Goal: Task Accomplishment & Management: Manage account settings

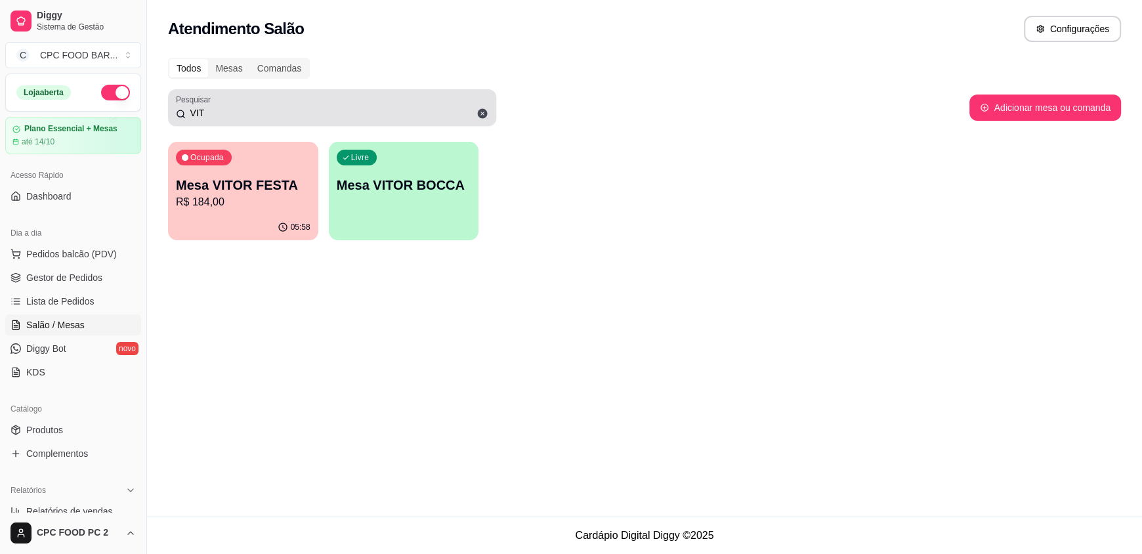
click at [377, 103] on div "VIT" at bounding box center [332, 108] width 312 height 26
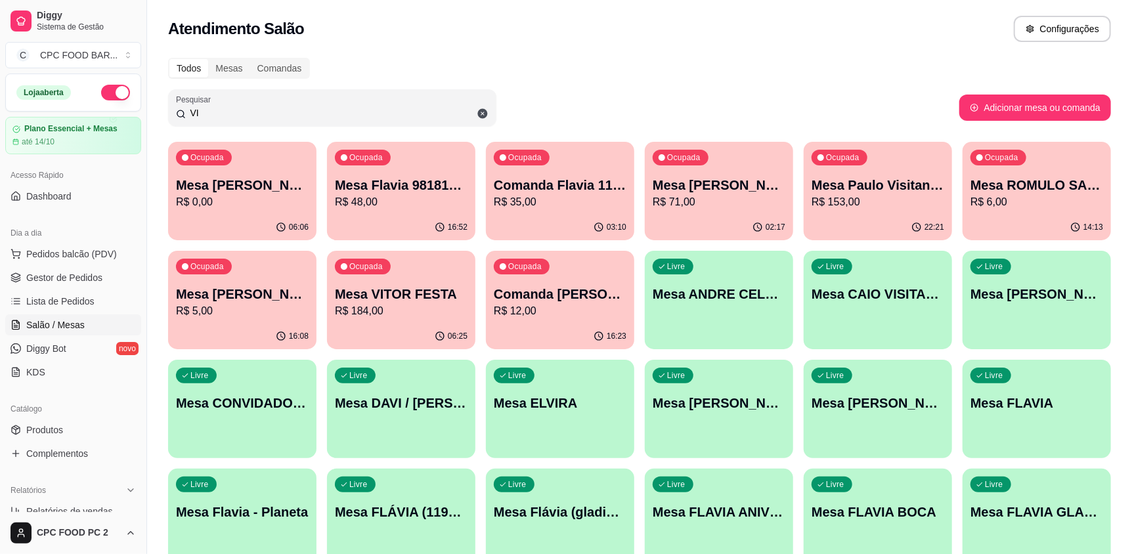
type input "V"
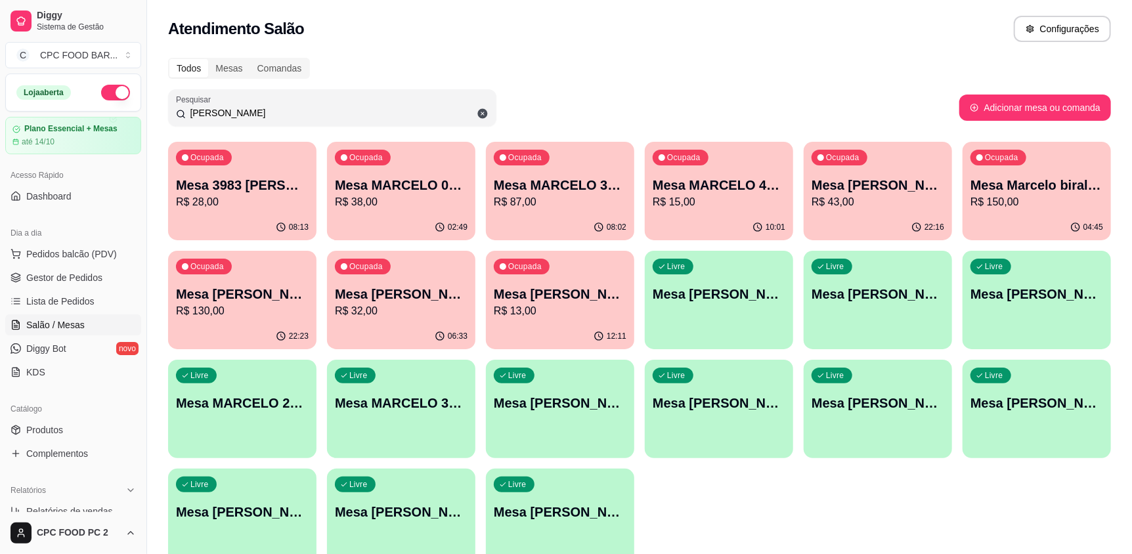
type input "[PERSON_NAME]"
click at [1036, 194] on div "Mesa [PERSON_NAME] biral festa R$ 150,00" at bounding box center [1036, 193] width 133 height 34
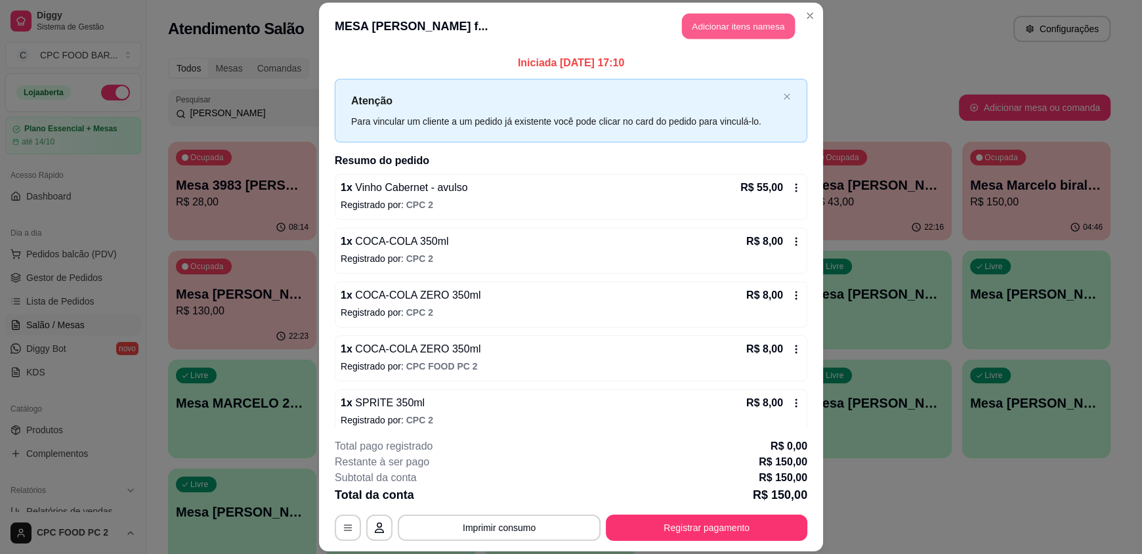
click at [752, 24] on button "Adicionar itens na mesa" at bounding box center [738, 27] width 113 height 26
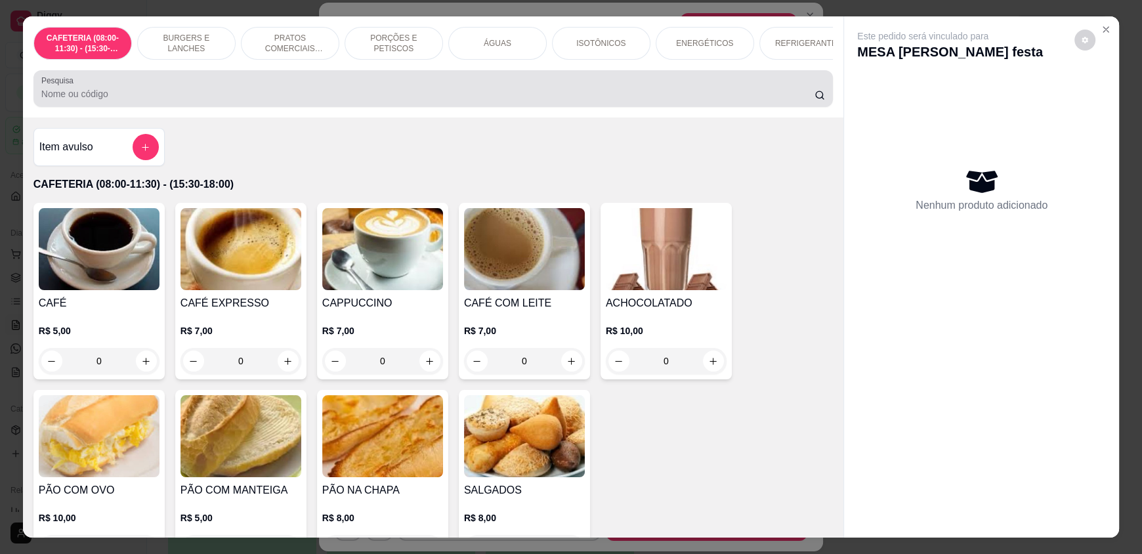
click at [496, 100] on input "Pesquisa" at bounding box center [428, 93] width 774 height 13
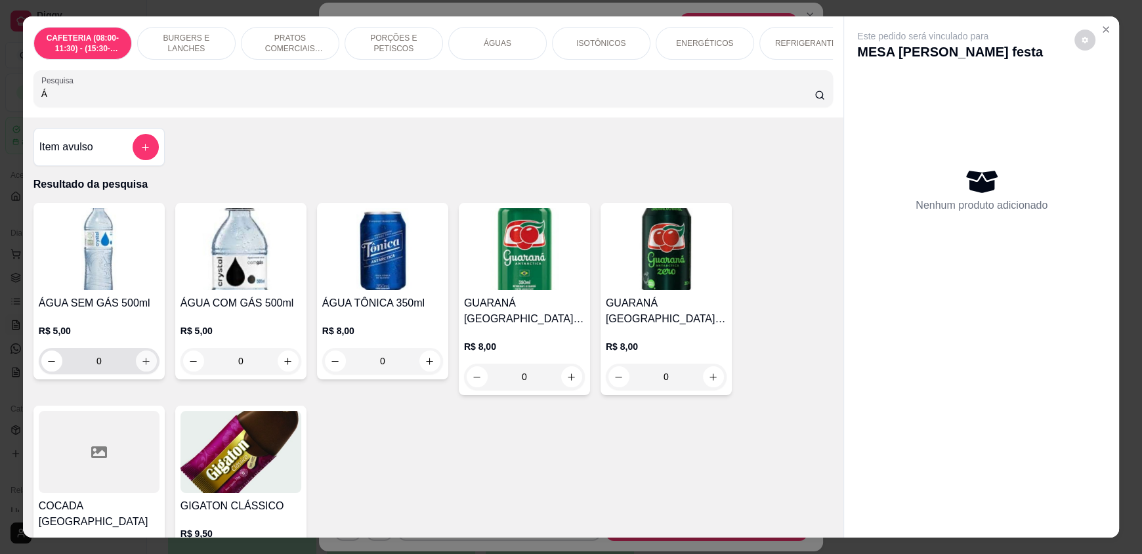
type input "Á"
click at [142, 366] on icon "increase-product-quantity" at bounding box center [146, 361] width 10 height 10
type input "1"
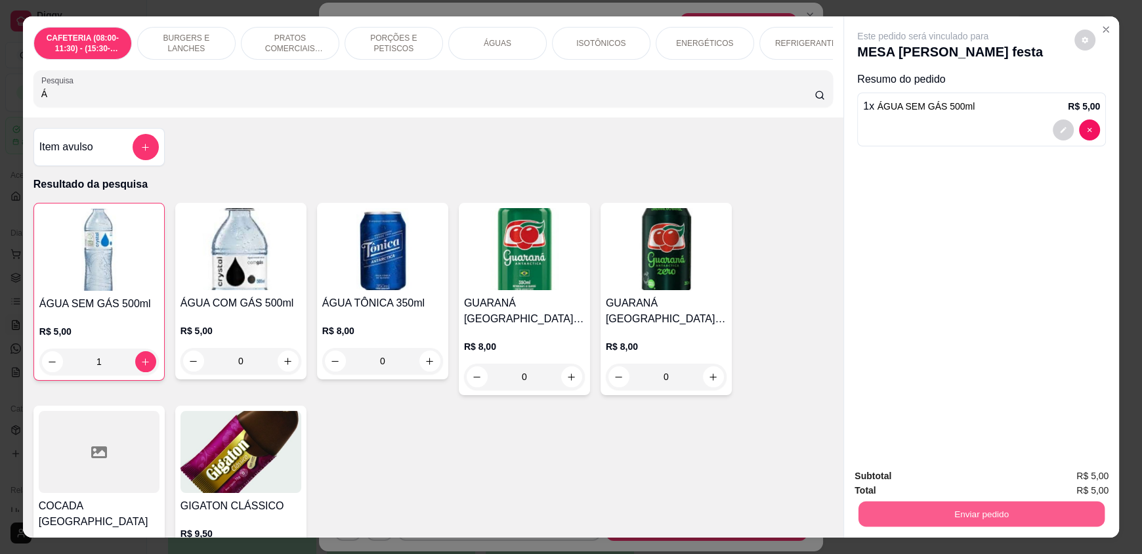
click at [914, 511] on button "Enviar pedido" at bounding box center [982, 514] width 246 height 26
click at [1061, 477] on button "Enviar pedido" at bounding box center [1074, 481] width 74 height 25
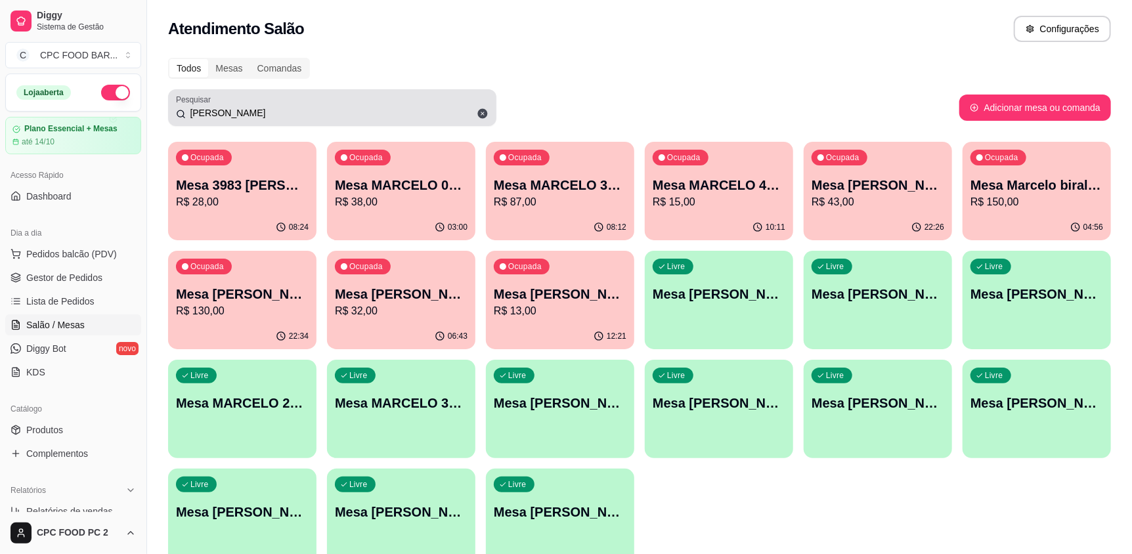
click at [485, 116] on icon at bounding box center [483, 114] width 10 height 10
click at [485, 116] on input "[PERSON_NAME]" at bounding box center [337, 112] width 303 height 13
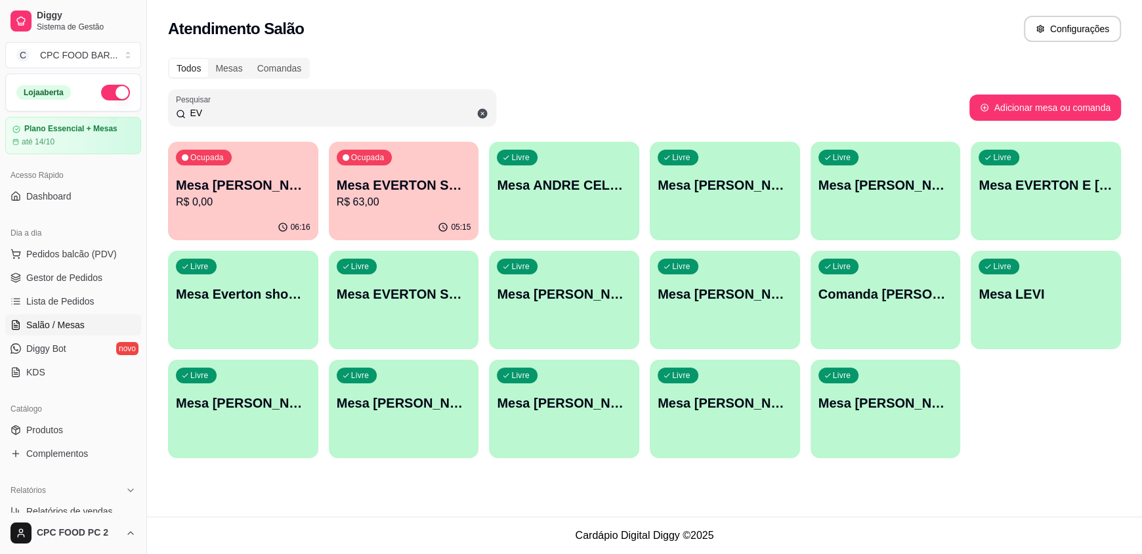
type input "EV"
click at [379, 196] on p "R$ 63,00" at bounding box center [404, 202] width 135 height 16
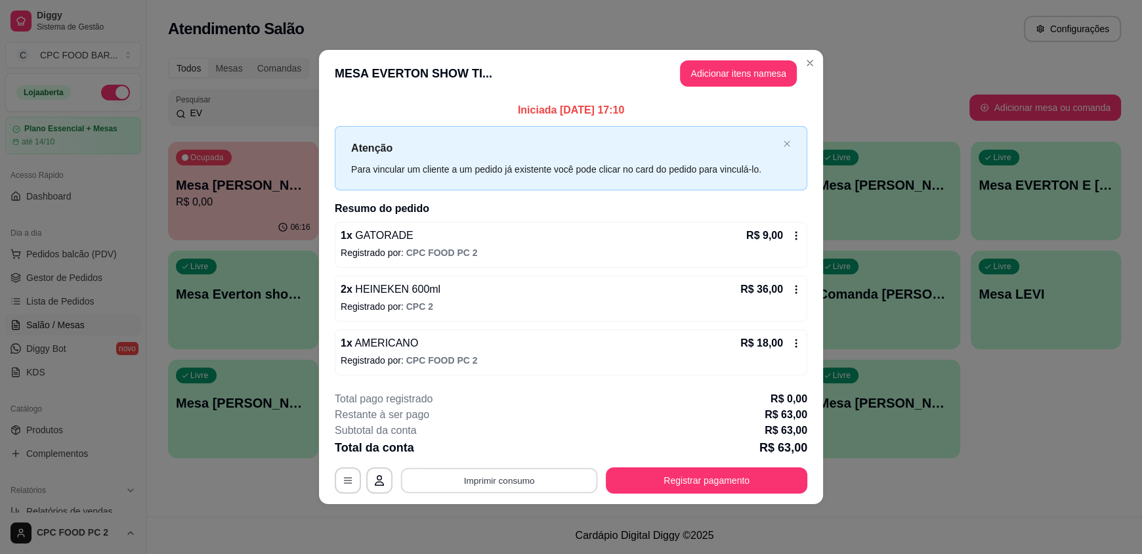
click at [492, 477] on button "Imprimir consumo" at bounding box center [499, 480] width 197 height 26
click at [499, 455] on button "IMPRESSORA" at bounding box center [503, 449] width 92 height 20
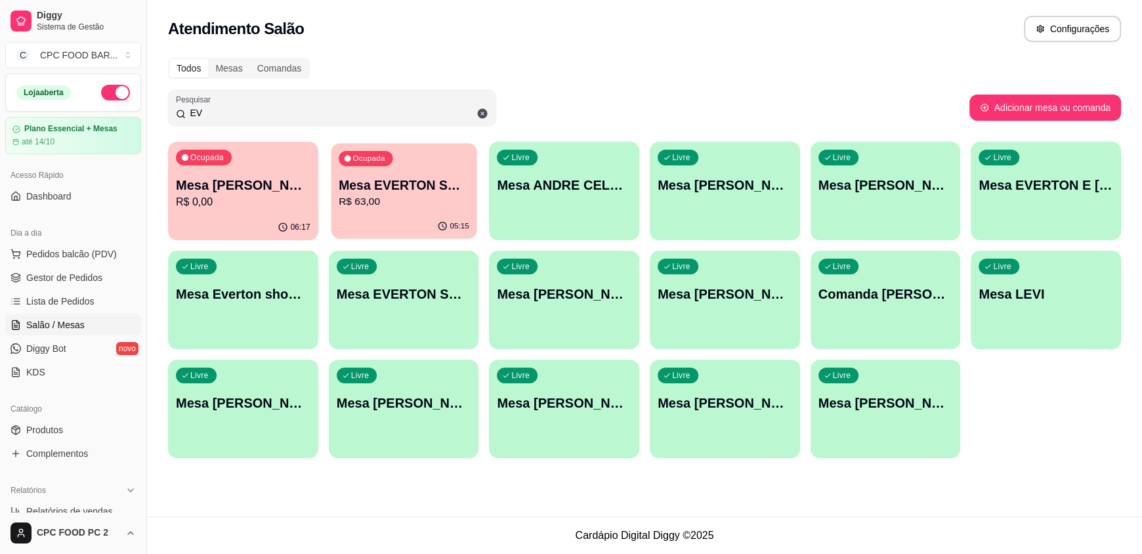
click at [402, 217] on div "05:15" at bounding box center [404, 226] width 146 height 25
click at [415, 118] on input "EV" at bounding box center [337, 112] width 303 height 13
click at [435, 207] on p "R$ 63,00" at bounding box center [404, 202] width 135 height 16
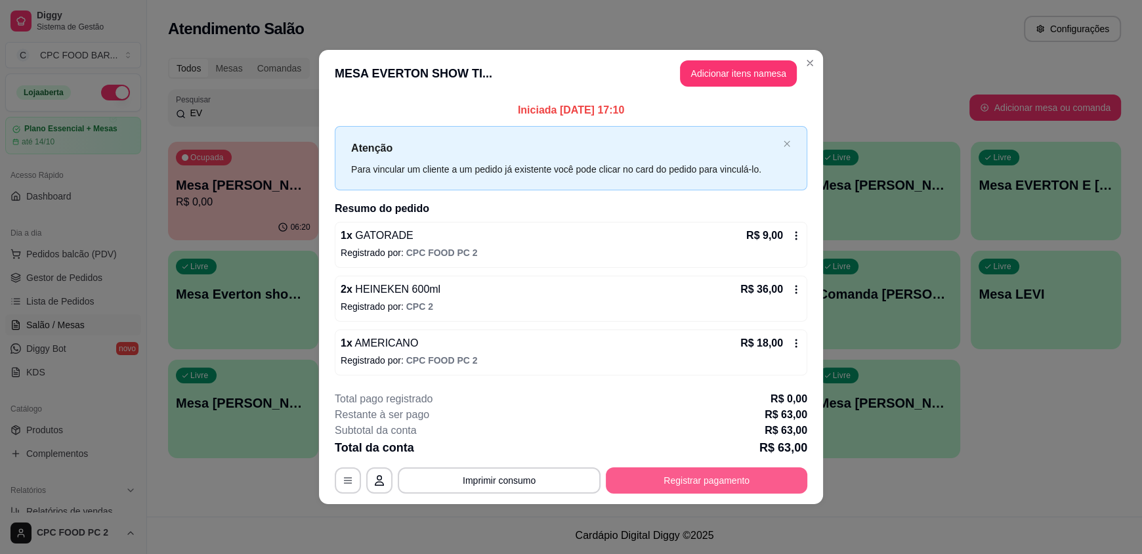
click at [652, 475] on button "Registrar pagamento" at bounding box center [707, 480] width 202 height 26
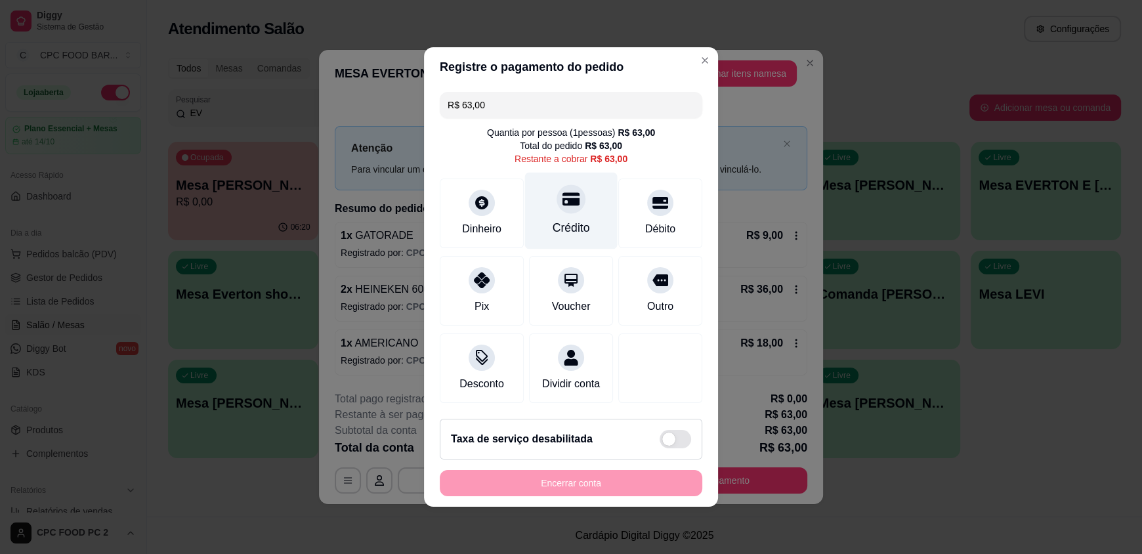
click at [584, 221] on div "Crédito" at bounding box center [571, 211] width 93 height 77
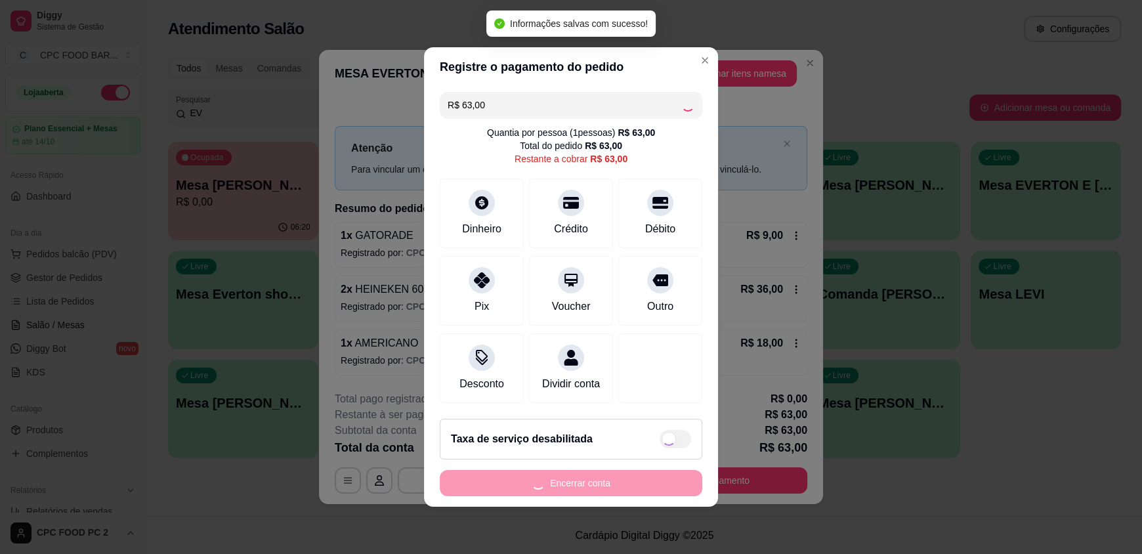
type input "R$ 0,00"
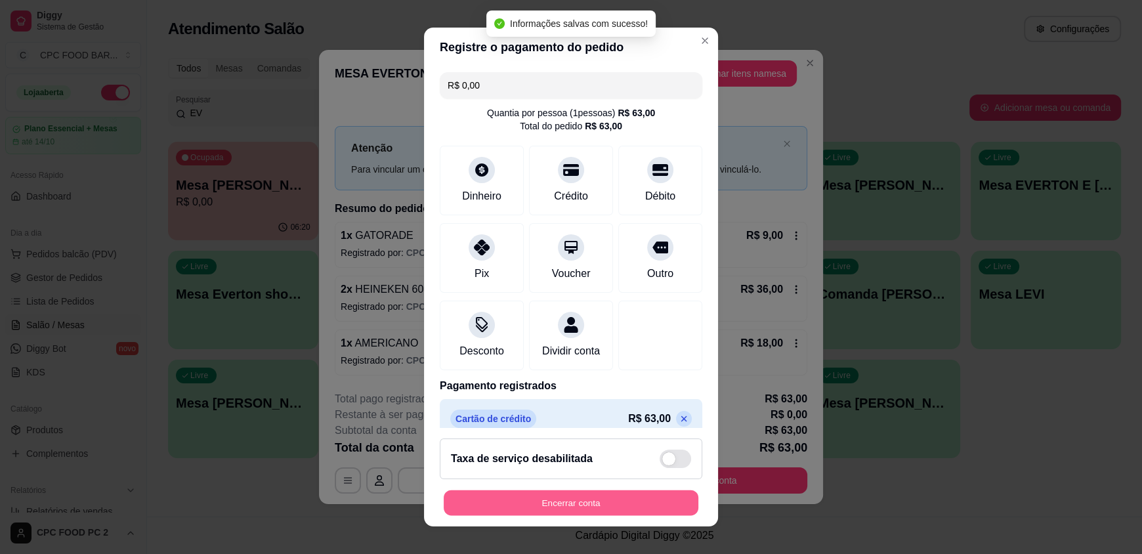
click at [611, 503] on button "Encerrar conta" at bounding box center [571, 503] width 255 height 26
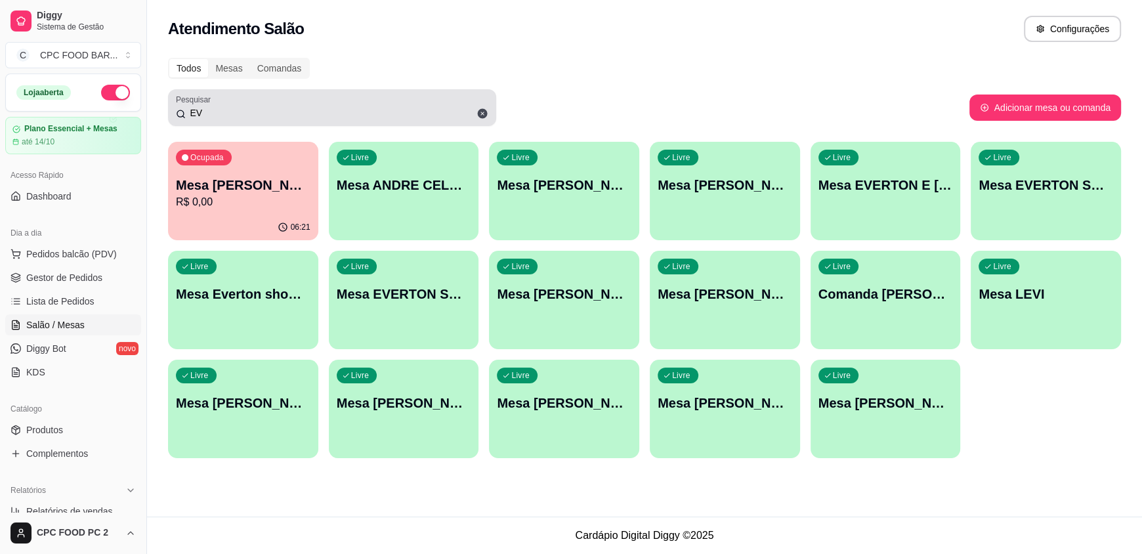
click at [484, 112] on icon at bounding box center [483, 114] width 10 height 10
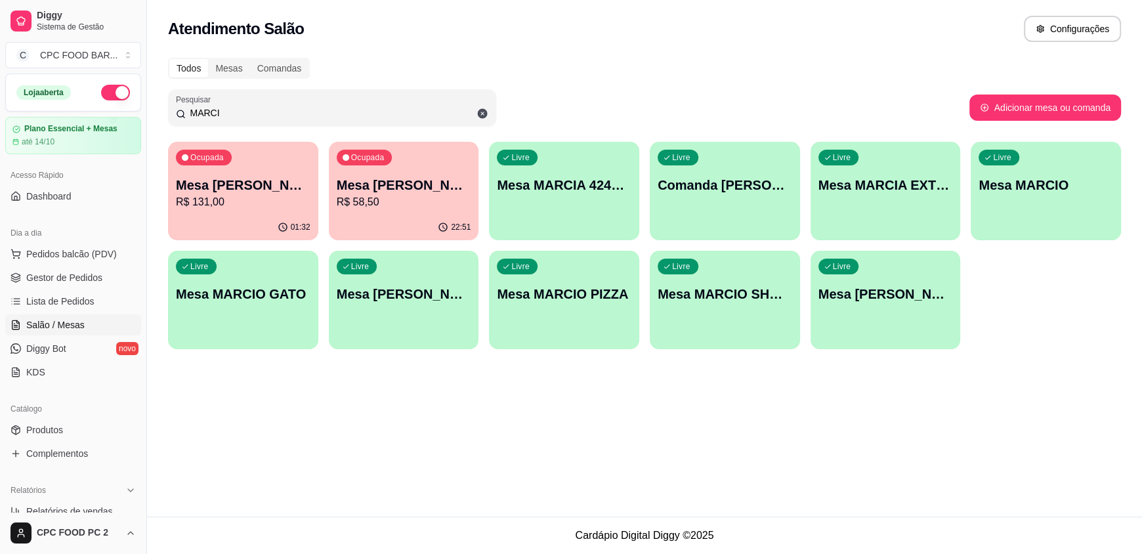
type input "MARCI"
click at [723, 205] on div "Livre Comanda [PERSON_NAME] 119717890749" at bounding box center [725, 183] width 150 height 83
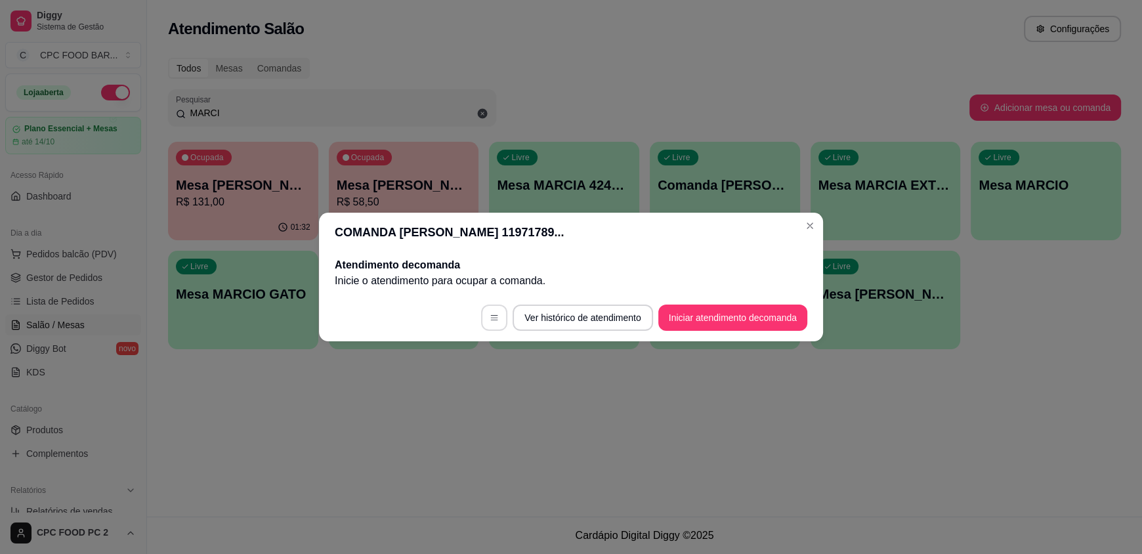
click at [501, 316] on button "button" at bounding box center [494, 318] width 26 height 26
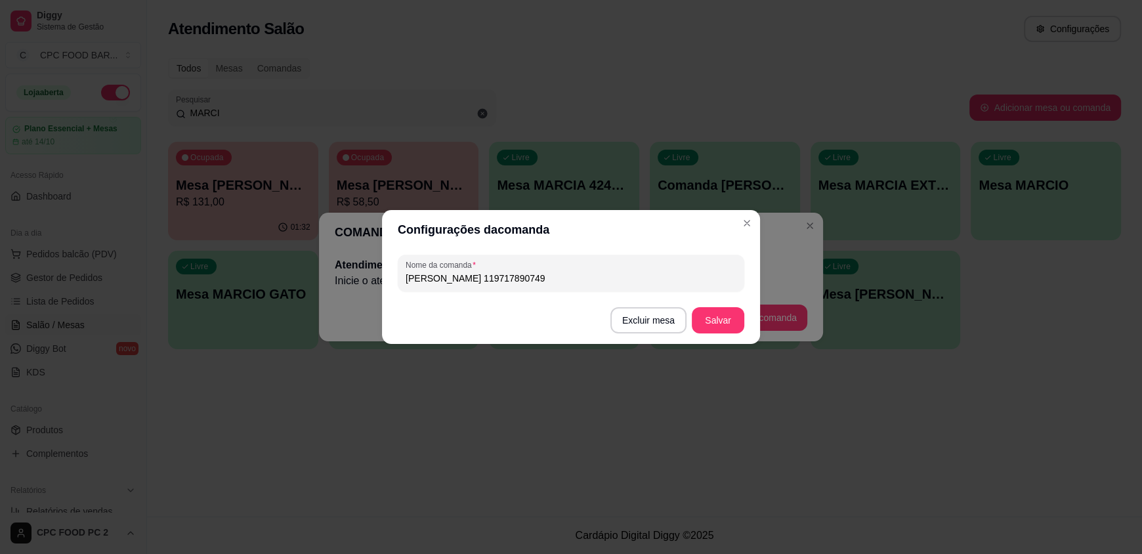
drag, startPoint x: 515, startPoint y: 276, endPoint x: 397, endPoint y: 278, distance: 118.8
click at [403, 286] on div "Nome da comanda [PERSON_NAME] 119717890749" at bounding box center [571, 273] width 347 height 37
type input "[PERSON_NAME]"
click at [718, 326] on button "Salvar" at bounding box center [718, 321] width 51 height 26
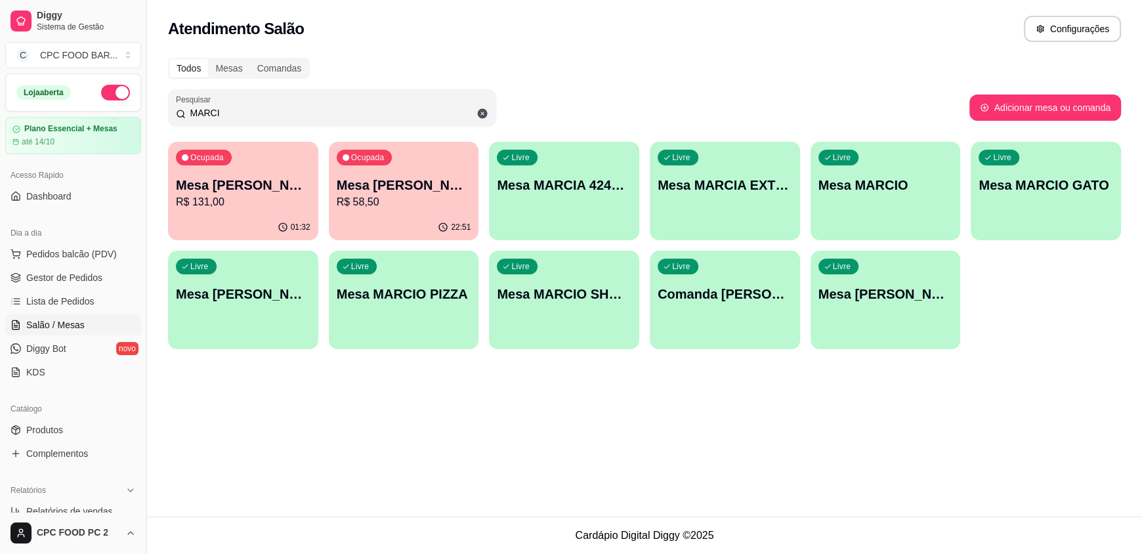
click at [750, 315] on div "Livre Comanda MARCIO STAR" at bounding box center [725, 292] width 150 height 83
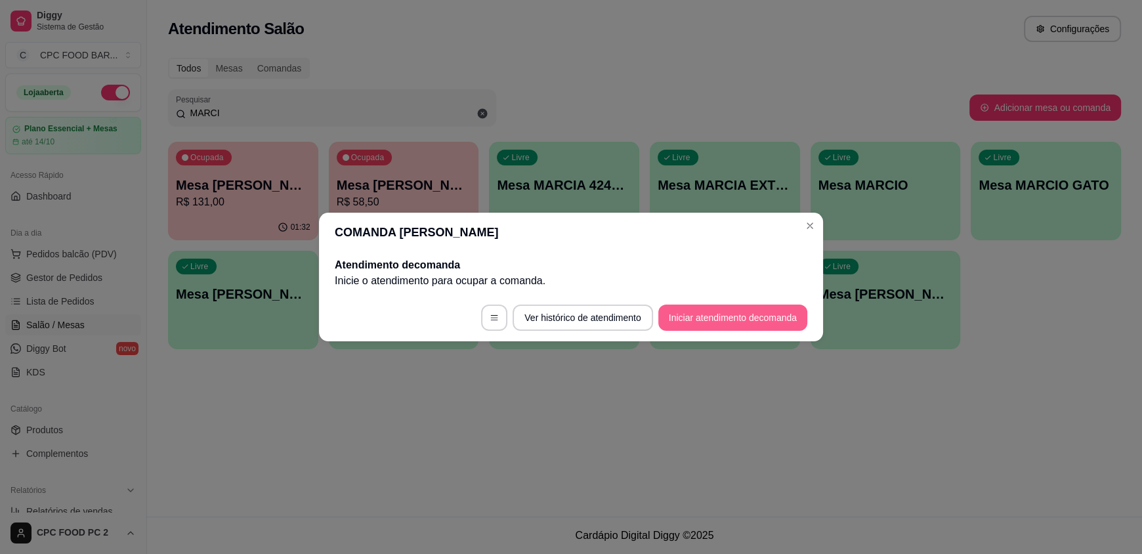
click at [695, 314] on button "Iniciar atendimento de comanda" at bounding box center [732, 318] width 149 height 26
click at [689, 316] on button "Iniciar atendimento de comanda" at bounding box center [732, 318] width 149 height 26
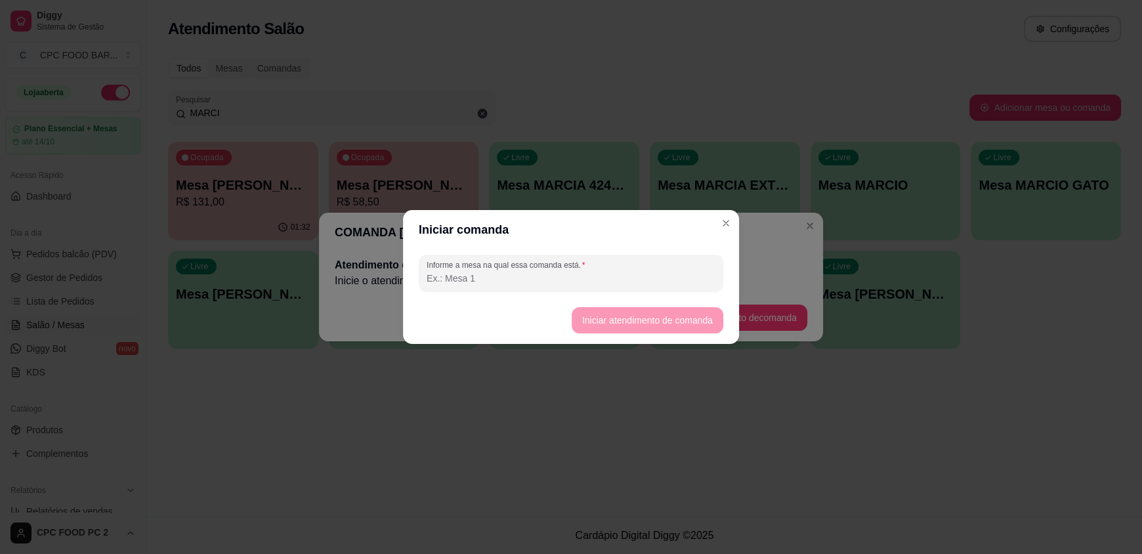
click at [601, 322] on footer "Iniciar atendimento de comanda" at bounding box center [571, 320] width 336 height 47
click at [602, 328] on footer "Iniciar atendimento de comanda" at bounding box center [571, 320] width 336 height 47
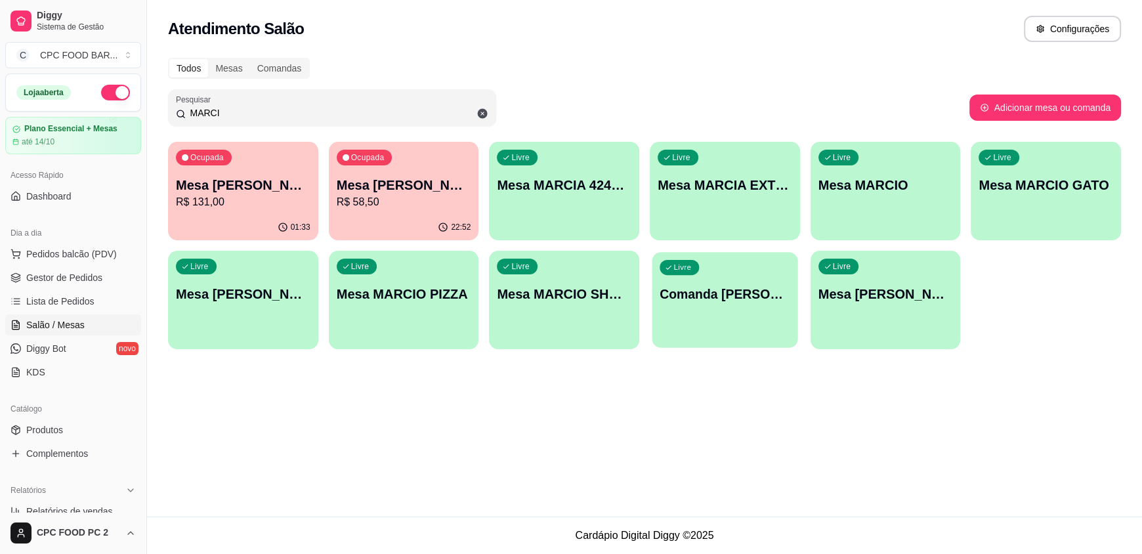
click at [688, 314] on div "Livre Comanda MARCIO STAR" at bounding box center [725, 292] width 146 height 80
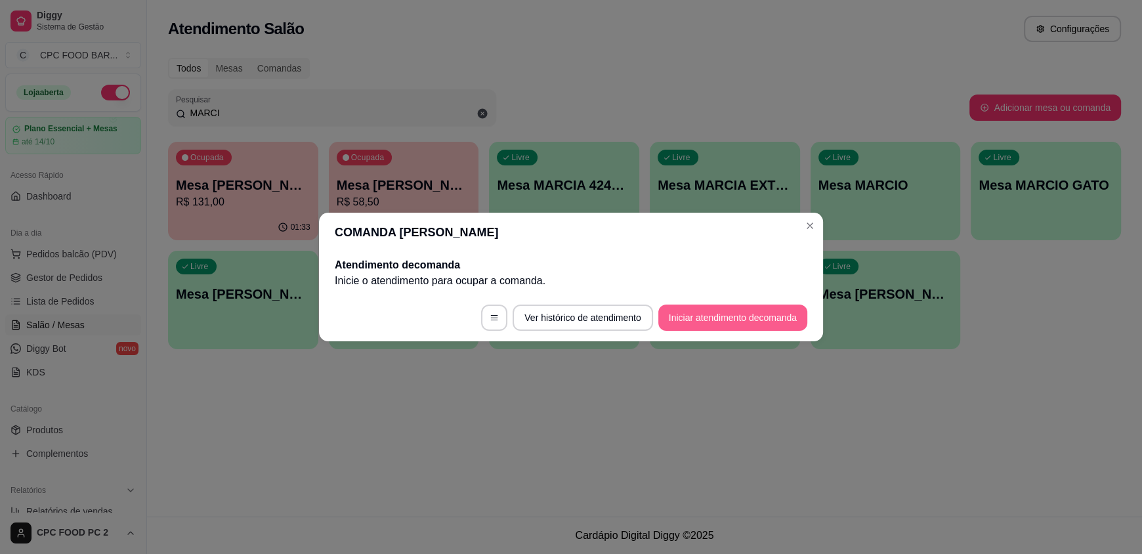
click at [685, 317] on button "Iniciar atendimento de comanda" at bounding box center [732, 318] width 149 height 26
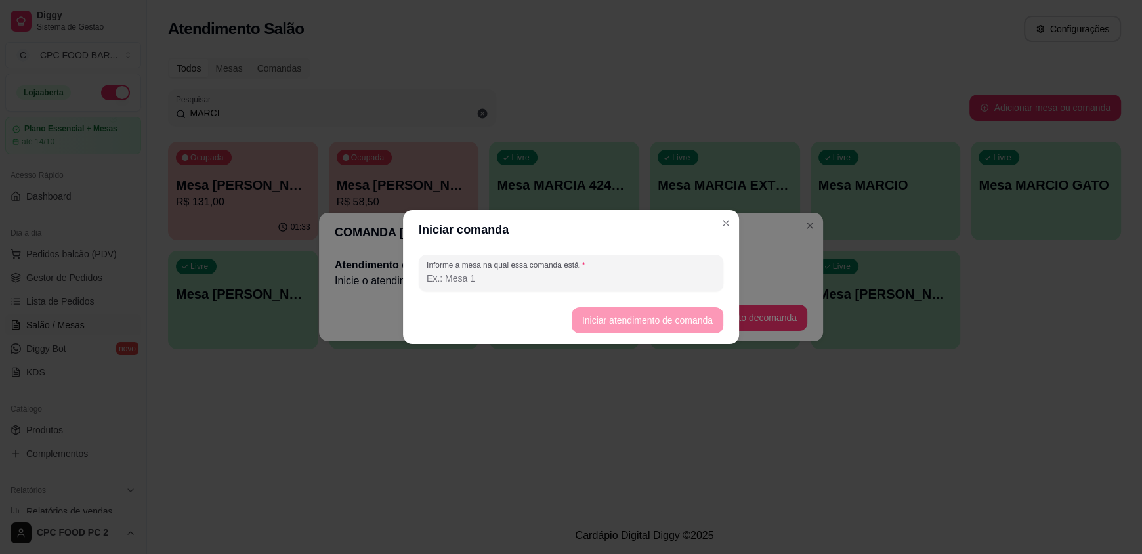
click at [679, 324] on footer "Iniciar atendimento de comanda" at bounding box center [571, 320] width 336 height 47
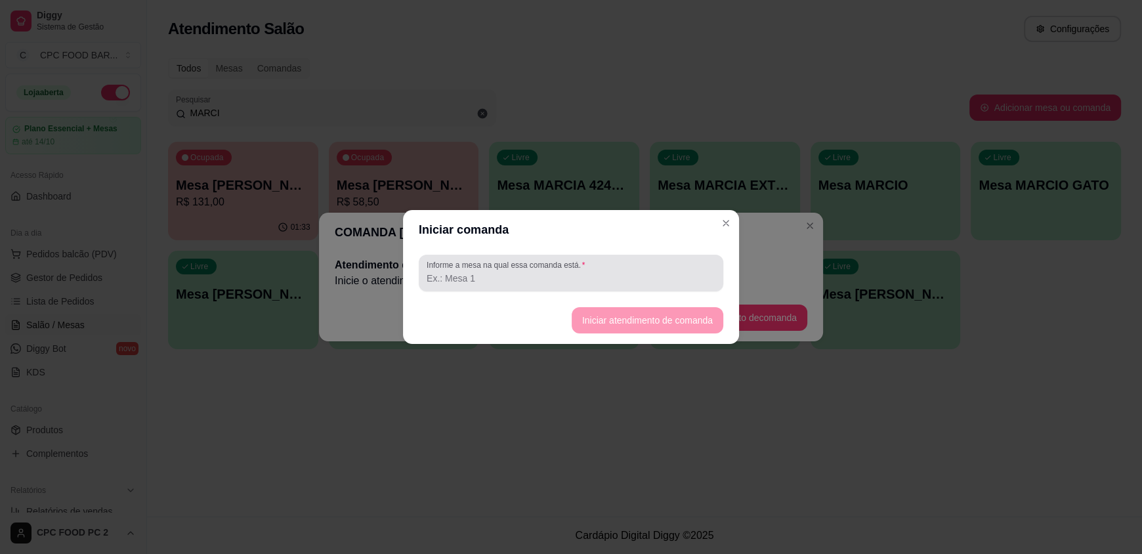
click at [572, 269] on label "Informe a mesa na qual essa comanda está." at bounding box center [508, 264] width 163 height 11
click at [572, 272] on input "Informe a mesa na qual essa comanda está." at bounding box center [571, 278] width 289 height 13
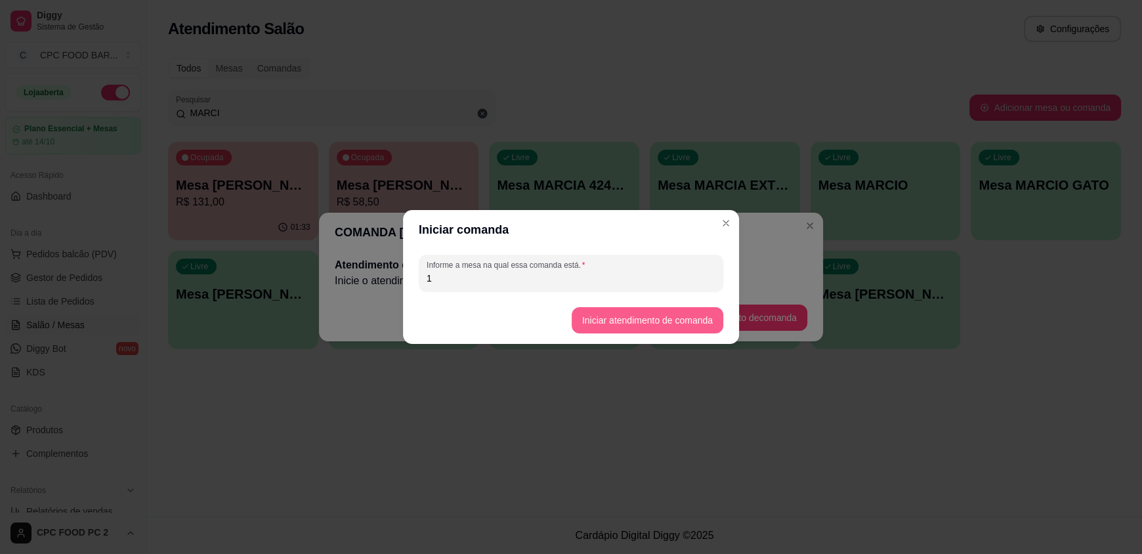
type input "1"
click at [612, 328] on button "Iniciar atendimento de comanda" at bounding box center [648, 320] width 152 height 26
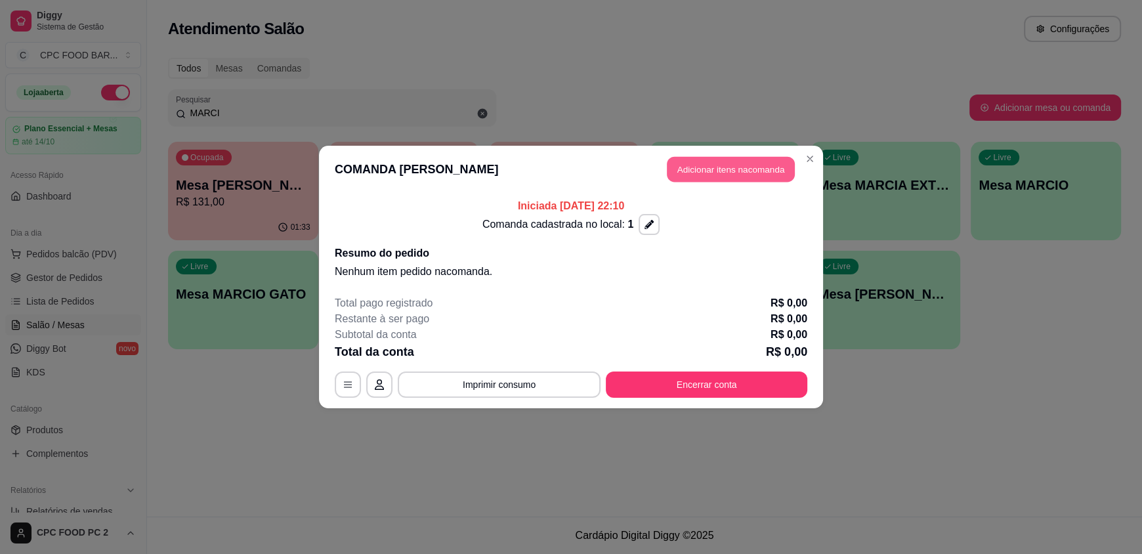
click at [726, 177] on button "Adicionar itens na comanda" at bounding box center [731, 170] width 128 height 26
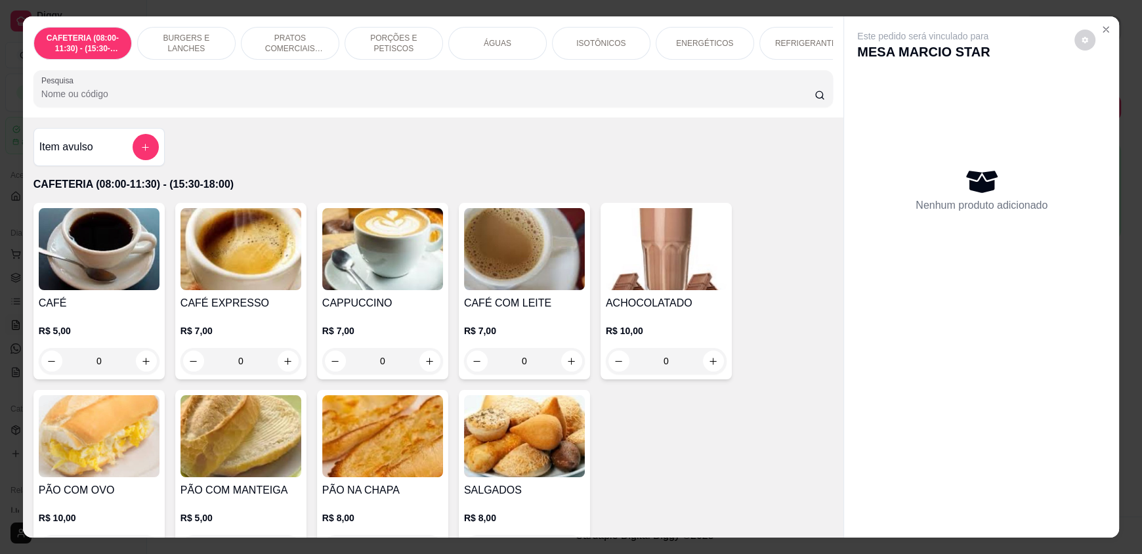
click at [503, 37] on div "ÁGUAS" at bounding box center [497, 43] width 98 height 33
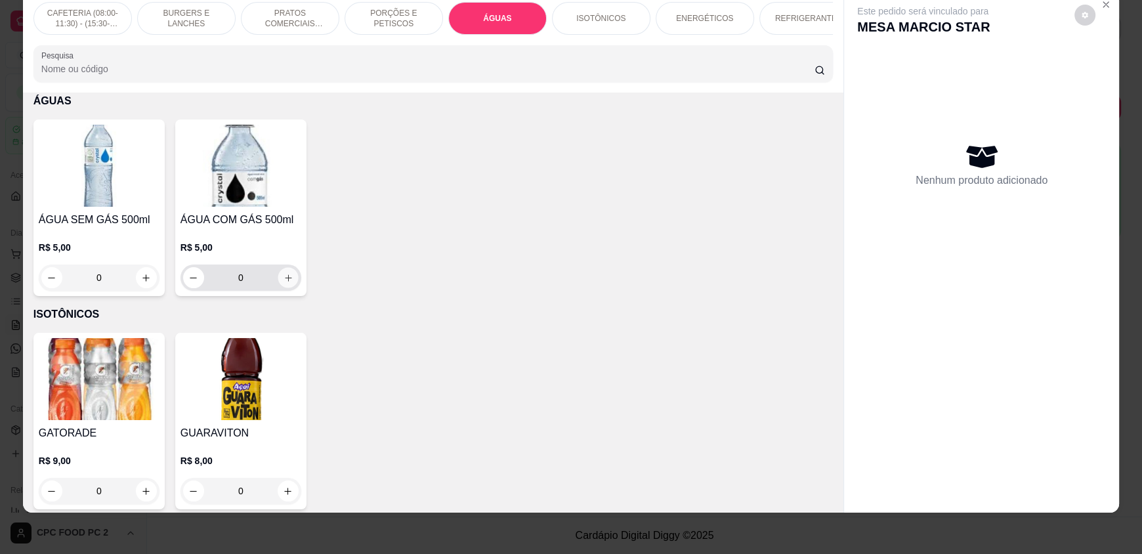
click at [288, 285] on button "increase-product-quantity" at bounding box center [288, 278] width 20 height 20
type input "1"
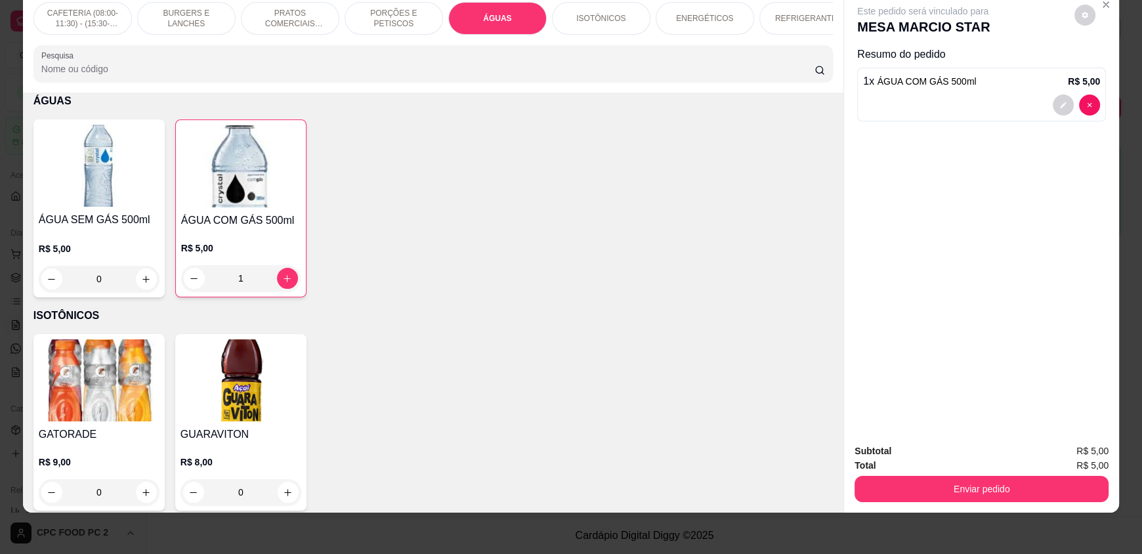
click at [874, 491] on button "Enviar pedido" at bounding box center [982, 489] width 254 height 26
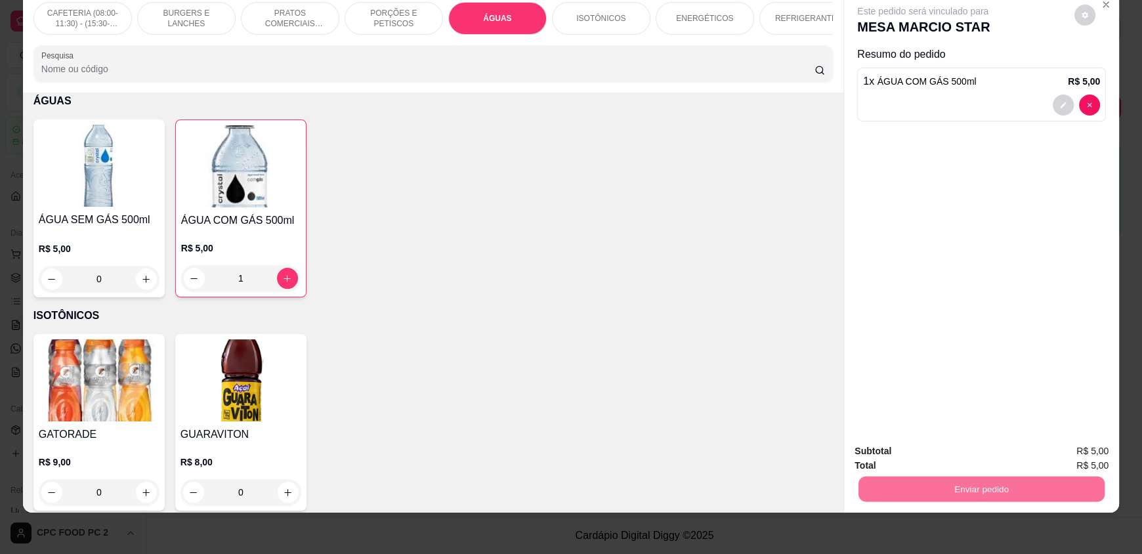
click at [1076, 450] on button "Enviar pedido" at bounding box center [1075, 456] width 72 height 24
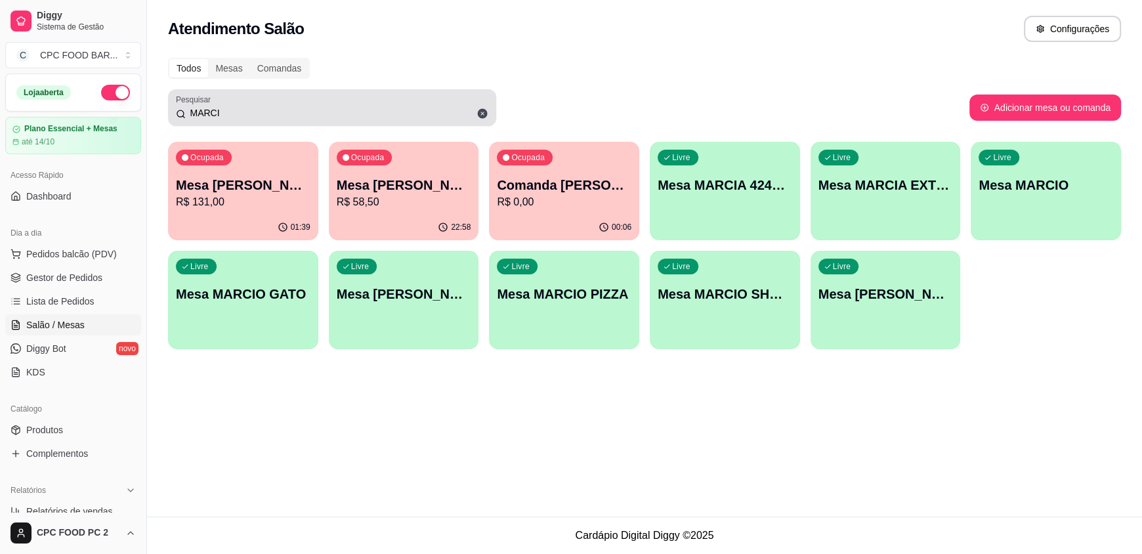
click at [352, 112] on input "MARCI" at bounding box center [337, 112] width 303 height 13
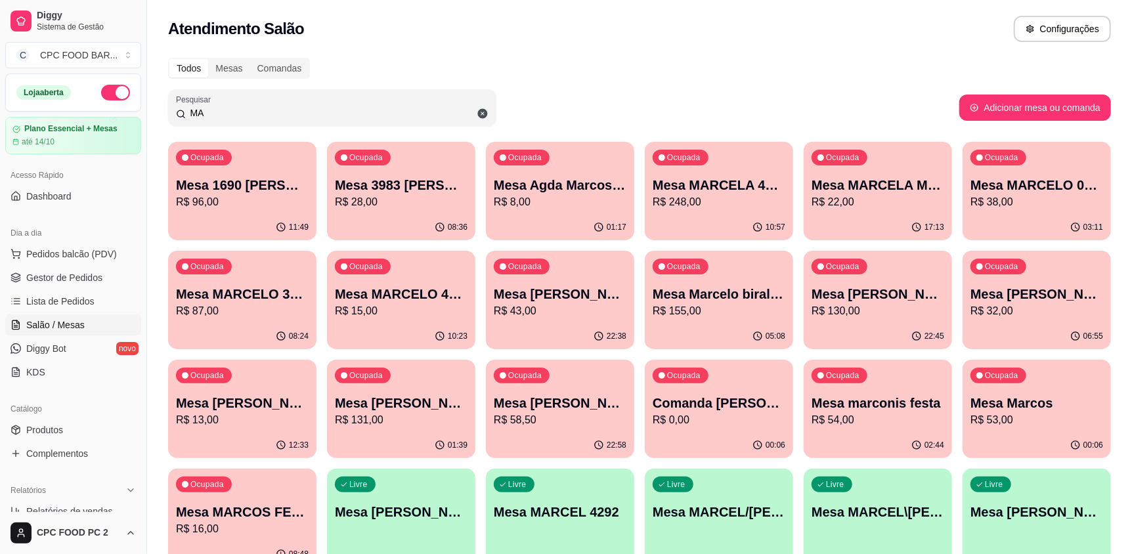
type input "M"
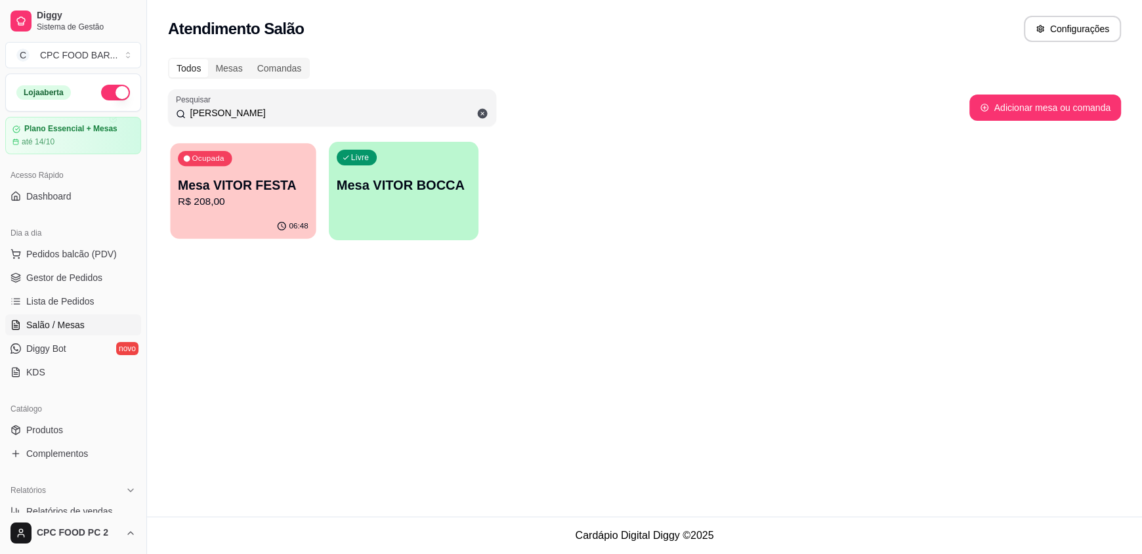
click at [306, 148] on div "Ocupada Mesa VITOR FESTA R$ 208,00" at bounding box center [243, 178] width 146 height 71
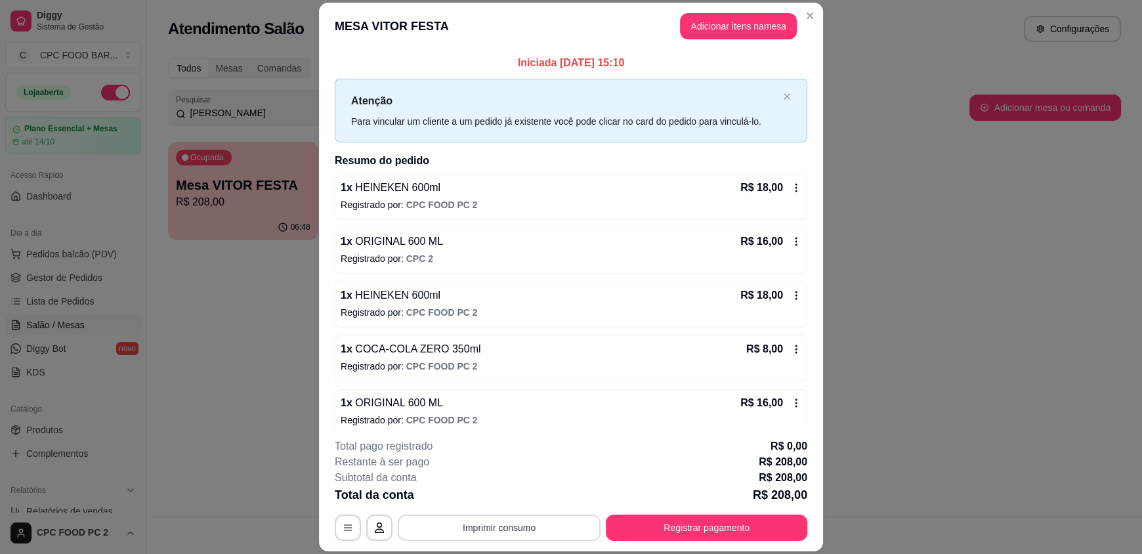
click at [479, 534] on button "Imprimir consumo" at bounding box center [499, 528] width 203 height 26
click at [515, 498] on button "IMPRESSORA" at bounding box center [498, 497] width 92 height 20
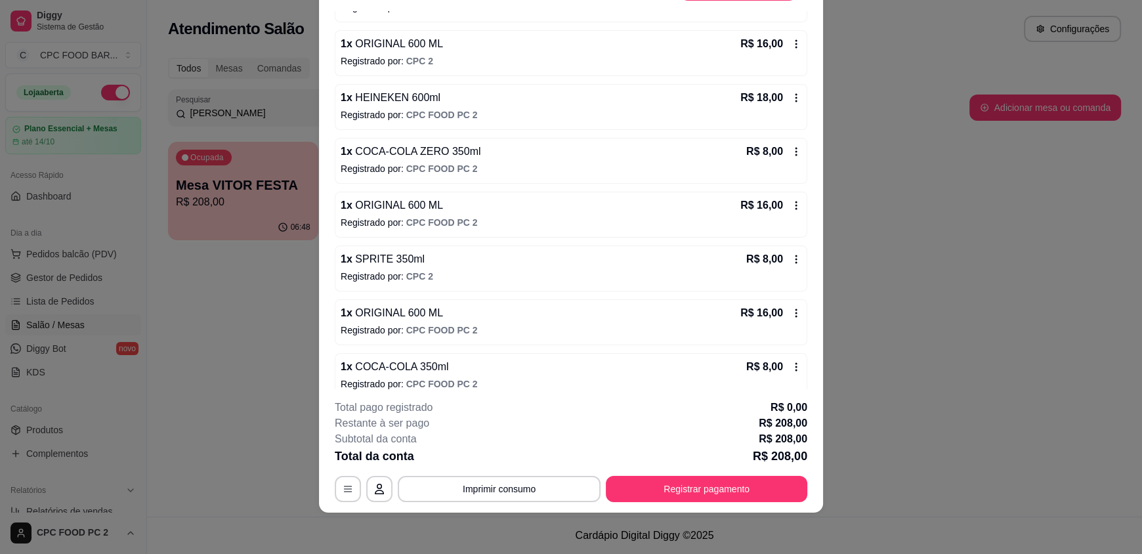
scroll to position [77, 0]
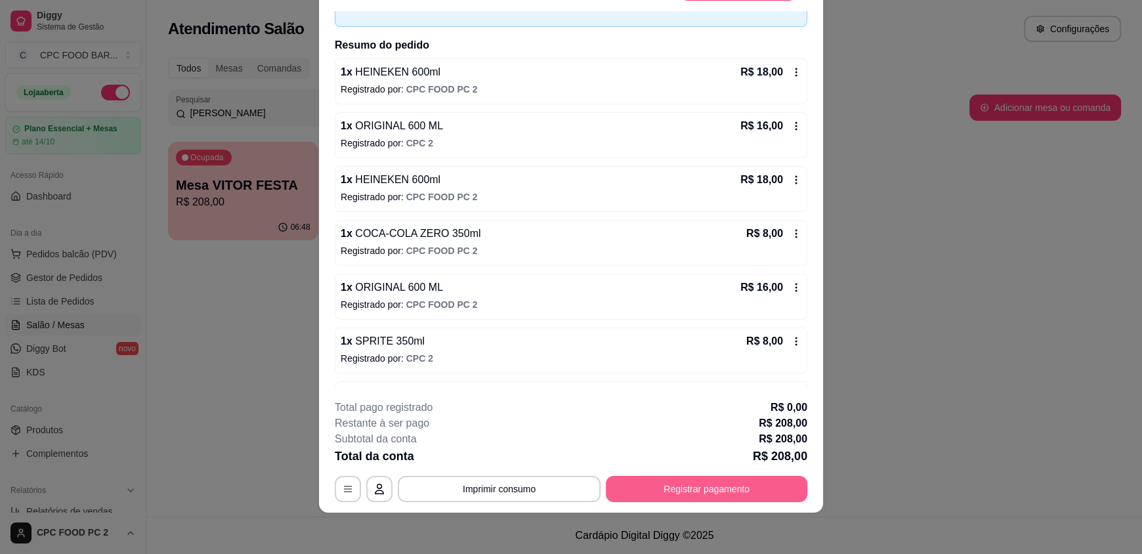
click at [693, 487] on button "Registrar pagamento" at bounding box center [707, 489] width 202 height 26
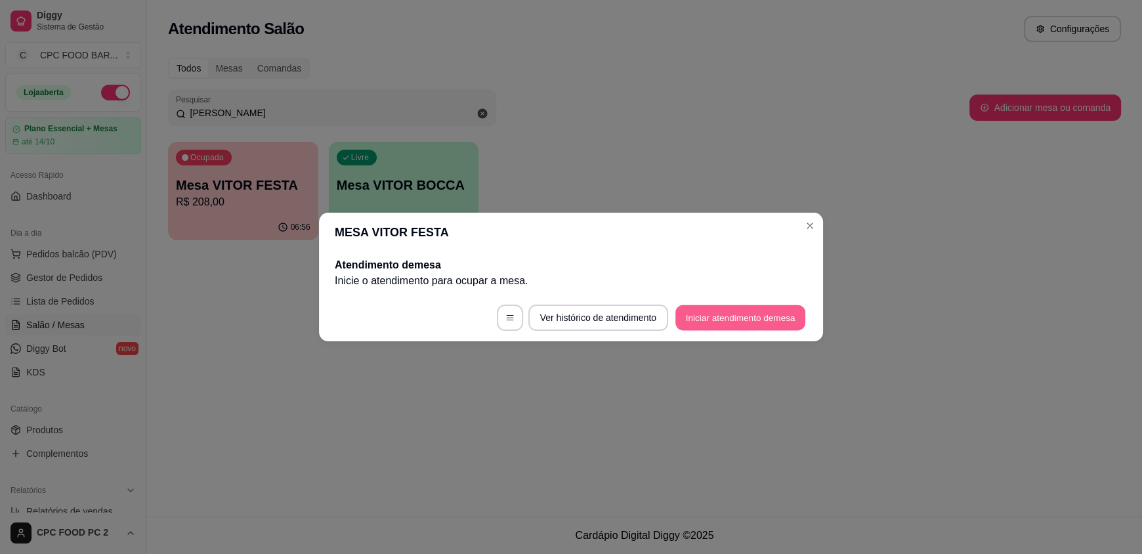
click at [739, 314] on button "Iniciar atendimento de mesa" at bounding box center [741, 318] width 130 height 26
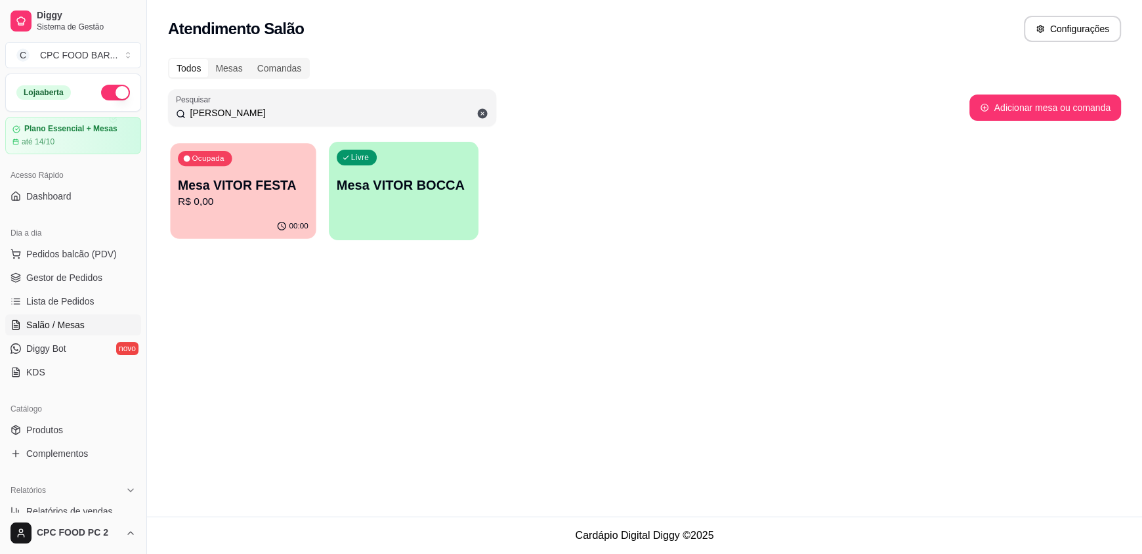
click at [263, 223] on div "00:00" at bounding box center [243, 226] width 146 height 25
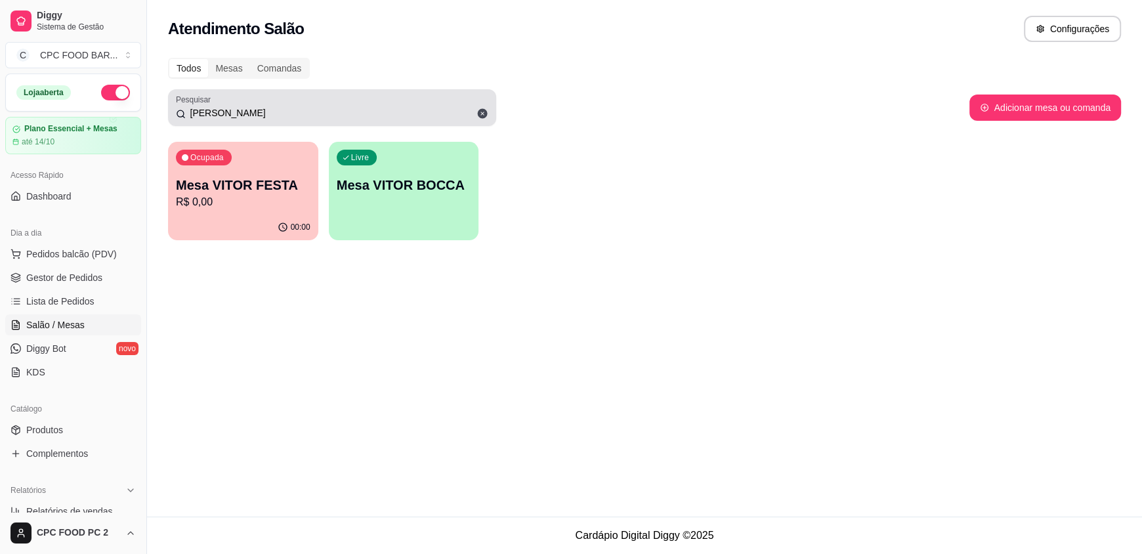
click at [372, 116] on input "[PERSON_NAME]" at bounding box center [337, 112] width 303 height 13
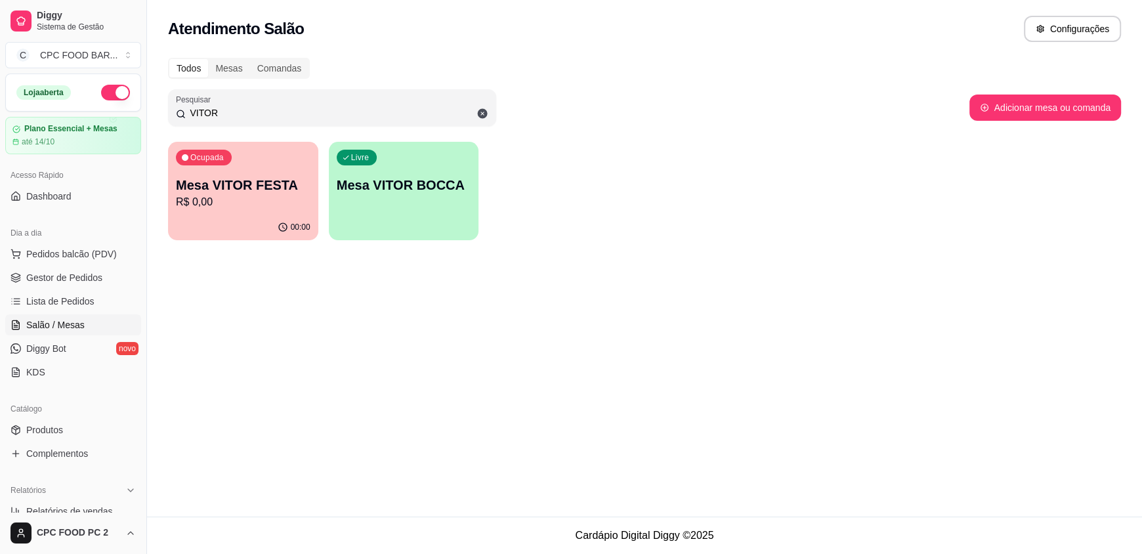
type input "VITOR"
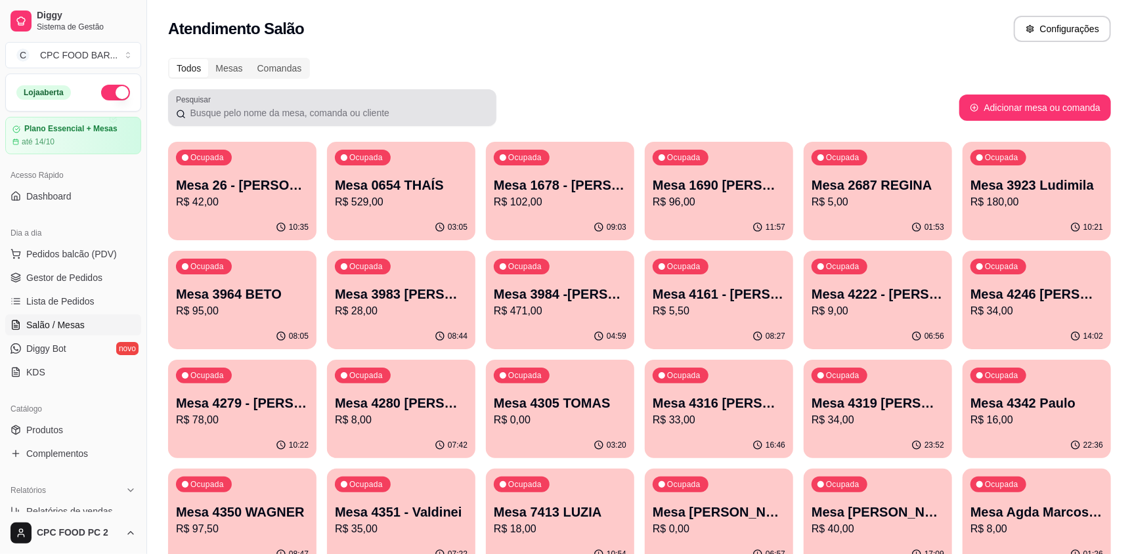
click at [296, 95] on div at bounding box center [332, 108] width 312 height 26
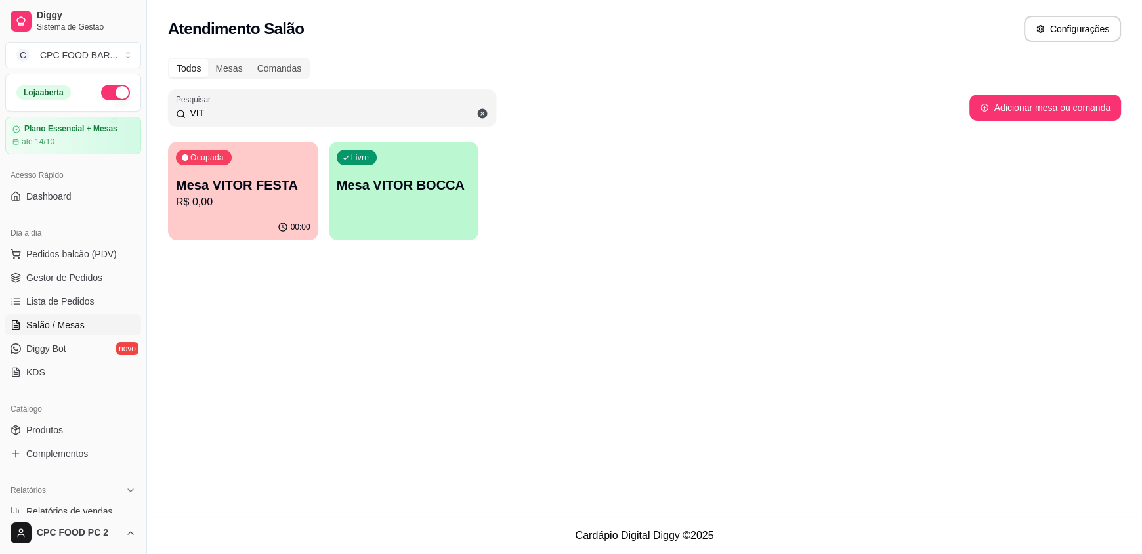
click at [246, 161] on div "Ocupada Mesa VITOR FESTA R$ 0,00" at bounding box center [243, 178] width 150 height 73
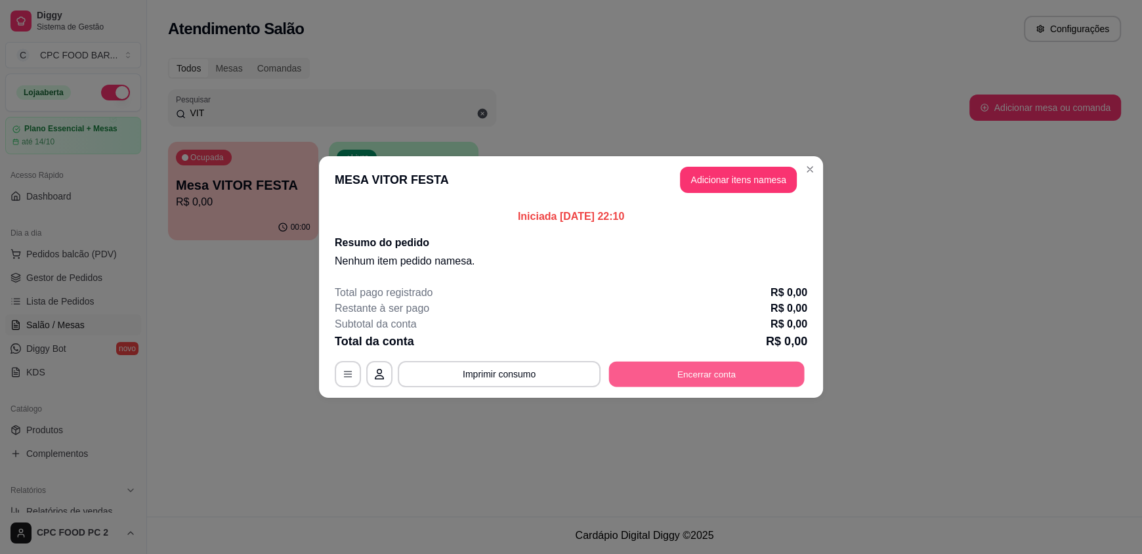
click at [684, 371] on button "Encerrar conta" at bounding box center [707, 375] width 196 height 26
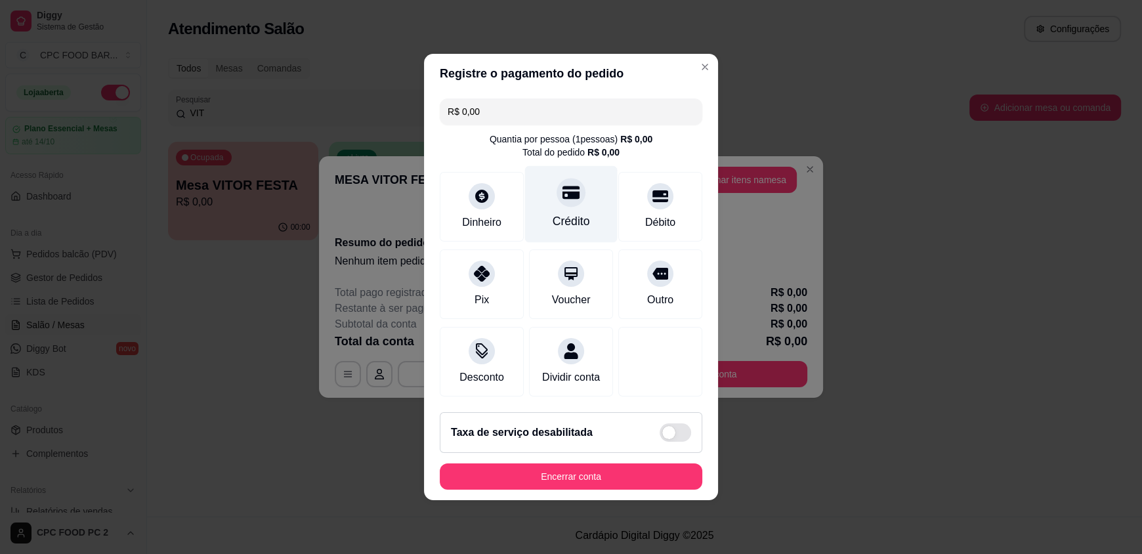
click at [567, 200] on div "Crédito" at bounding box center [571, 204] width 93 height 77
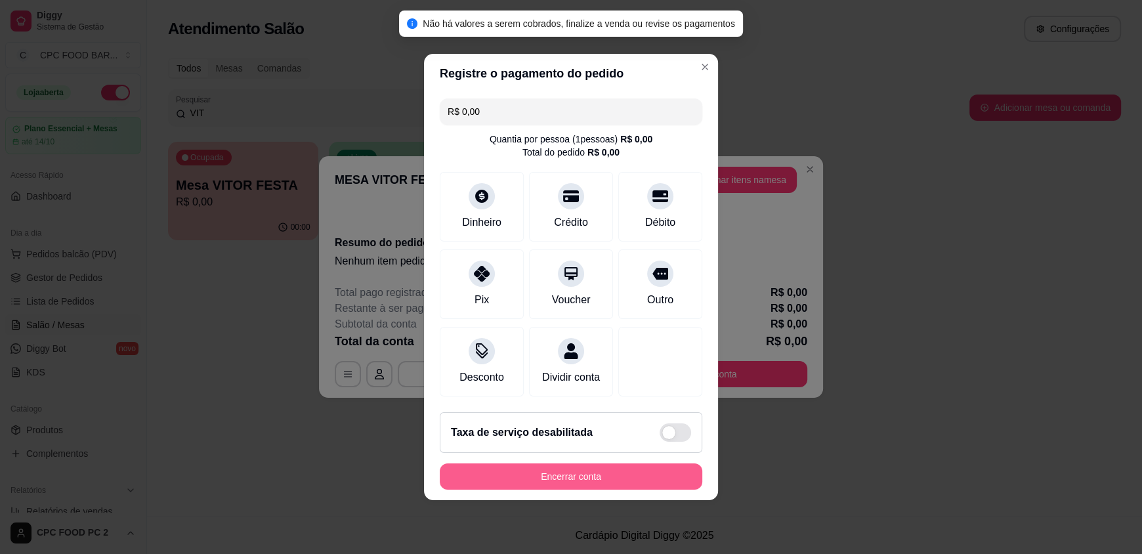
click at [555, 475] on button "Encerrar conta" at bounding box center [571, 476] width 263 height 26
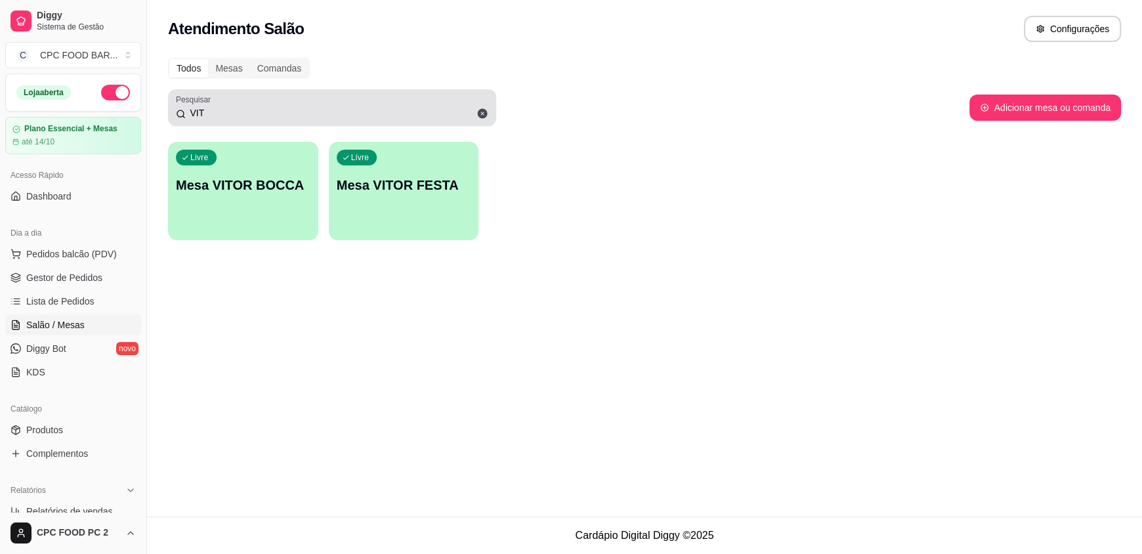
click at [438, 118] on input "VIT" at bounding box center [337, 112] width 303 height 13
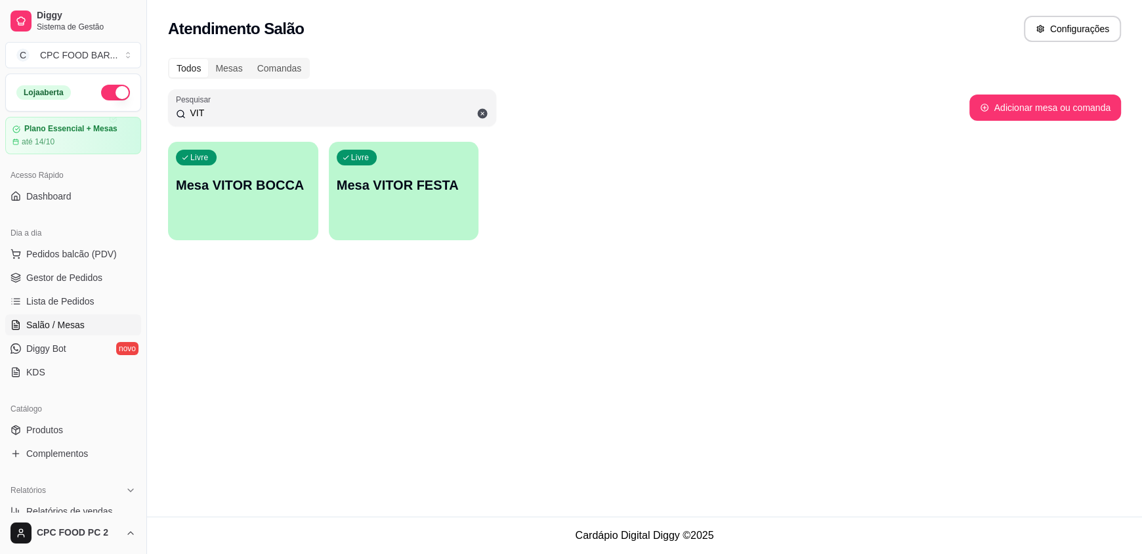
click at [436, 118] on input "VIT" at bounding box center [337, 112] width 303 height 13
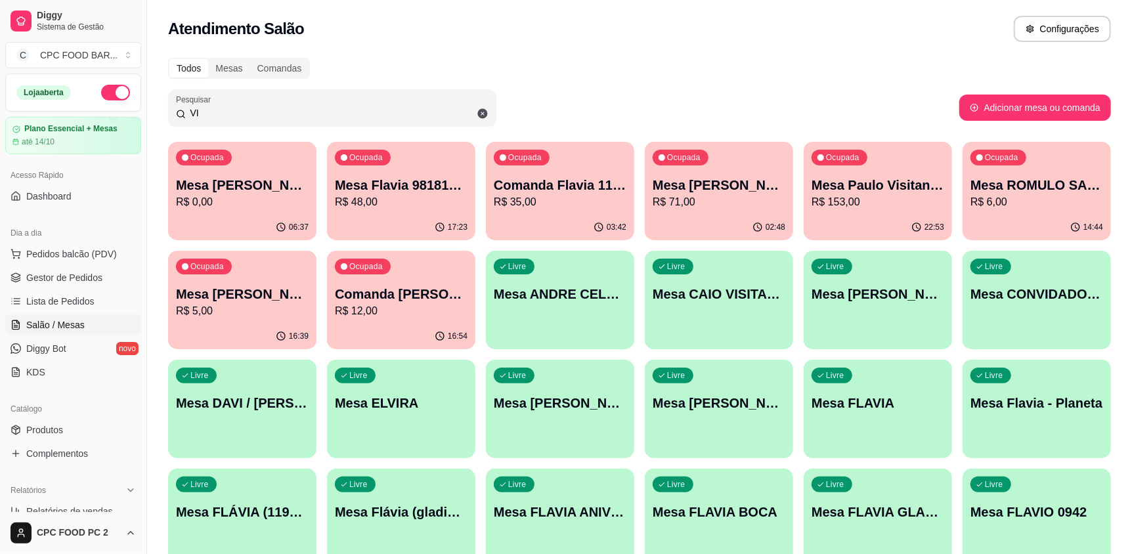
type input "V"
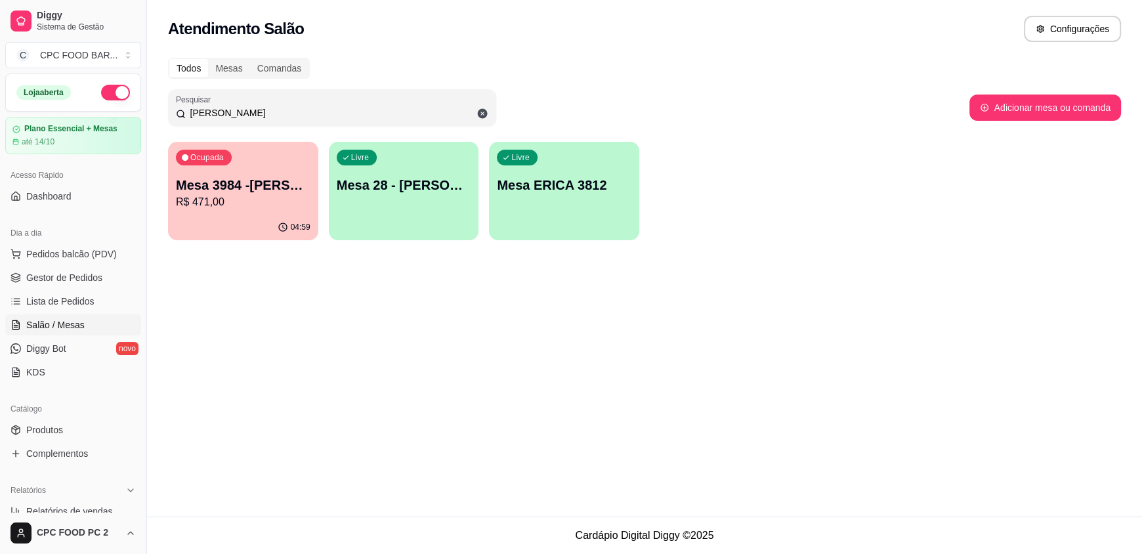
type input "ERICA"
click at [301, 200] on p "R$ 471,00" at bounding box center [243, 202] width 135 height 16
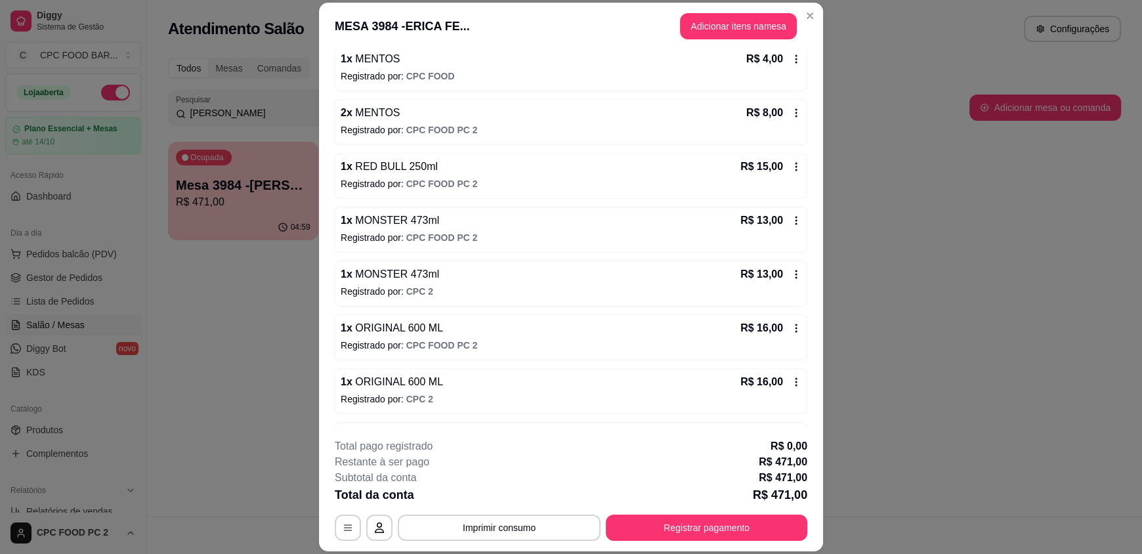
scroll to position [131, 0]
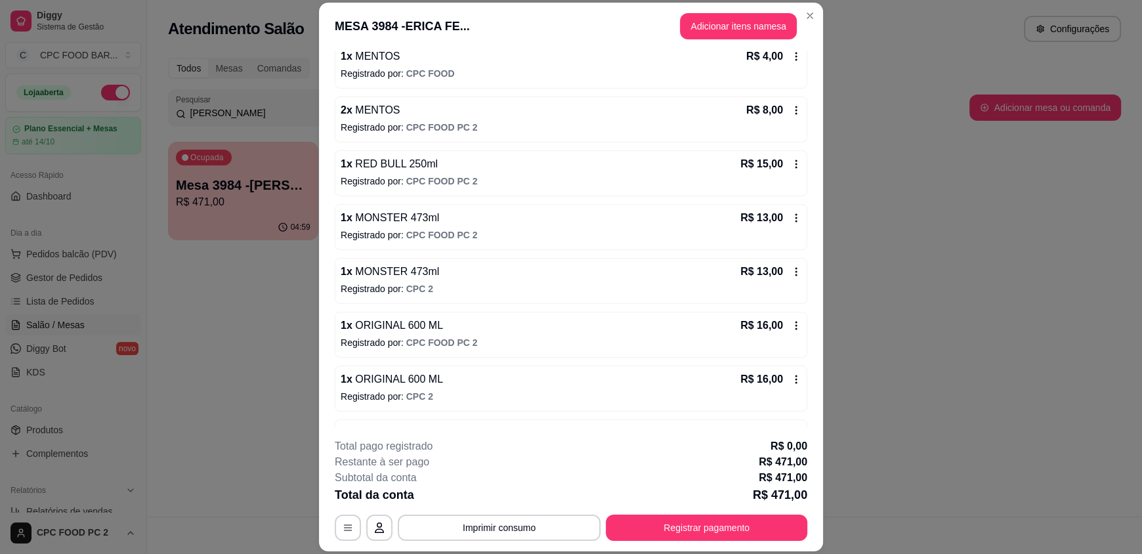
click at [791, 328] on icon at bounding box center [796, 325] width 11 height 11
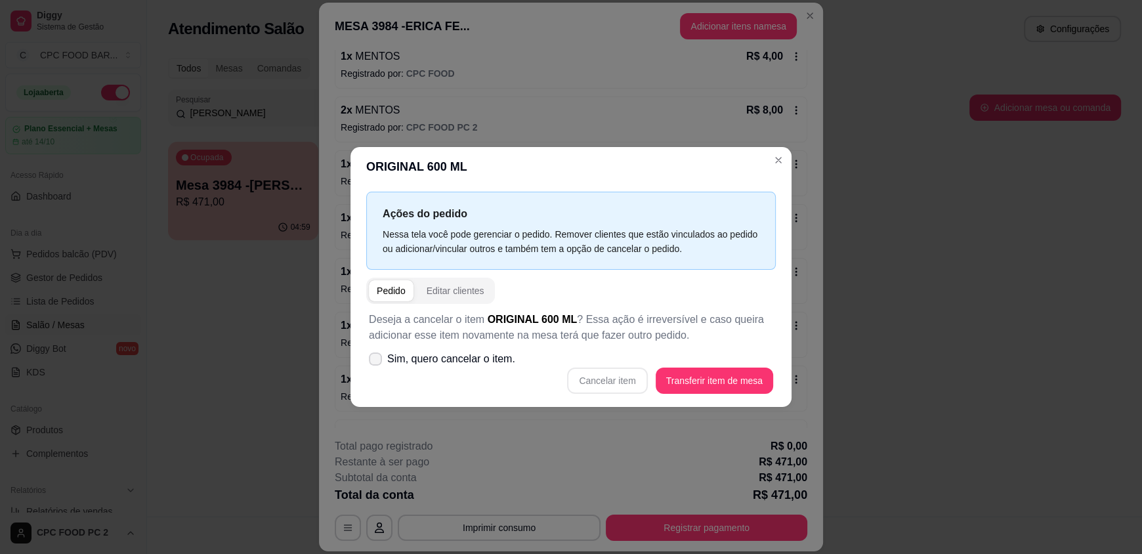
click at [370, 357] on span at bounding box center [375, 359] width 13 height 13
click at [370, 362] on input "Sim, quero cancelar o item." at bounding box center [372, 366] width 9 height 9
checkbox input "true"
click at [614, 383] on button "Cancelar item" at bounding box center [607, 381] width 80 height 26
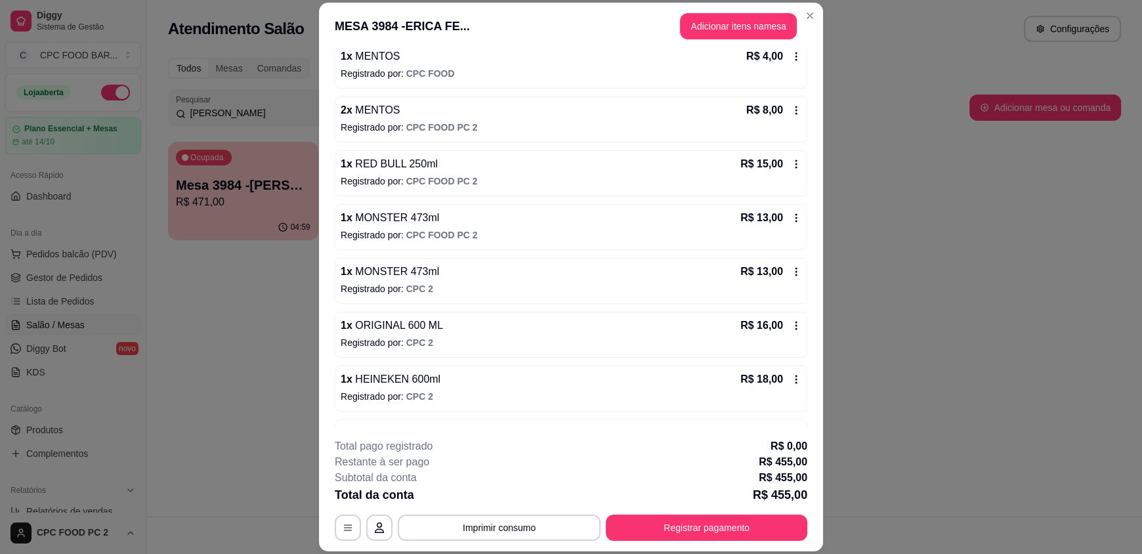
scroll to position [196, 0]
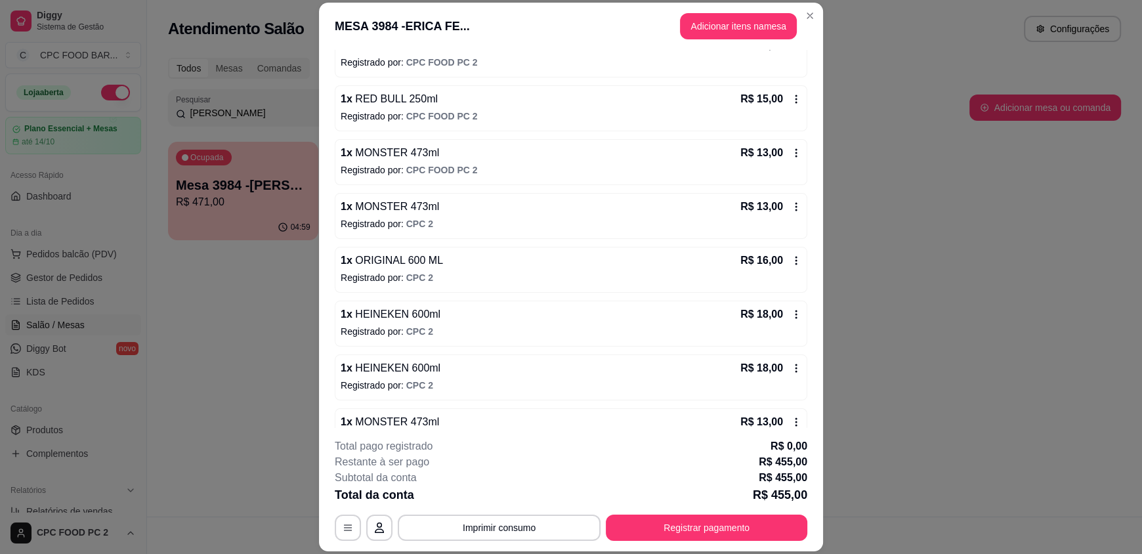
click at [779, 267] on div "R$ 16,00" at bounding box center [771, 261] width 61 height 16
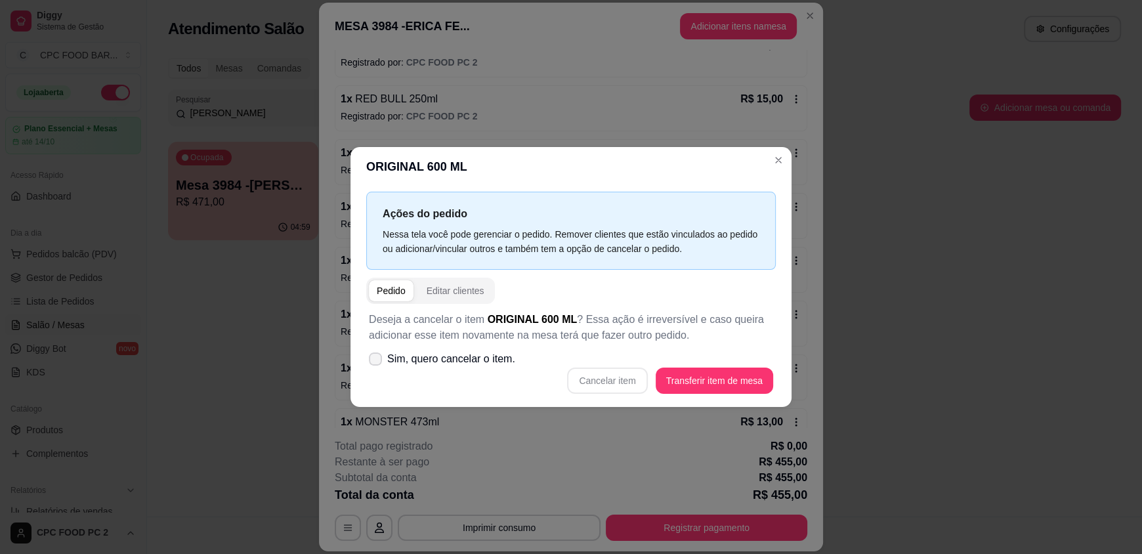
click at [459, 360] on span "Sim, quero cancelar o item." at bounding box center [451, 359] width 128 height 16
click at [377, 362] on input "Sim, quero cancelar o item." at bounding box center [372, 366] width 9 height 9
checkbox input "true"
click at [620, 385] on button "Cancelar item" at bounding box center [607, 381] width 80 height 26
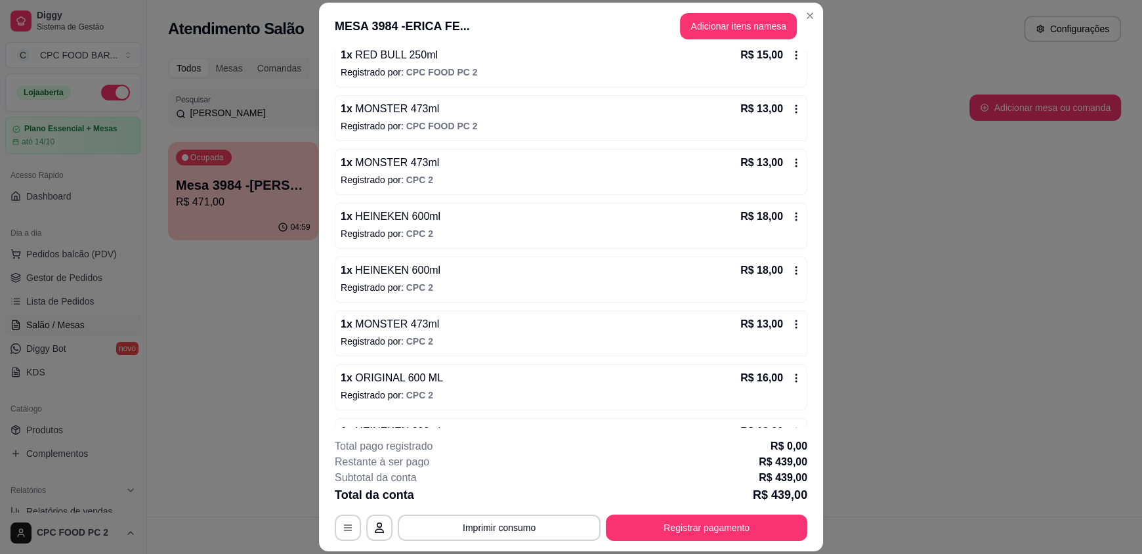
scroll to position [263, 0]
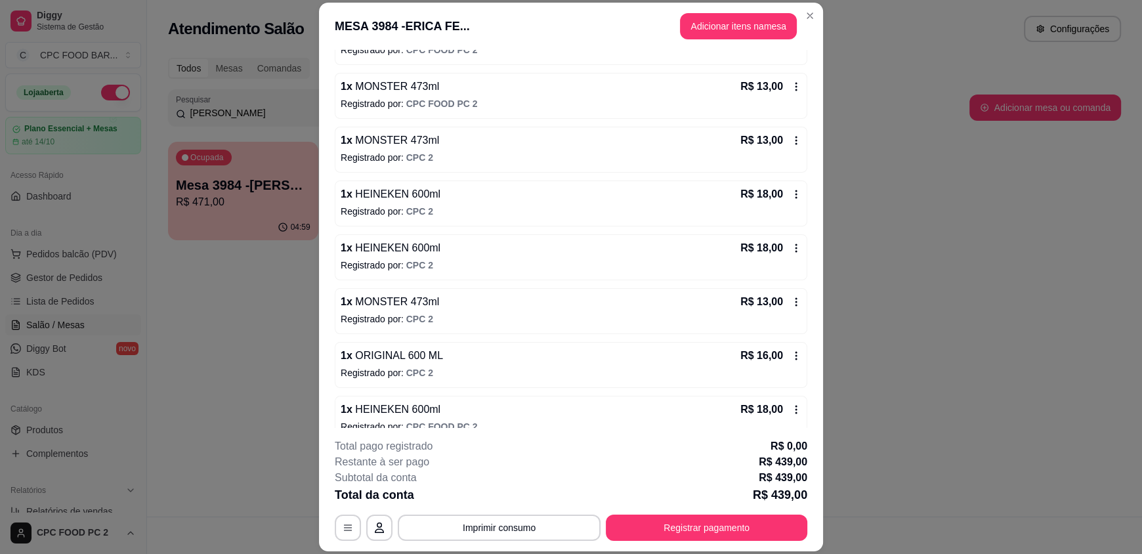
click at [791, 353] on icon at bounding box center [796, 356] width 11 height 11
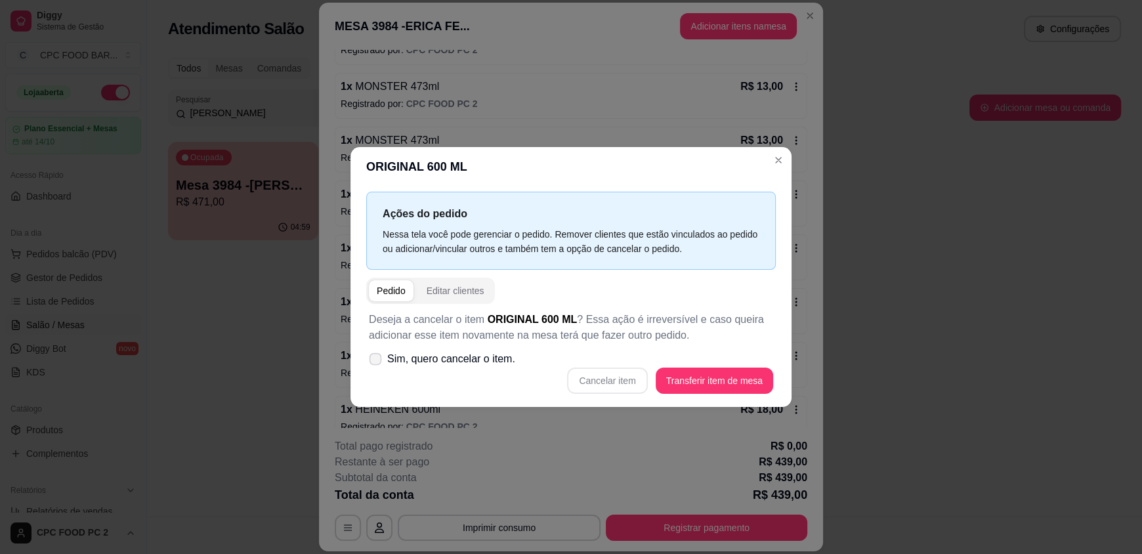
click at [448, 360] on span "Sim, quero cancelar o item." at bounding box center [451, 359] width 128 height 16
click at [377, 362] on input "Sim, quero cancelar o item." at bounding box center [372, 366] width 9 height 9
checkbox input "true"
click at [635, 384] on button "Cancelar item" at bounding box center [608, 381] width 78 height 26
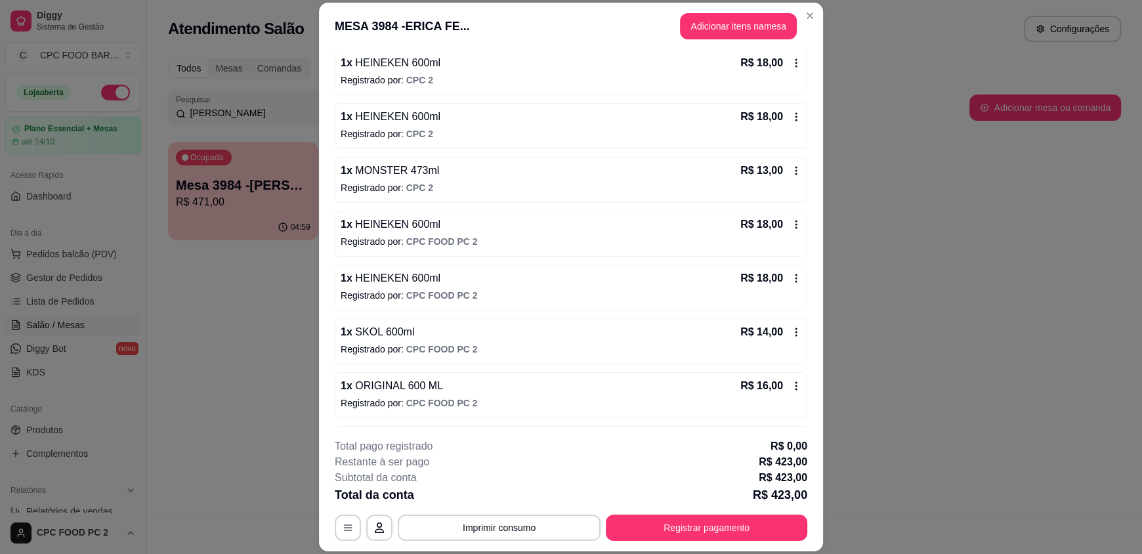
scroll to position [460, 0]
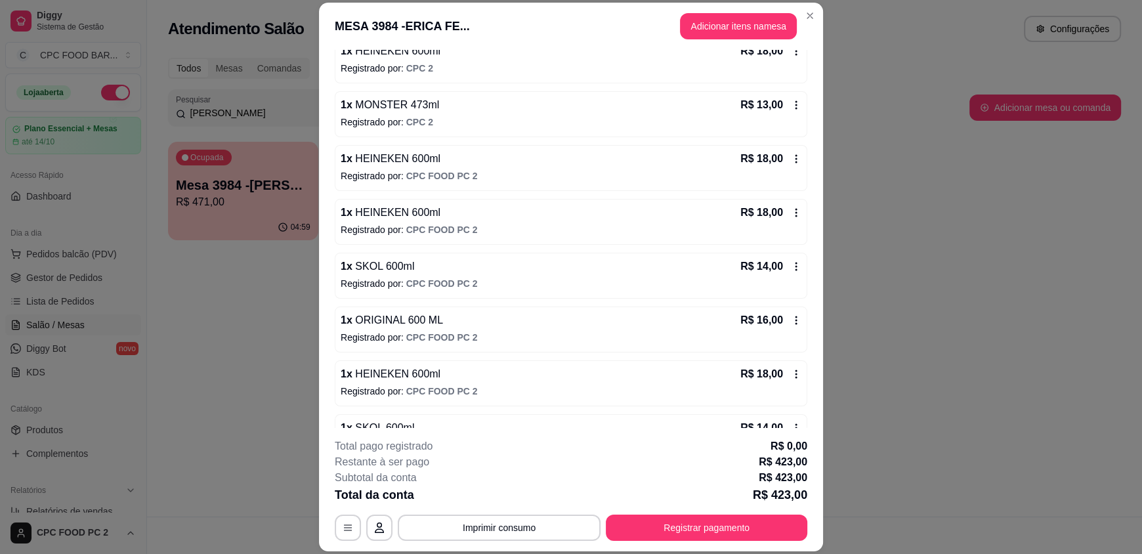
click at [791, 323] on icon at bounding box center [796, 320] width 11 height 11
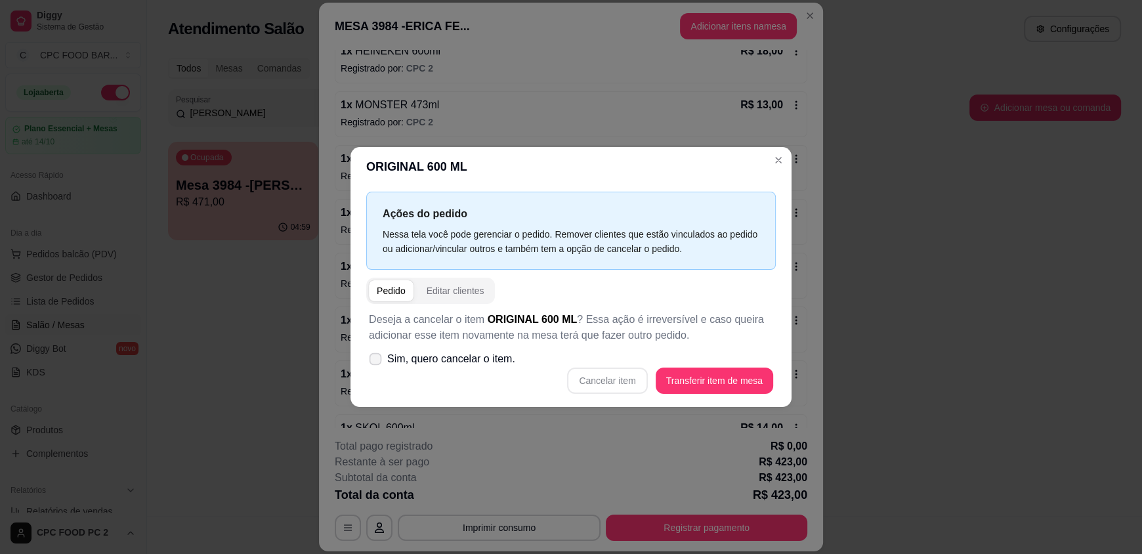
click at [420, 358] on span "Sim, quero cancelar o item." at bounding box center [451, 359] width 128 height 16
click at [377, 362] on input "Sim, quero cancelar o item." at bounding box center [372, 366] width 9 height 9
checkbox input "true"
click at [614, 379] on button "Cancelar item" at bounding box center [607, 381] width 80 height 26
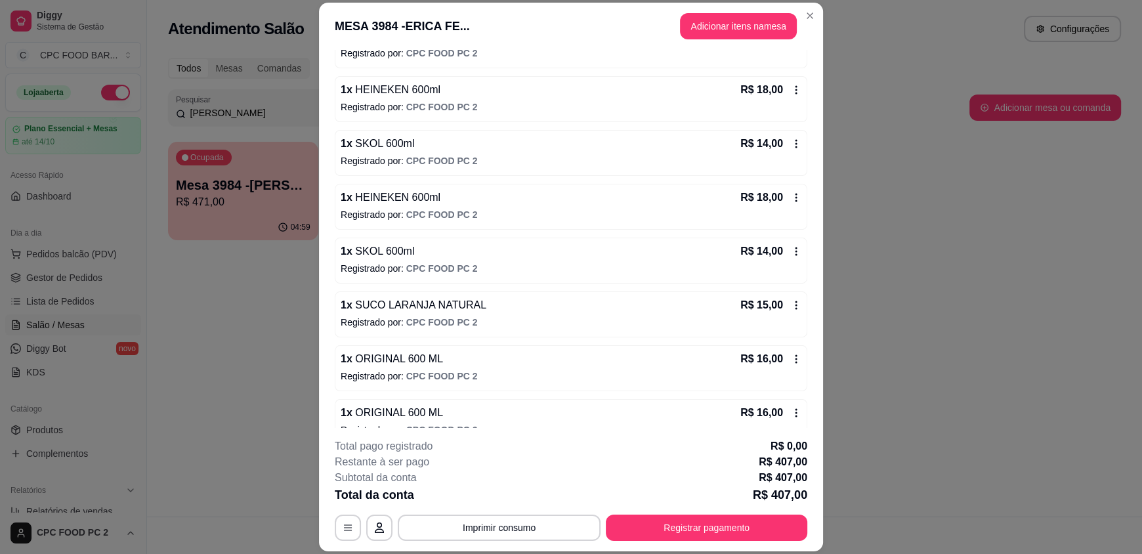
scroll to position [591, 0]
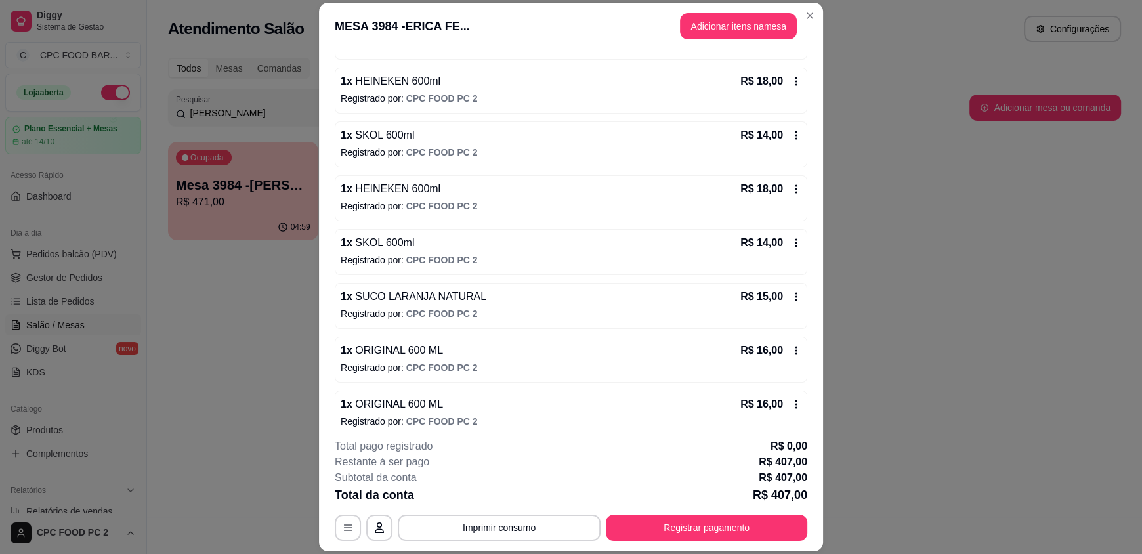
click at [796, 347] on icon at bounding box center [797, 351] width 2 height 9
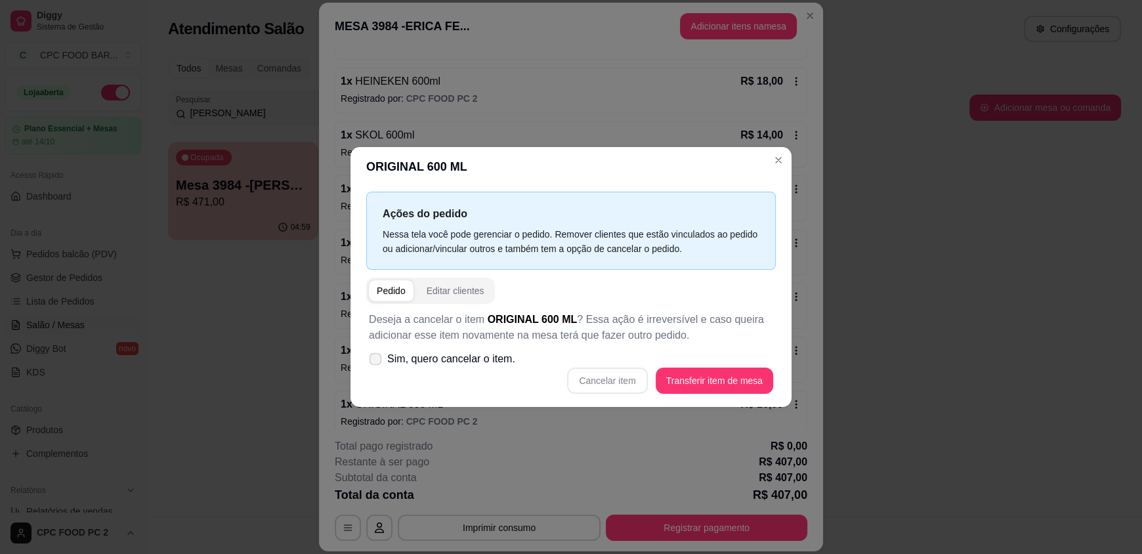
click at [374, 362] on icon at bounding box center [375, 358] width 10 height 7
click at [374, 362] on input "Sim, quero cancelar o item." at bounding box center [372, 366] width 9 height 9
checkbox input "true"
click at [582, 378] on button "Cancelar item" at bounding box center [607, 381] width 80 height 26
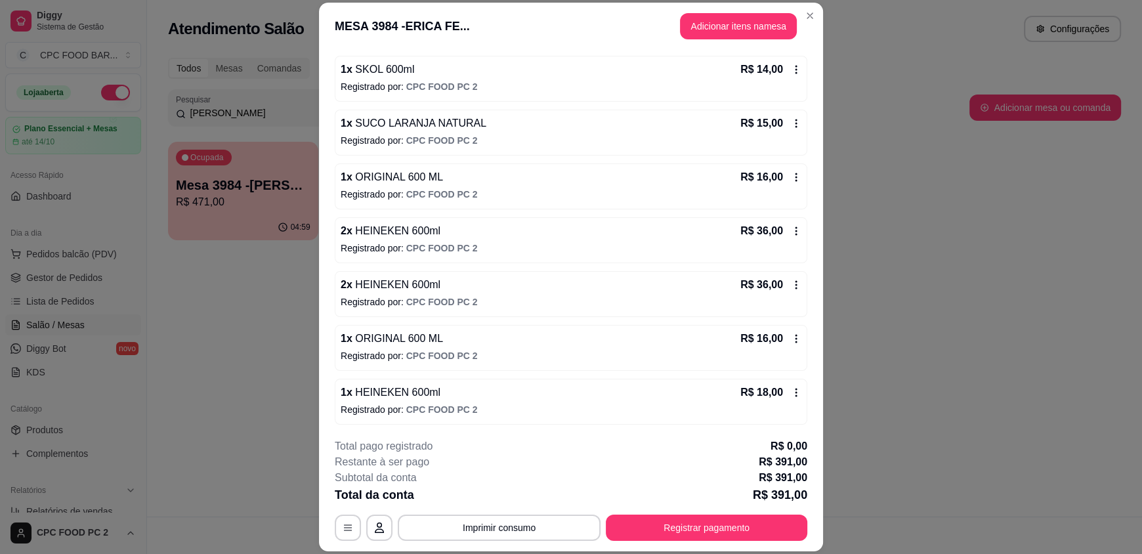
scroll to position [788, 0]
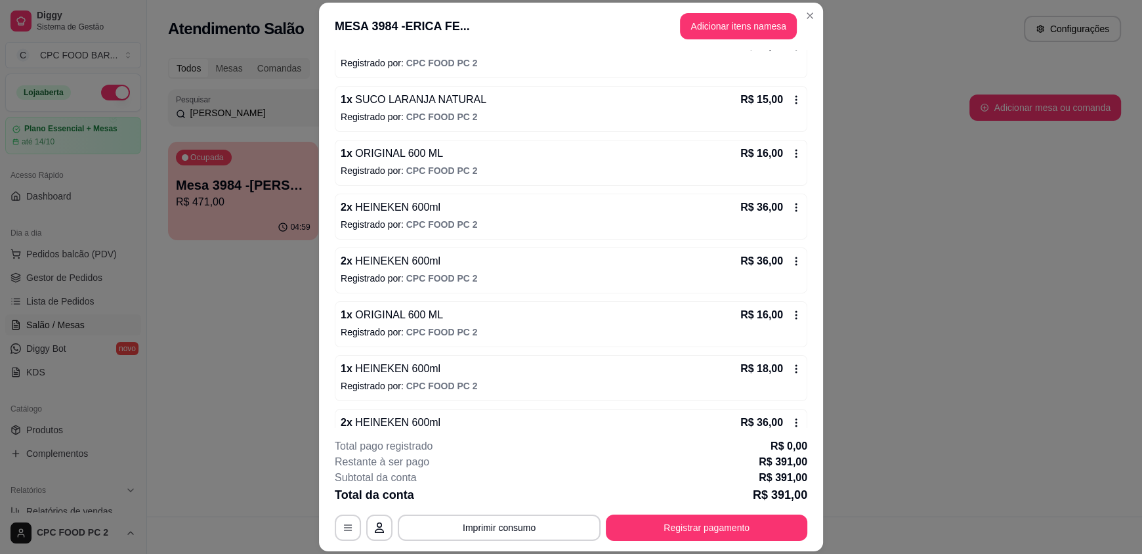
click at [796, 316] on icon at bounding box center [797, 315] width 2 height 9
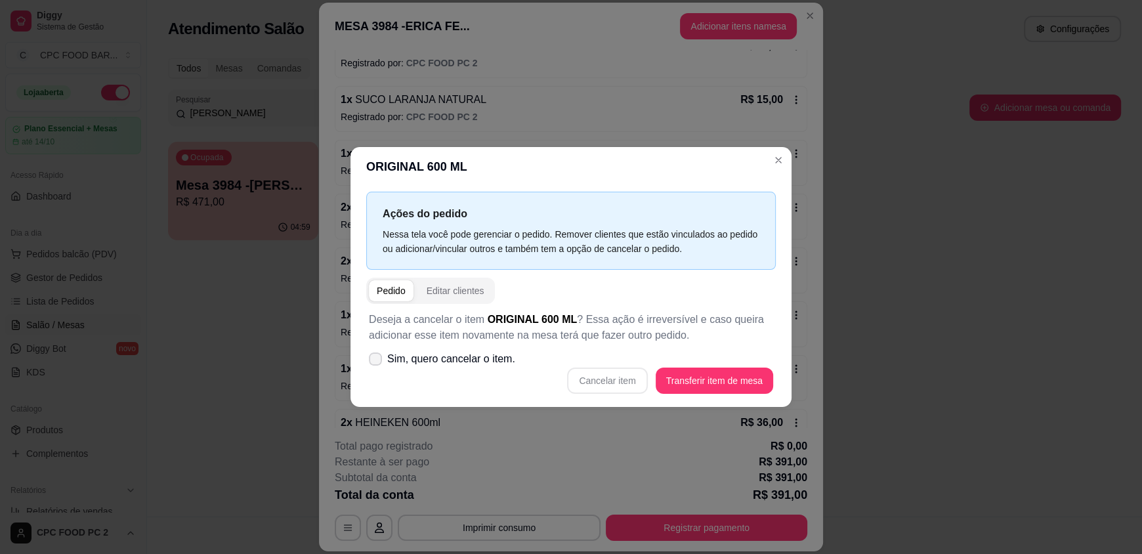
click at [465, 358] on span "Sim, quero cancelar o item." at bounding box center [451, 359] width 128 height 16
click at [377, 362] on input "Sim, quero cancelar o item." at bounding box center [372, 366] width 9 height 9
checkbox input "true"
click at [603, 383] on button "Cancelar item" at bounding box center [608, 381] width 78 height 26
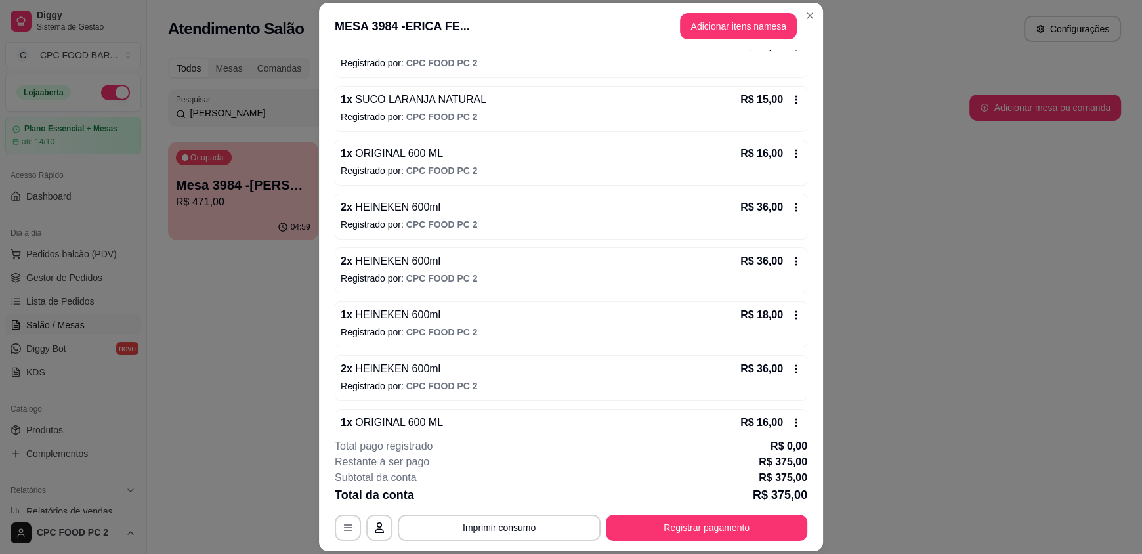
scroll to position [853, 0]
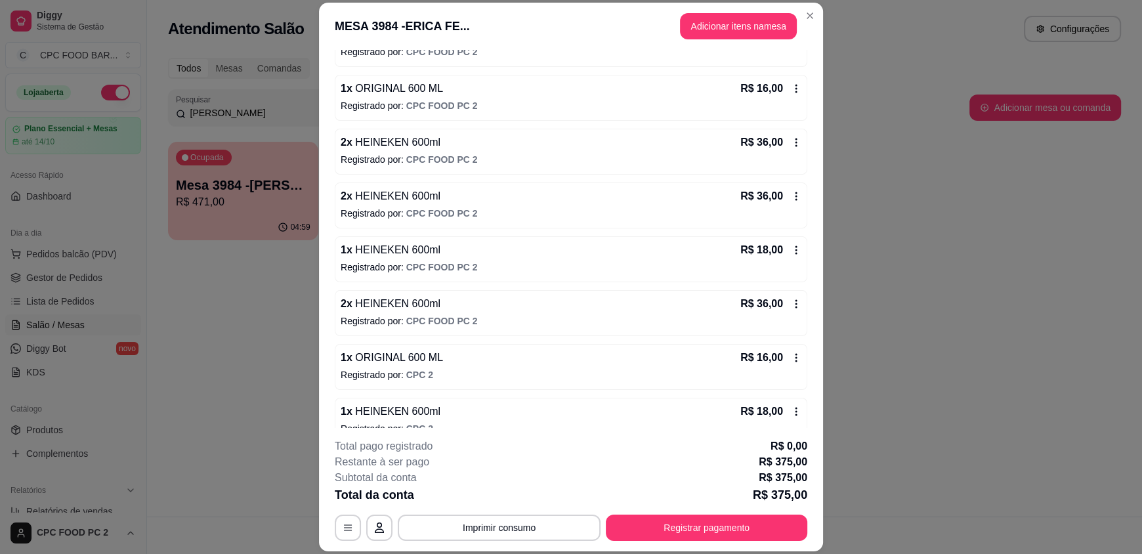
click at [791, 357] on icon at bounding box center [796, 358] width 11 height 11
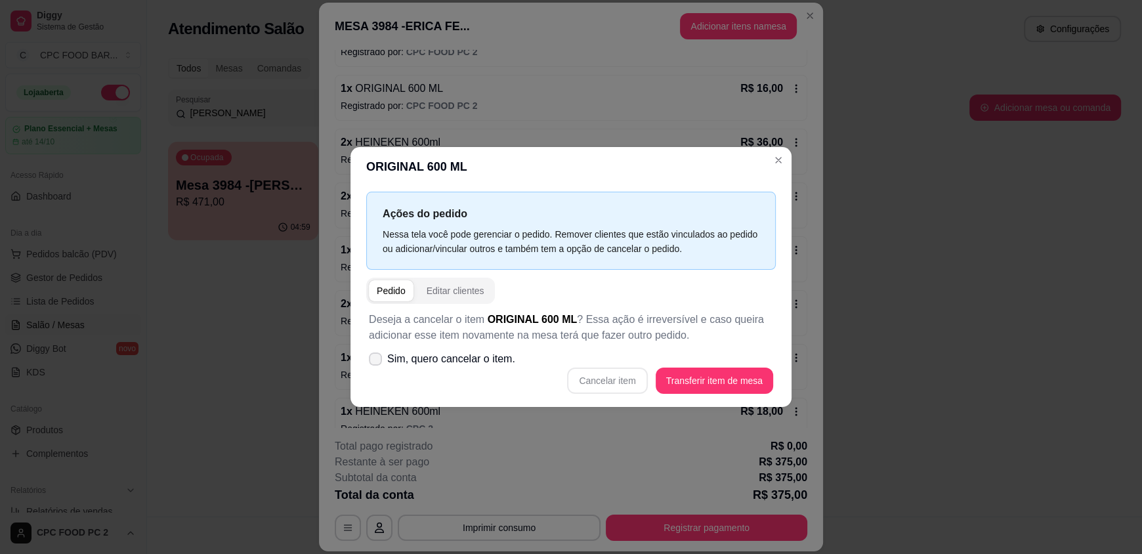
click at [445, 362] on span "Sim, quero cancelar o item." at bounding box center [451, 359] width 128 height 16
click at [377, 362] on input "Sim, quero cancelar o item." at bounding box center [372, 366] width 9 height 9
checkbox input "true"
click at [619, 385] on button "Cancelar item" at bounding box center [608, 381] width 78 height 26
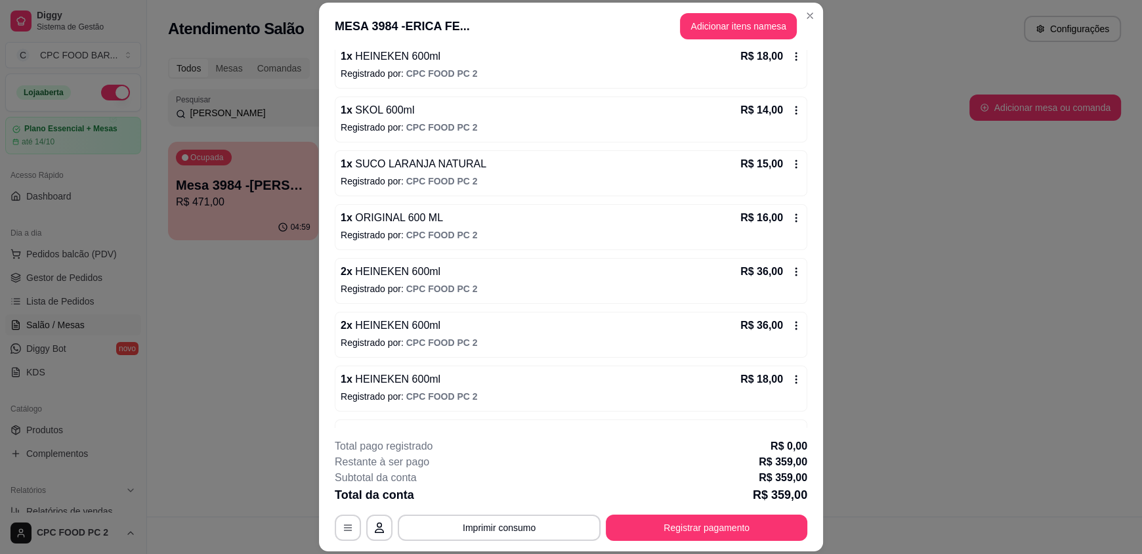
scroll to position [723, 0]
click at [791, 219] on icon at bounding box center [796, 218] width 11 height 11
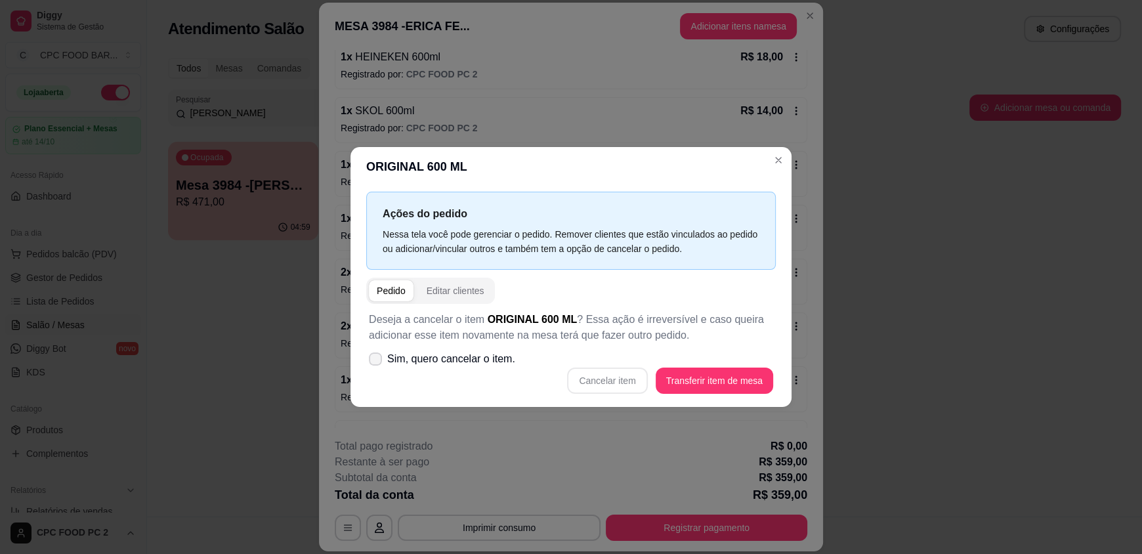
click at [387, 355] on span "Sim, quero cancelar o item." at bounding box center [451, 359] width 128 height 16
click at [377, 362] on input "Sim, quero cancelar o item." at bounding box center [372, 366] width 9 height 9
checkbox input "true"
click at [603, 387] on button "Cancelar item" at bounding box center [607, 381] width 80 height 26
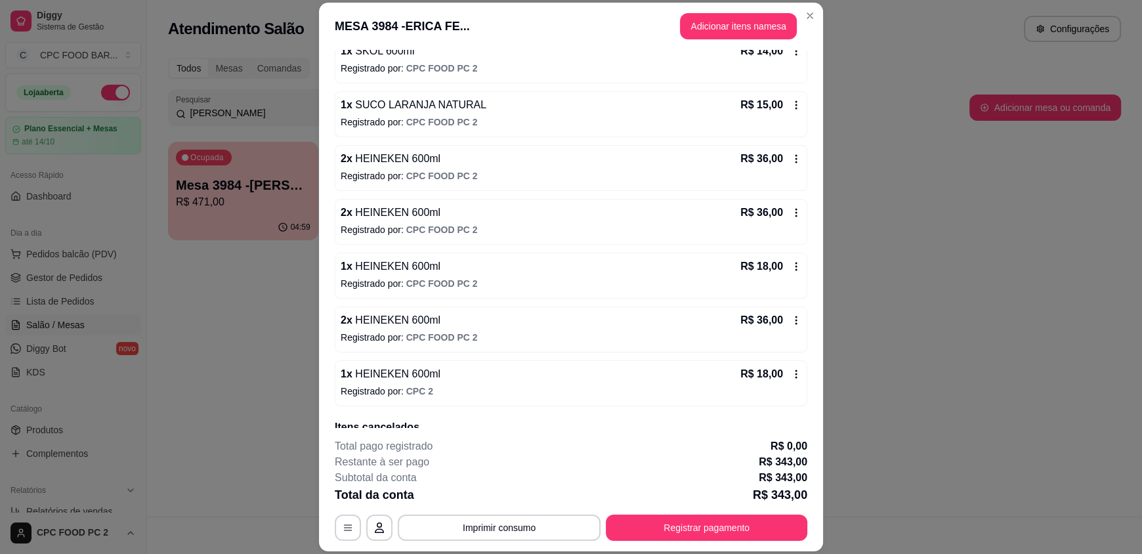
scroll to position [656, 0]
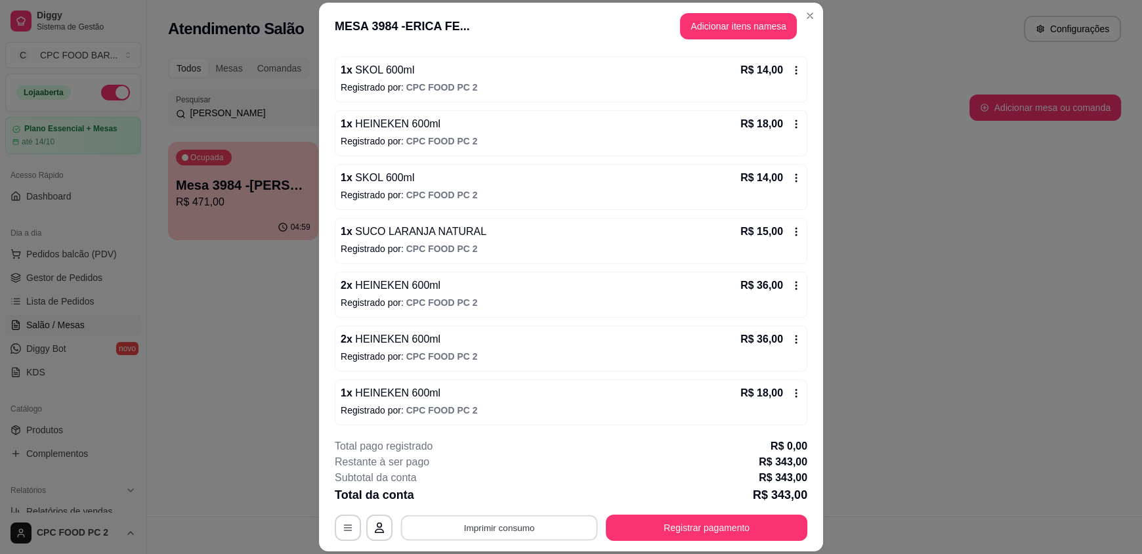
click at [463, 532] on button "Imprimir consumo" at bounding box center [499, 528] width 197 height 26
click at [502, 513] on div "**********" at bounding box center [571, 490] width 473 height 102
click at [506, 525] on button "Imprimir consumo" at bounding box center [499, 528] width 203 height 26
click at [506, 504] on button "IMPRESSORA" at bounding box center [498, 497] width 95 height 21
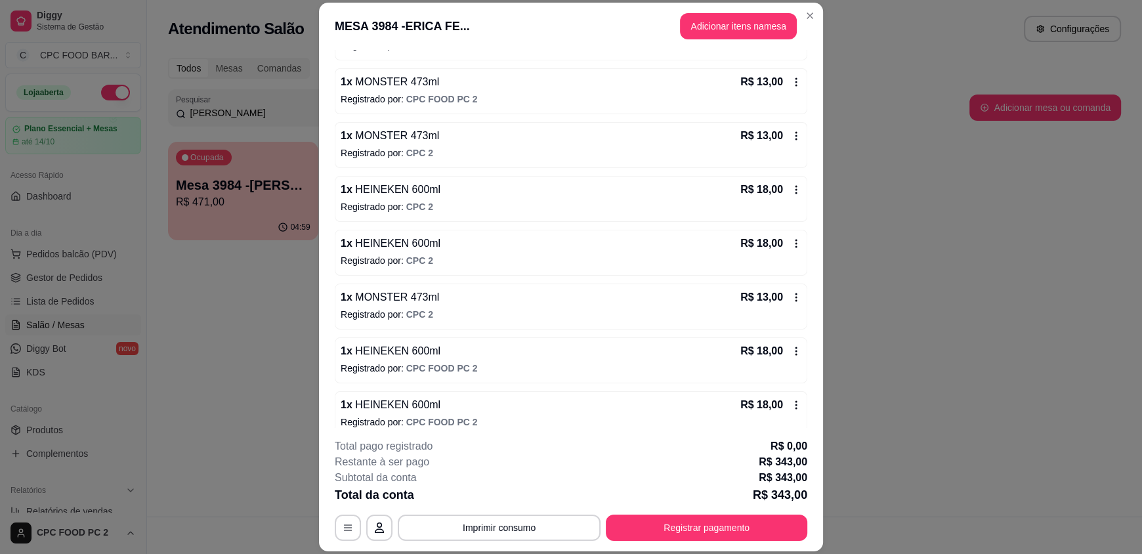
scroll to position [263, 0]
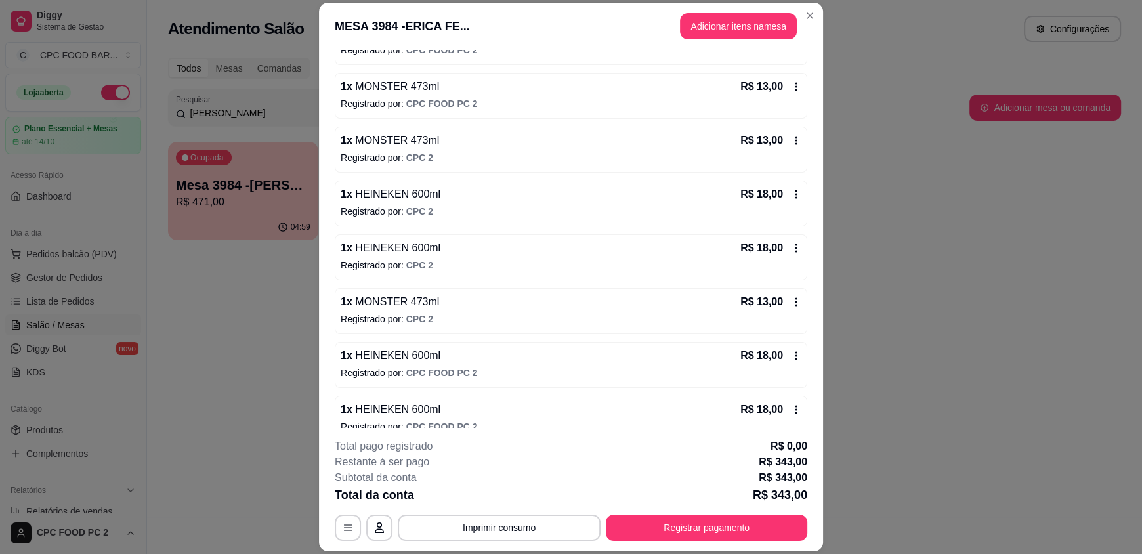
click at [791, 302] on icon at bounding box center [796, 302] width 11 height 11
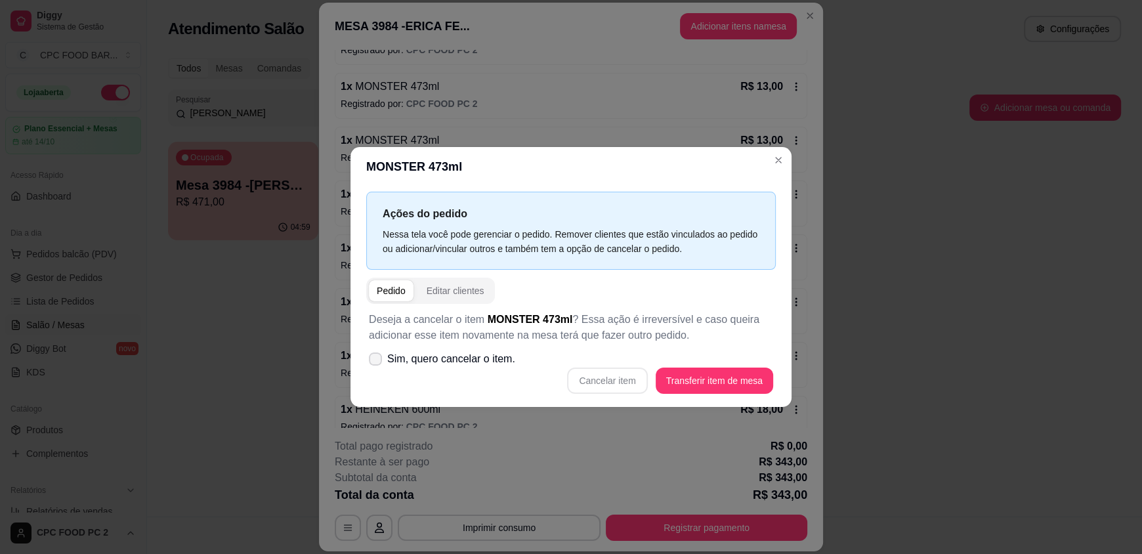
click at [381, 362] on label "Sim, quero cancelar o item." at bounding box center [442, 359] width 157 height 26
click at [377, 362] on input "Sim, quero cancelar o item." at bounding box center [372, 366] width 9 height 9
checkbox input "true"
click at [628, 387] on button "Cancelar item" at bounding box center [607, 381] width 80 height 26
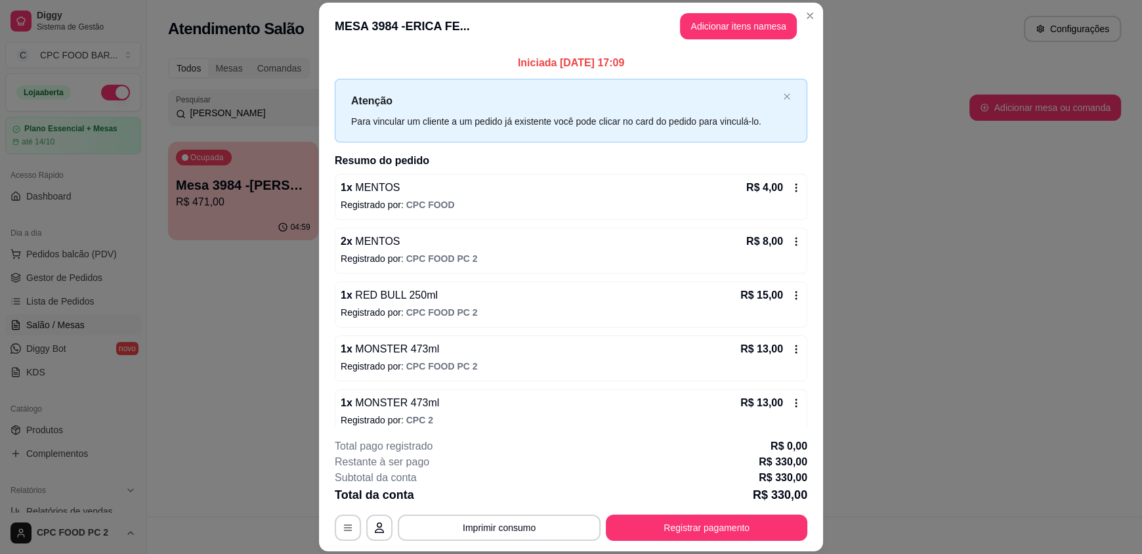
scroll to position [65, 0]
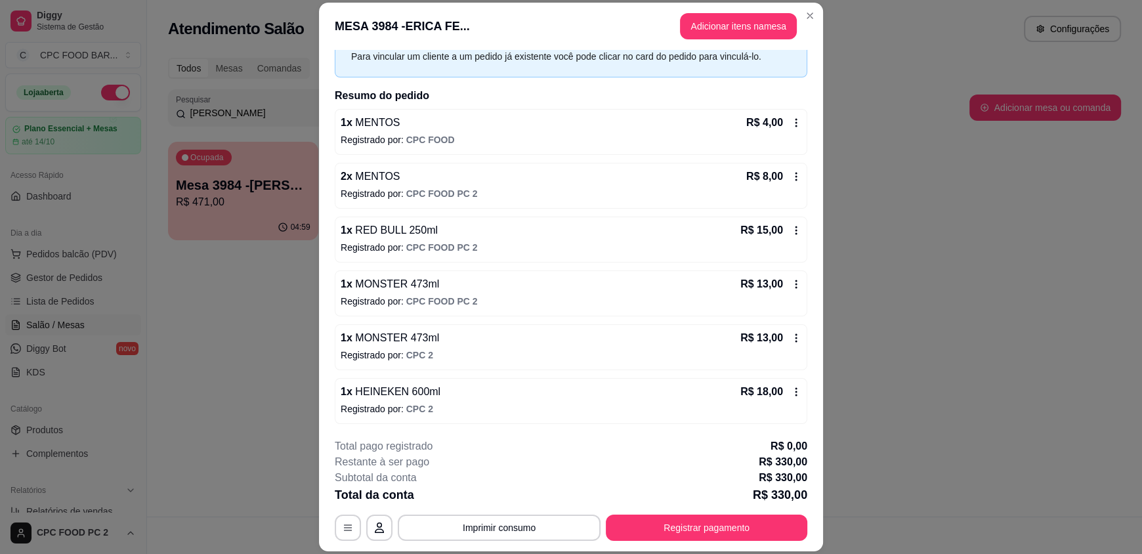
click at [791, 390] on icon at bounding box center [796, 392] width 11 height 11
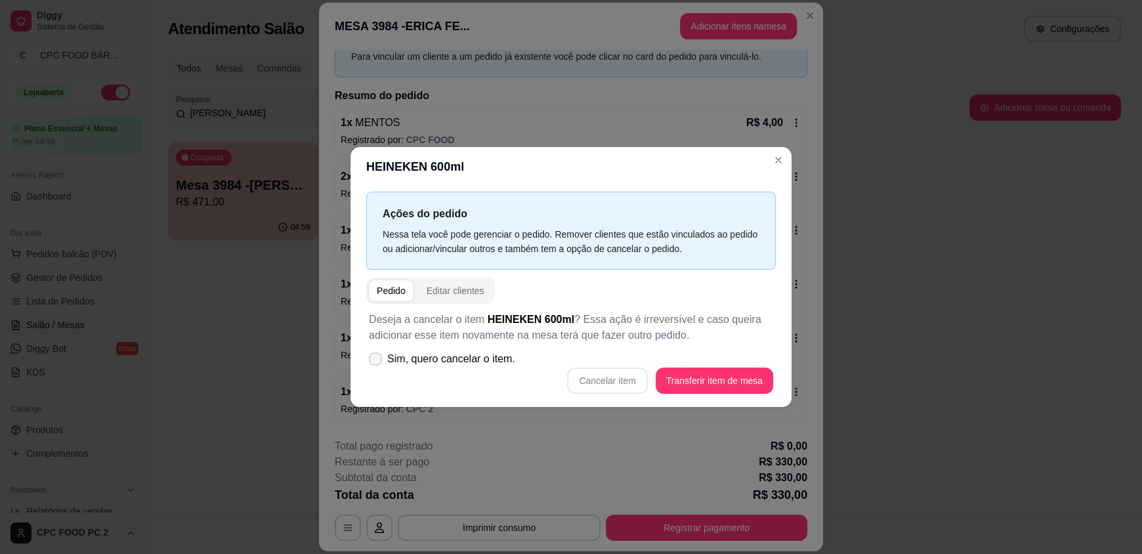
click at [381, 356] on span at bounding box center [375, 359] width 13 height 13
click at [377, 362] on input "Sim, quero cancelar o item." at bounding box center [372, 366] width 9 height 9
checkbox input "true"
click at [603, 383] on button "Cancelar item" at bounding box center [608, 381] width 78 height 26
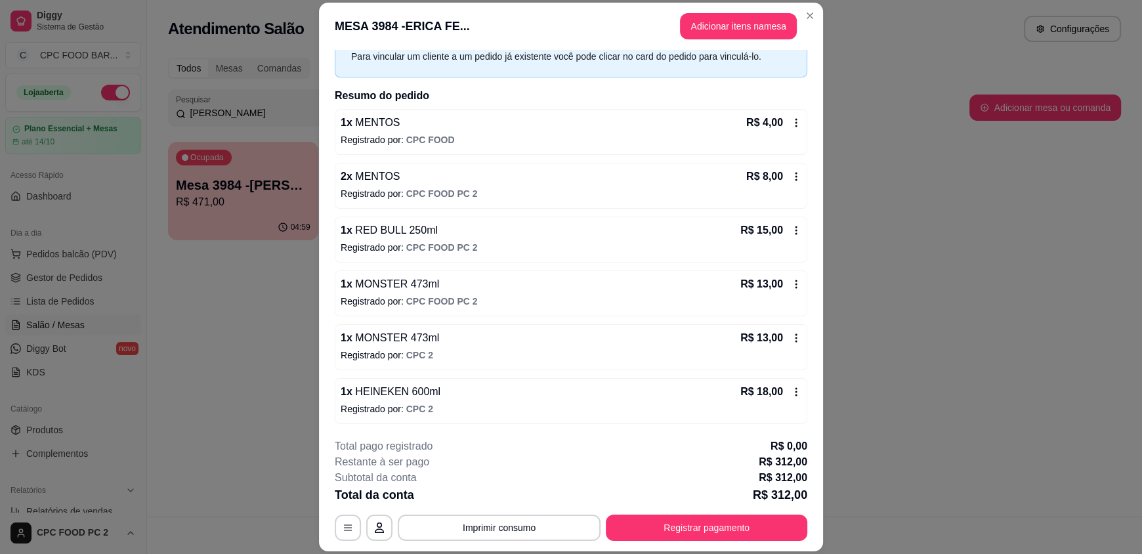
click at [791, 393] on icon at bounding box center [796, 392] width 11 height 11
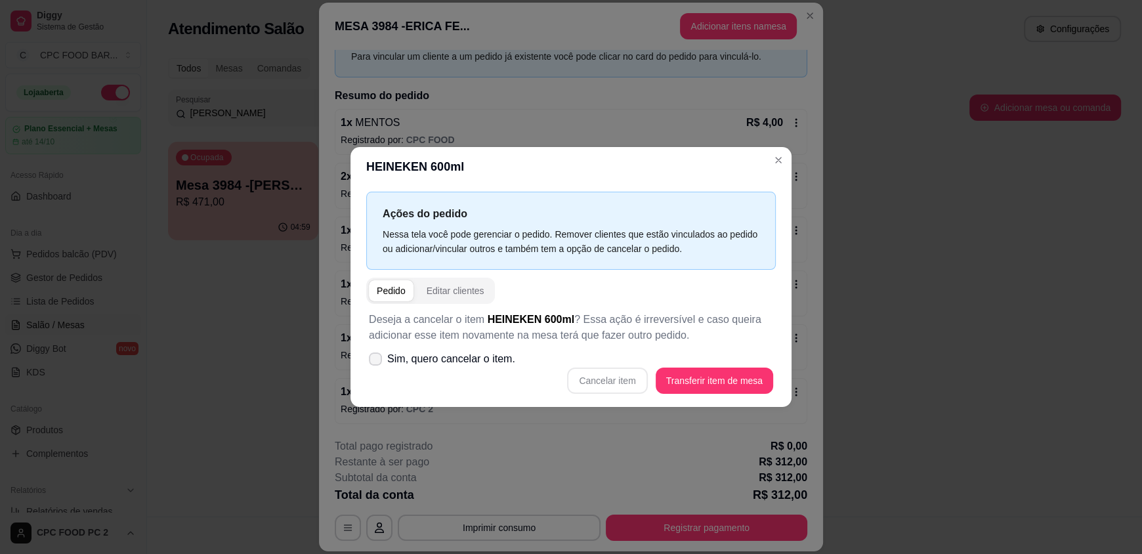
click at [374, 365] on span at bounding box center [375, 359] width 13 height 13
click at [374, 365] on input "Sim, quero cancelar o item." at bounding box center [372, 366] width 9 height 9
checkbox input "true"
click at [607, 389] on button "Cancelar item" at bounding box center [608, 381] width 78 height 26
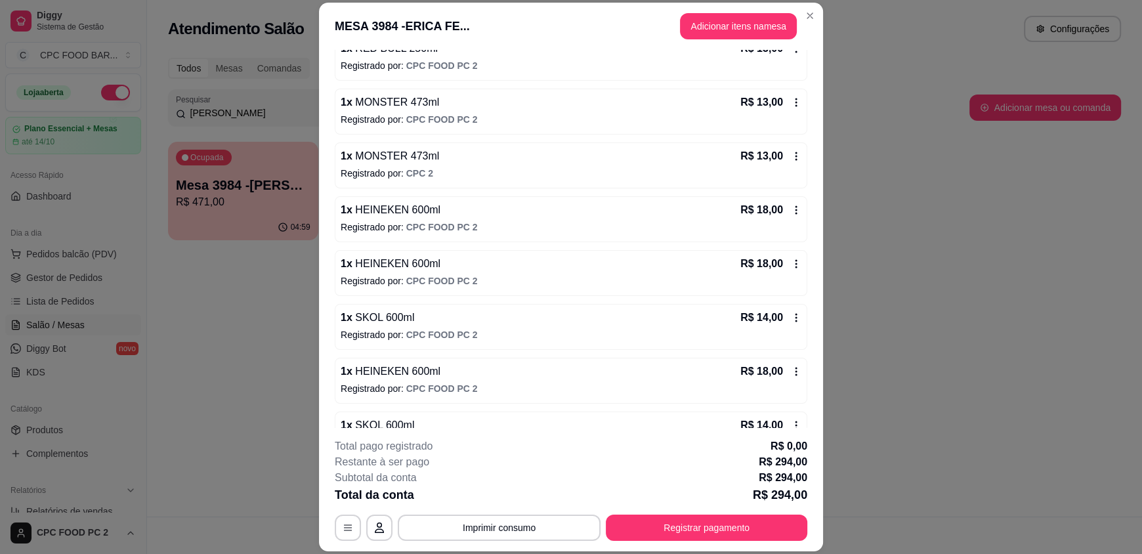
scroll to position [263, 0]
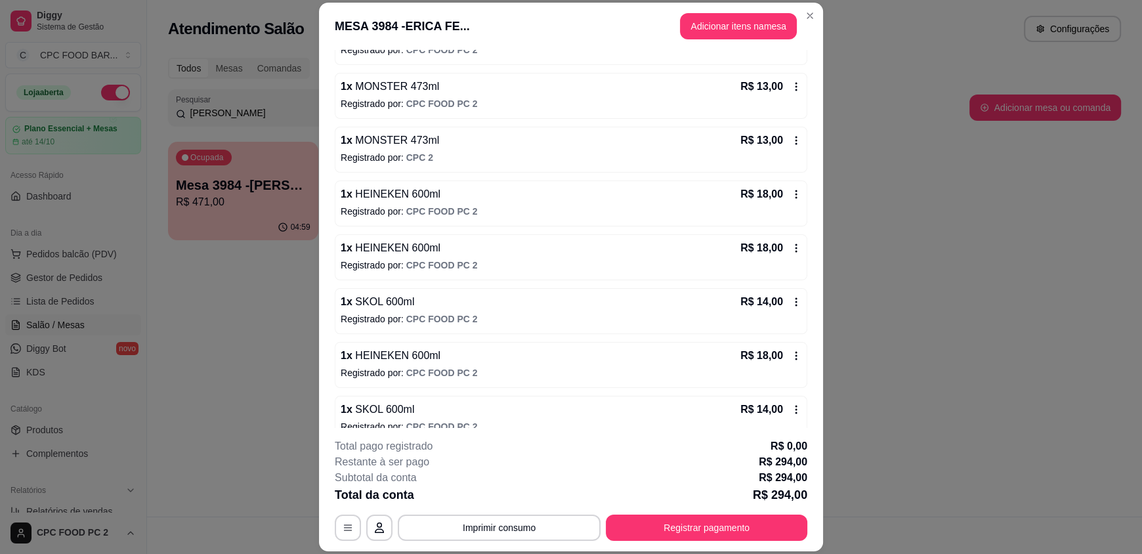
click at [783, 308] on div "R$ 14,00" at bounding box center [771, 302] width 61 height 16
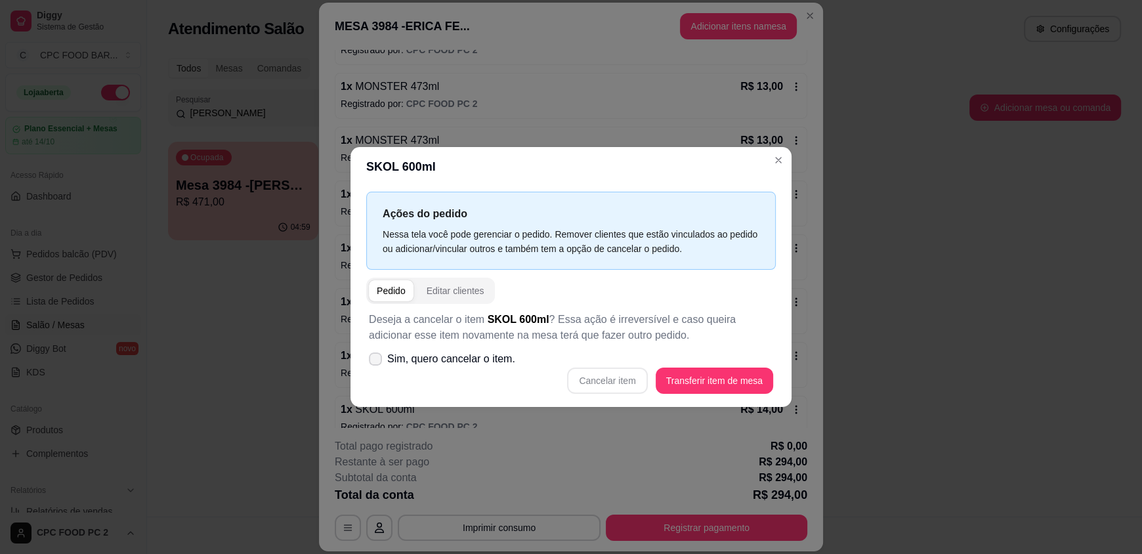
click at [384, 358] on label "Sim, quero cancelar o item." at bounding box center [442, 359] width 157 height 26
click at [377, 362] on input "Sim, quero cancelar o item." at bounding box center [372, 366] width 9 height 9
checkbox input "true"
click at [630, 379] on button "Cancelar item" at bounding box center [607, 381] width 80 height 26
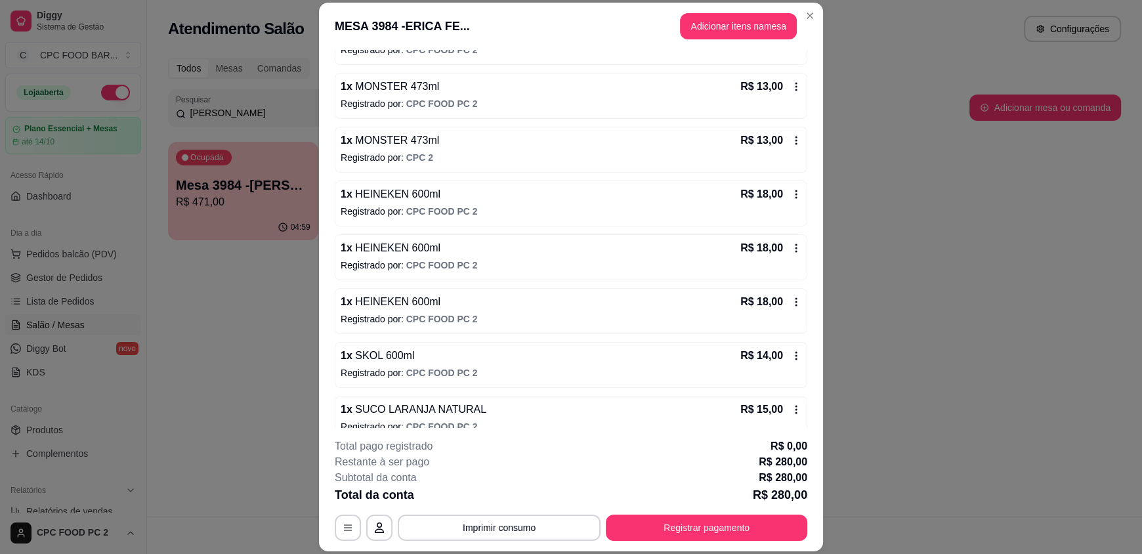
click at [791, 358] on icon at bounding box center [796, 356] width 11 height 11
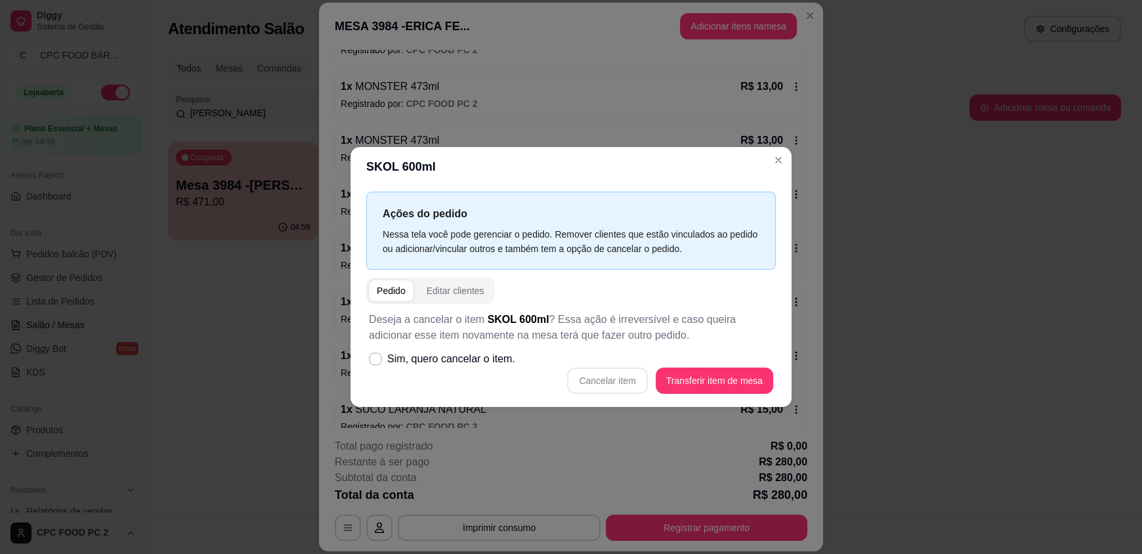
click at [596, 383] on div "Cancelar item Transferir item de mesa" at bounding box center [571, 381] width 404 height 26
click at [416, 362] on span "Sim, quero cancelar o item." at bounding box center [451, 359] width 128 height 16
click at [377, 362] on input "Sim, quero cancelar o item." at bounding box center [372, 366] width 9 height 9
checkbox input "true"
click at [624, 386] on button "Cancelar item" at bounding box center [607, 381] width 80 height 26
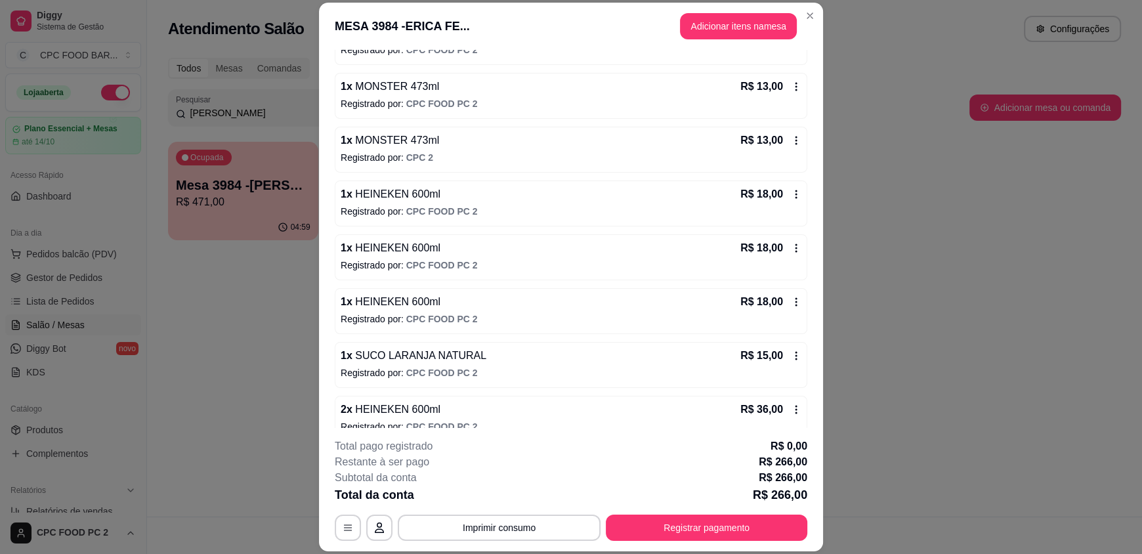
click at [791, 409] on icon at bounding box center [796, 409] width 11 height 11
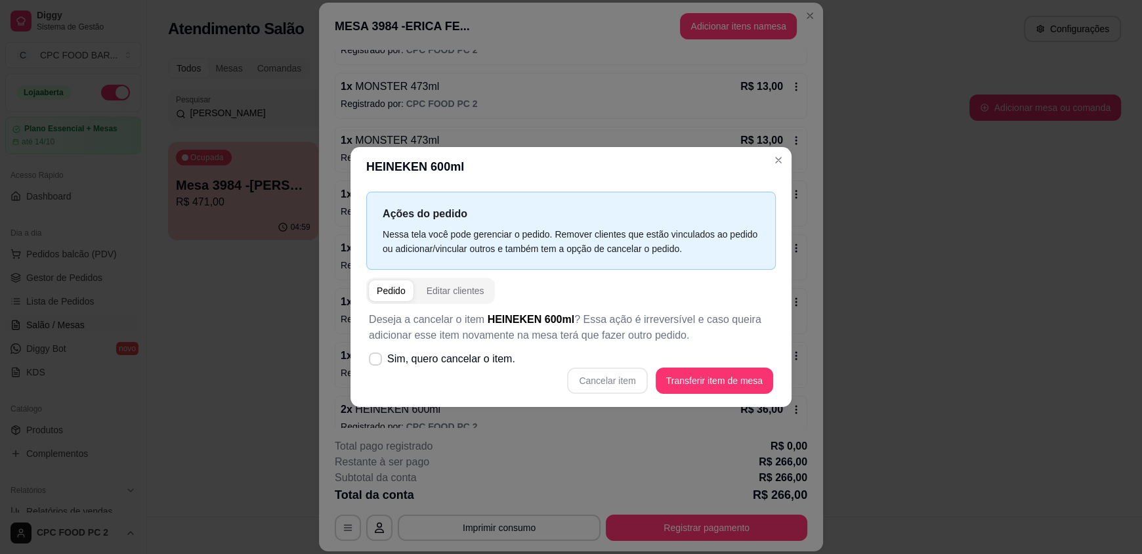
click at [611, 388] on div "Cancelar item Transferir item de mesa" at bounding box center [571, 381] width 404 height 26
click at [427, 362] on span "Sim, quero cancelar o item." at bounding box center [451, 359] width 128 height 16
click at [377, 362] on input "Sim, quero cancelar o item." at bounding box center [372, 366] width 9 height 9
checkbox input "true"
click at [590, 382] on button "Cancelar item" at bounding box center [607, 381] width 80 height 26
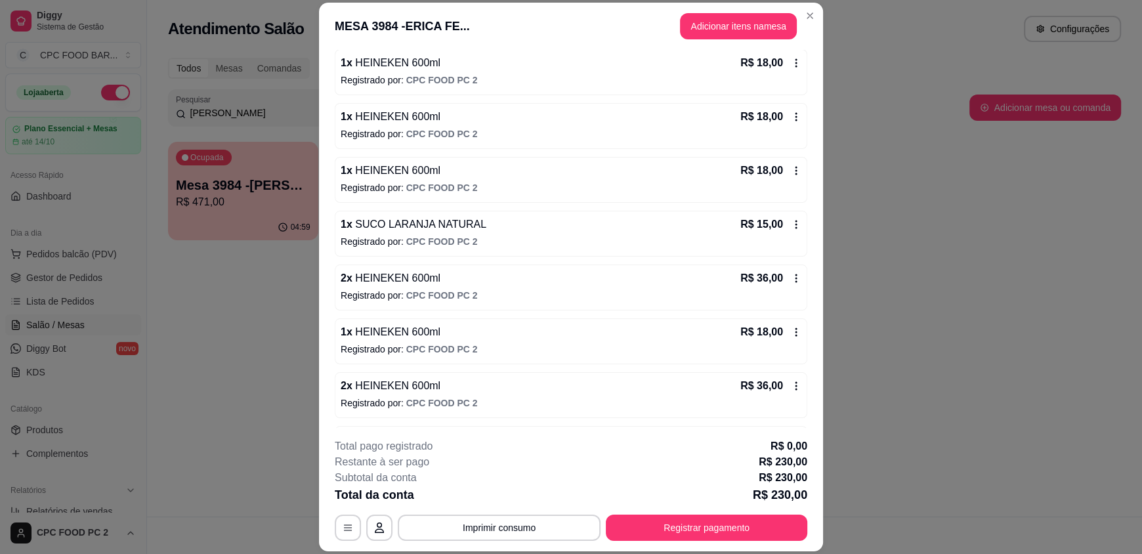
scroll to position [196, 0]
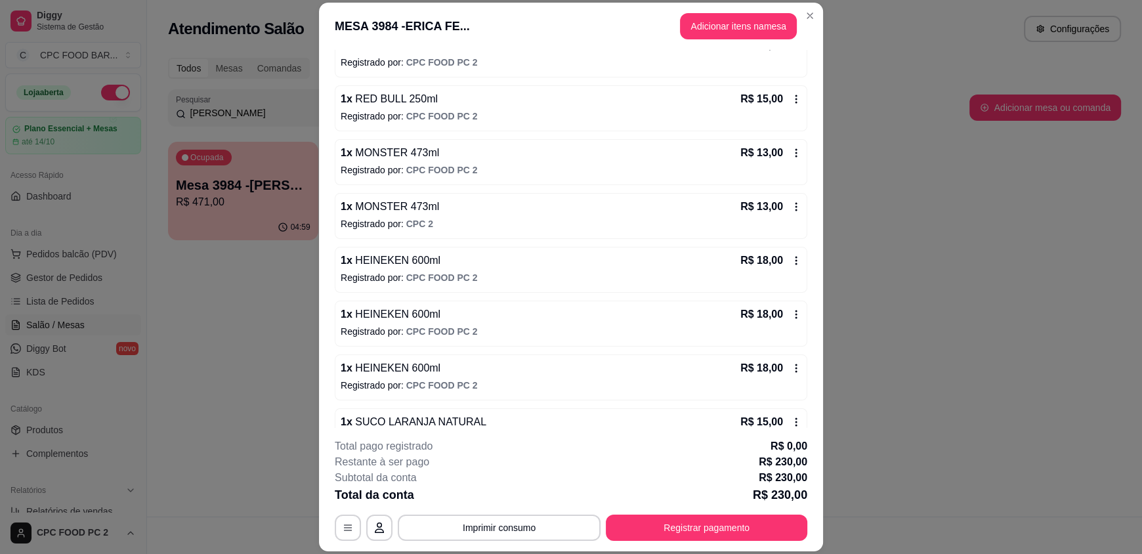
click at [791, 258] on icon at bounding box center [796, 260] width 11 height 11
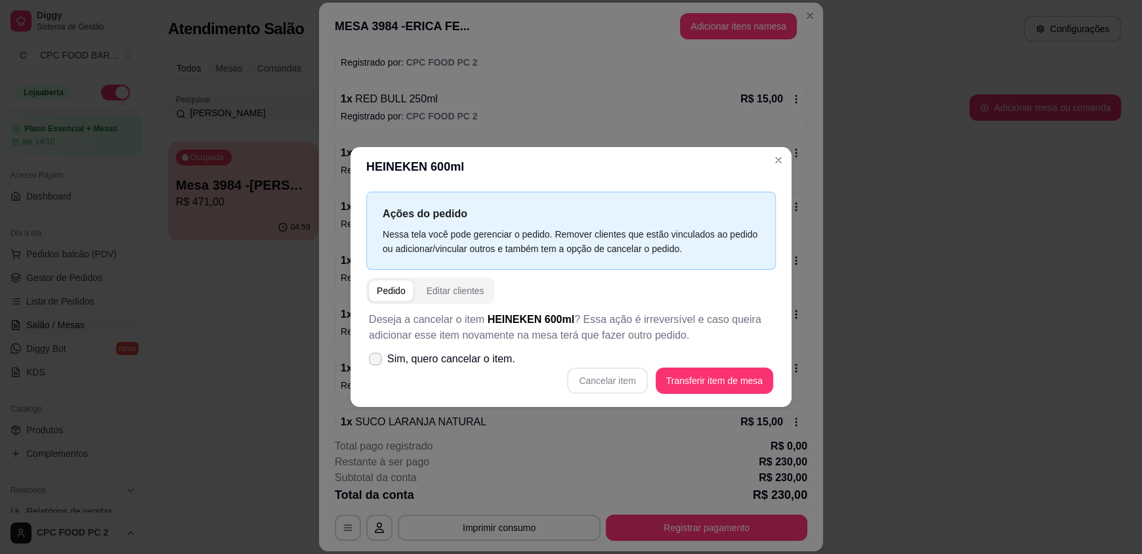
click at [435, 357] on span "Sim, quero cancelar o item." at bounding box center [451, 359] width 128 height 16
click at [377, 362] on input "Sim, quero cancelar o item." at bounding box center [372, 366] width 9 height 9
checkbox input "true"
click at [611, 384] on button "Cancelar item" at bounding box center [607, 381] width 80 height 26
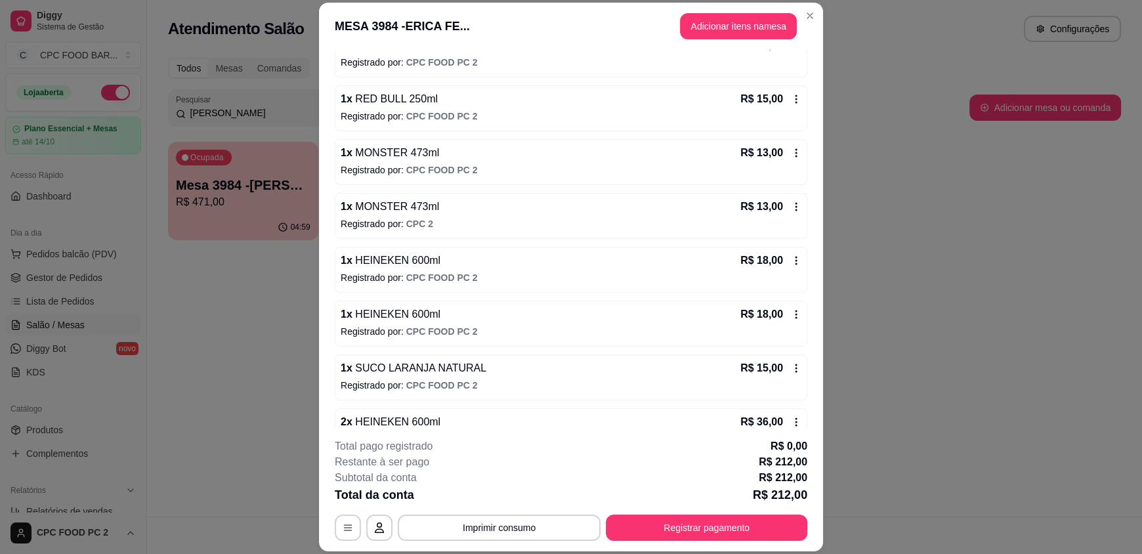
click at [791, 313] on icon at bounding box center [796, 314] width 11 height 11
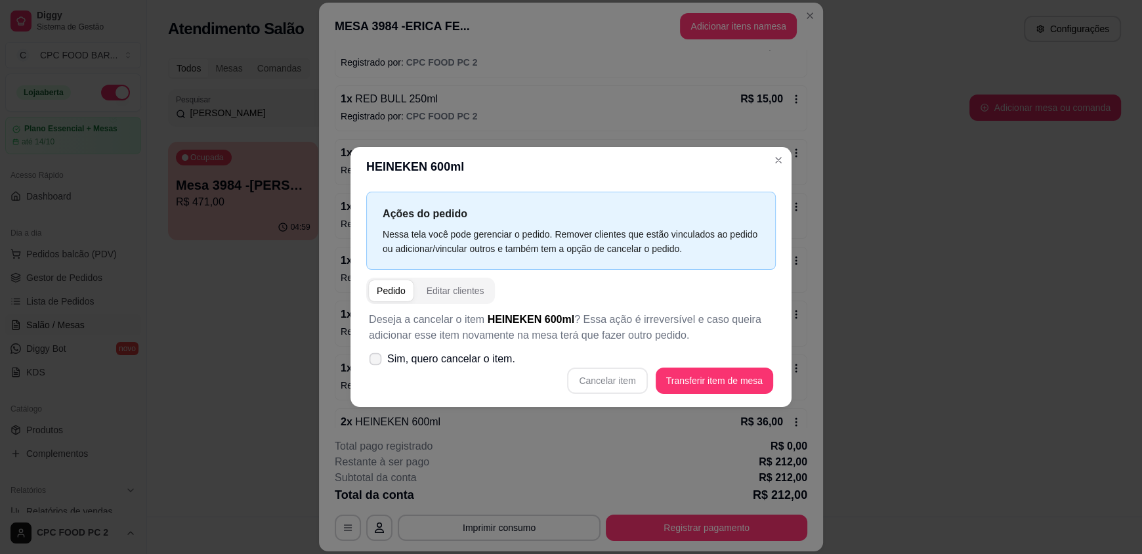
click at [390, 356] on span "Sim, quero cancelar o item." at bounding box center [451, 359] width 128 height 16
click at [377, 362] on input "Sim, quero cancelar o item." at bounding box center [372, 366] width 9 height 9
checkbox input "true"
click at [597, 376] on button "Cancelar item" at bounding box center [607, 381] width 80 height 26
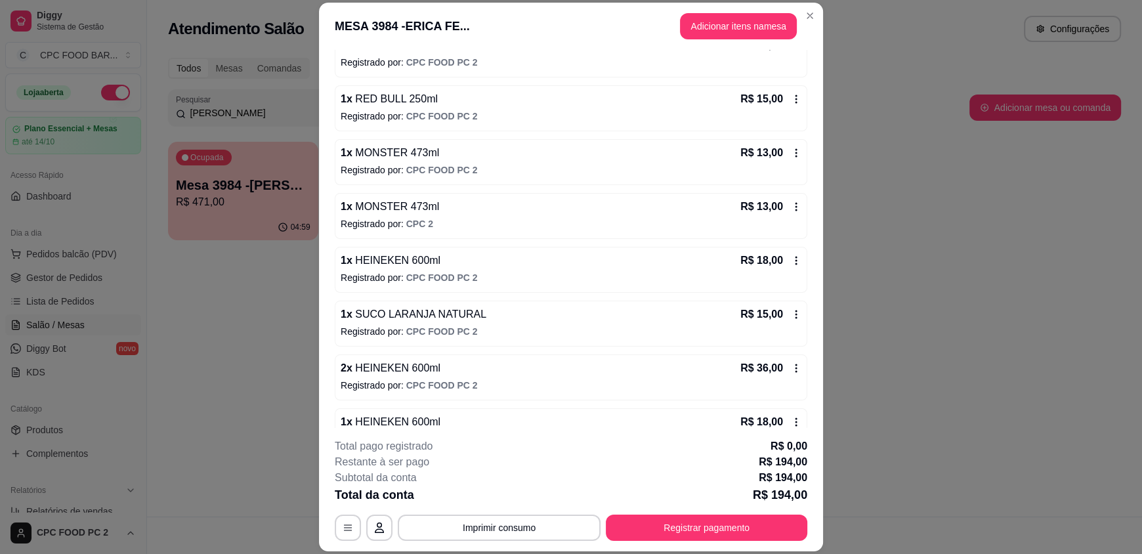
click at [780, 373] on div "R$ 36,00" at bounding box center [771, 368] width 61 height 16
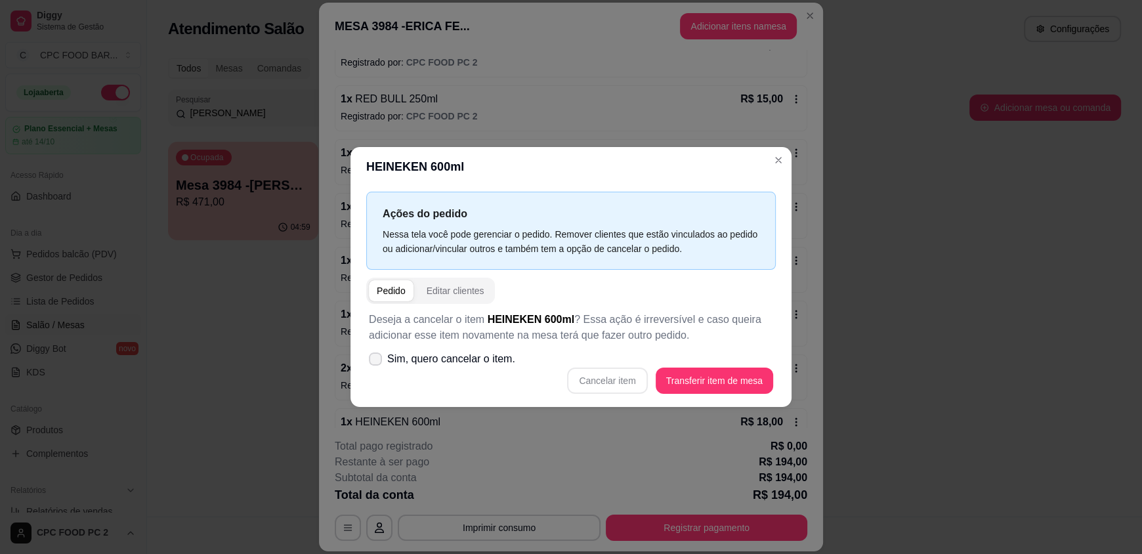
click at [397, 365] on span "Sim, quero cancelar o item." at bounding box center [451, 359] width 128 height 16
click at [377, 365] on input "Sim, quero cancelar o item." at bounding box center [372, 366] width 9 height 9
checkbox input "true"
click at [618, 384] on button "Cancelar item" at bounding box center [607, 381] width 80 height 26
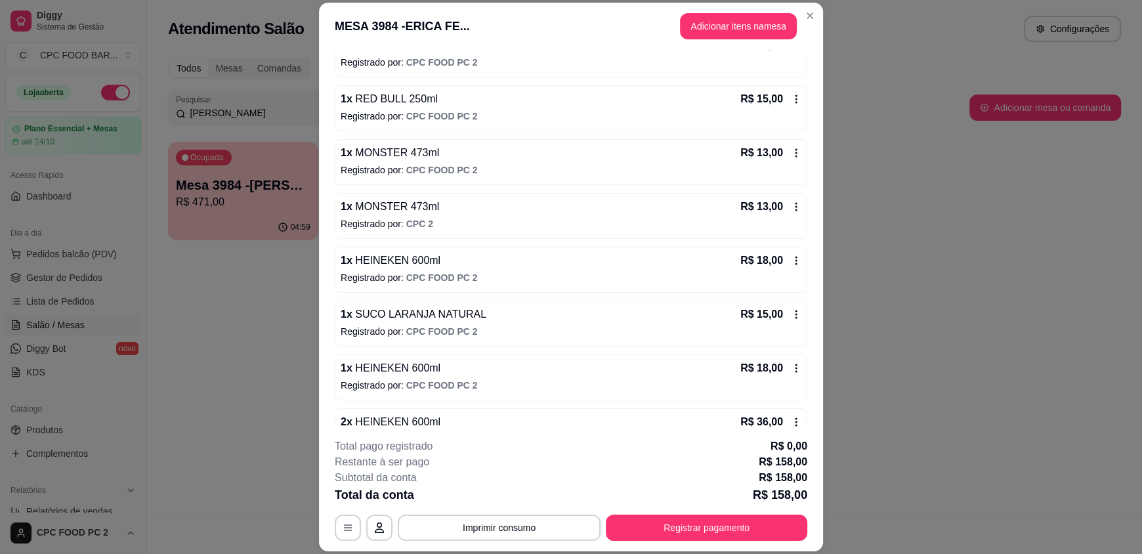
click at [796, 263] on icon at bounding box center [797, 261] width 2 height 9
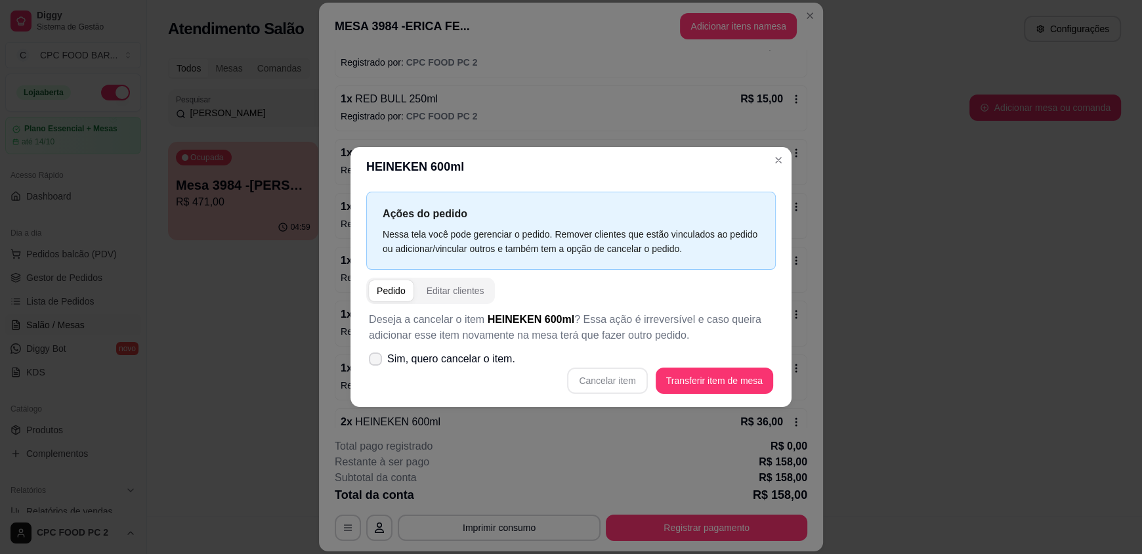
click at [408, 356] on span "Sim, quero cancelar o item." at bounding box center [451, 359] width 128 height 16
click at [377, 362] on input "Sim, quero cancelar o item." at bounding box center [372, 366] width 9 height 9
checkbox input "true"
click at [617, 378] on button "Cancelar item" at bounding box center [607, 381] width 80 height 26
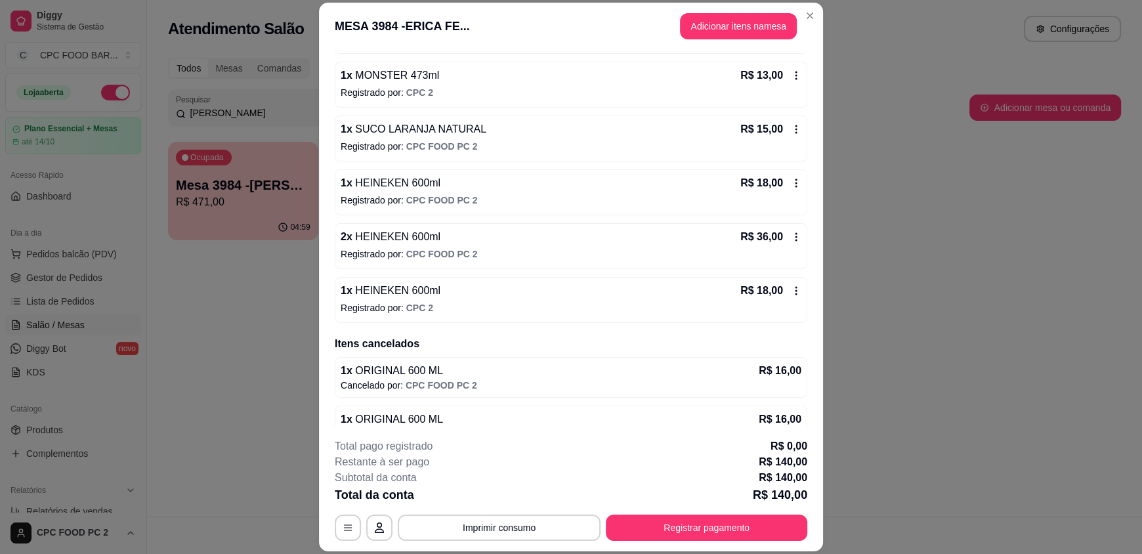
scroll to position [263, 0]
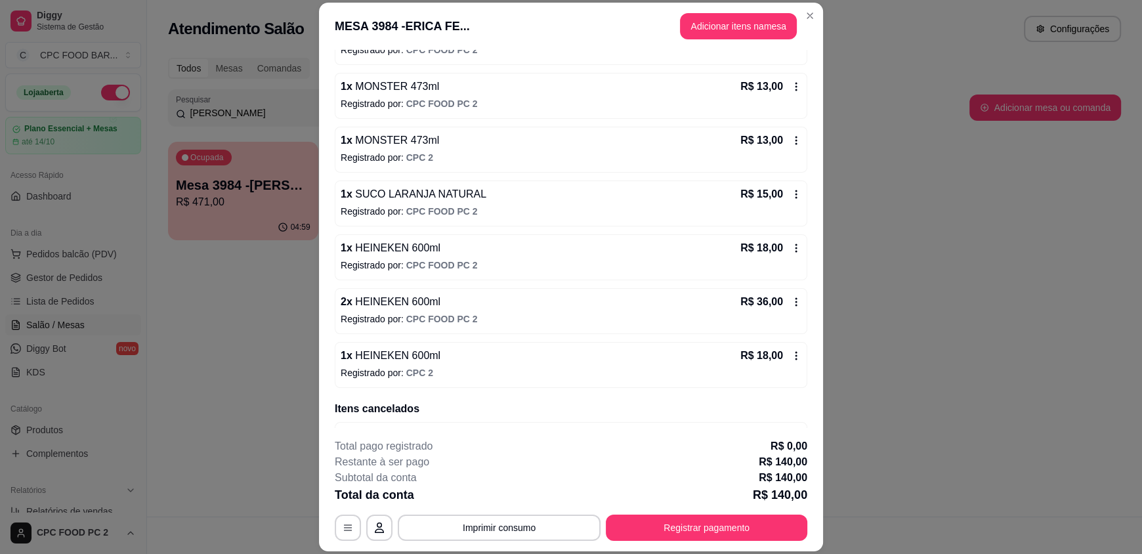
click at [791, 351] on icon at bounding box center [796, 356] width 11 height 11
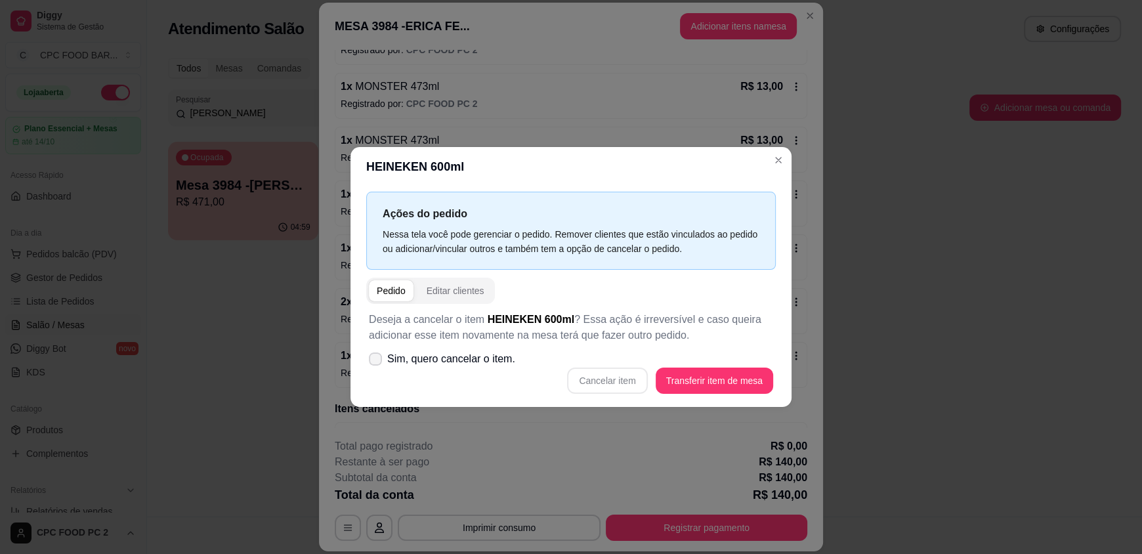
click at [376, 360] on icon at bounding box center [375, 359] width 11 height 8
click at [376, 362] on input "Sim, quero cancelar o item." at bounding box center [372, 366] width 9 height 9
checkbox input "true"
click at [592, 384] on button "Cancelar item" at bounding box center [607, 381] width 80 height 26
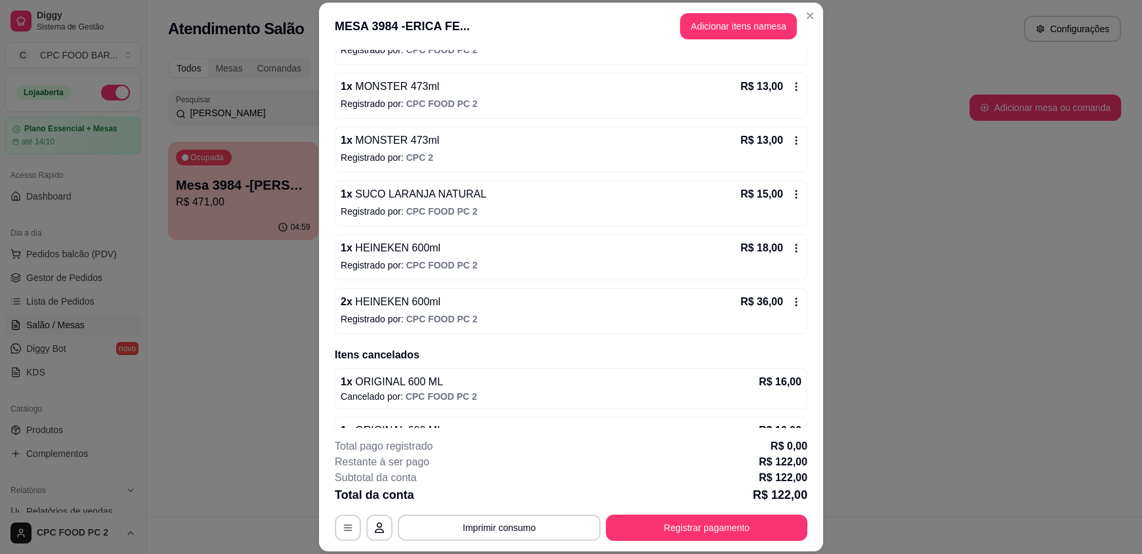
click at [791, 245] on icon at bounding box center [796, 248] width 11 height 11
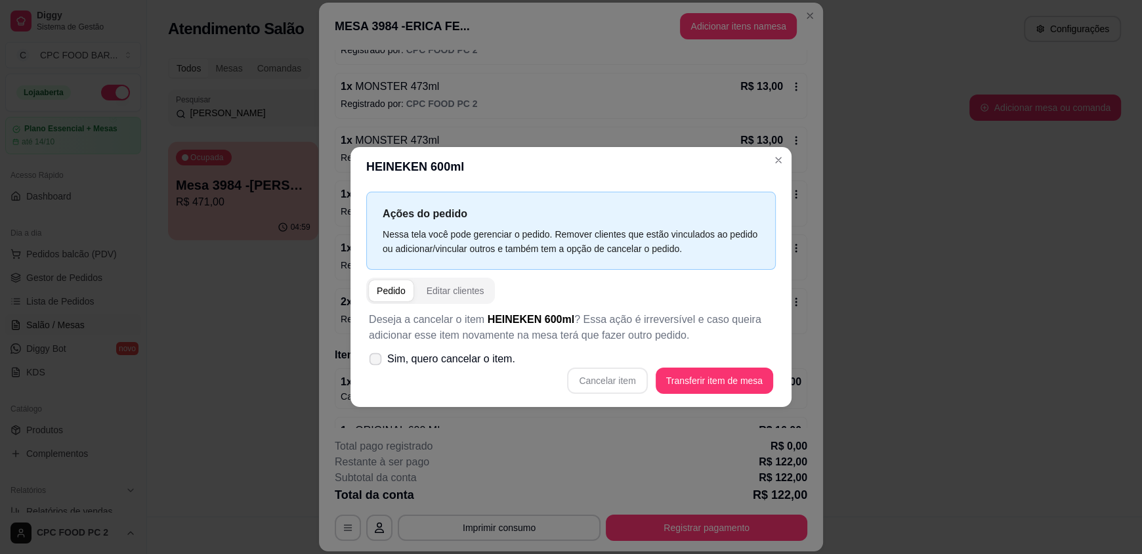
click at [401, 362] on span "Sim, quero cancelar o item." at bounding box center [451, 359] width 128 height 16
click at [377, 362] on input "Sim, quero cancelar o item." at bounding box center [372, 366] width 9 height 9
checkbox input "true"
click at [591, 377] on button "Cancelar item" at bounding box center [607, 381] width 80 height 26
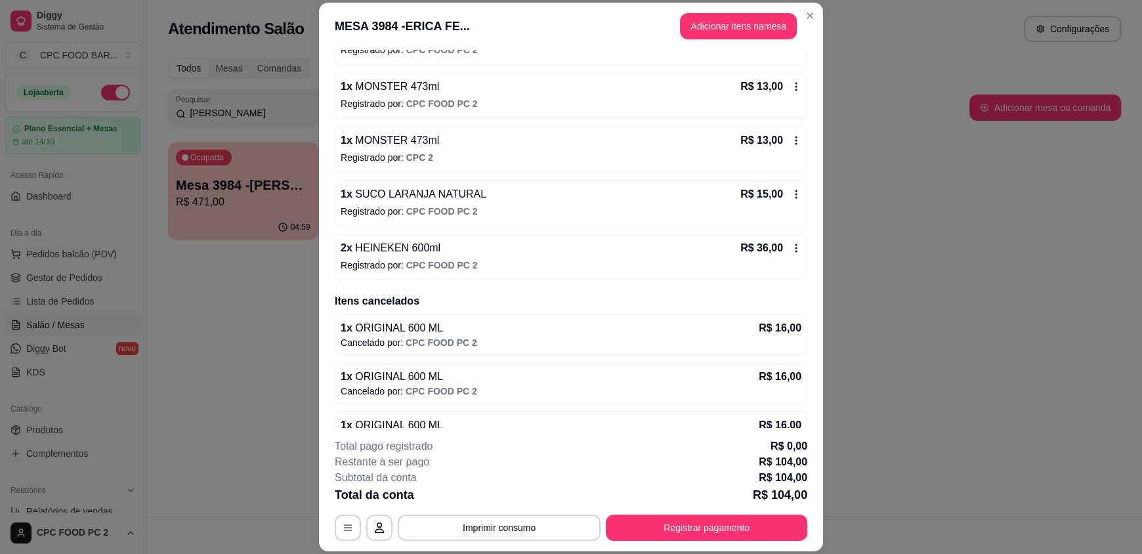
click at [791, 251] on icon at bounding box center [796, 248] width 11 height 11
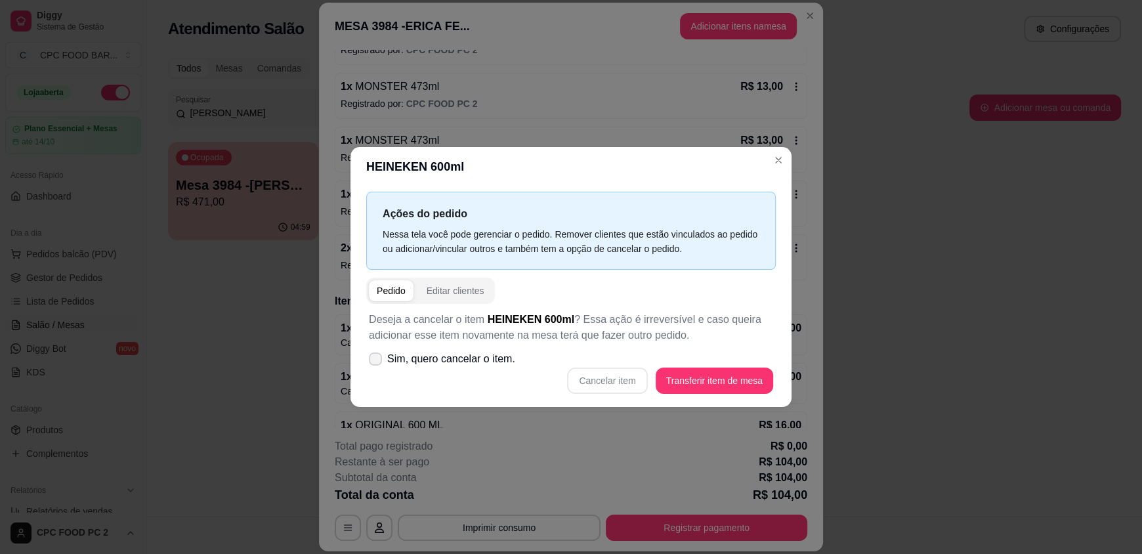
click at [396, 358] on span "Sim, quero cancelar o item." at bounding box center [451, 359] width 128 height 16
click at [377, 362] on input "Sim, quero cancelar o item." at bounding box center [372, 366] width 9 height 9
checkbox input "true"
click at [600, 379] on button "Cancelar item" at bounding box center [608, 381] width 78 height 26
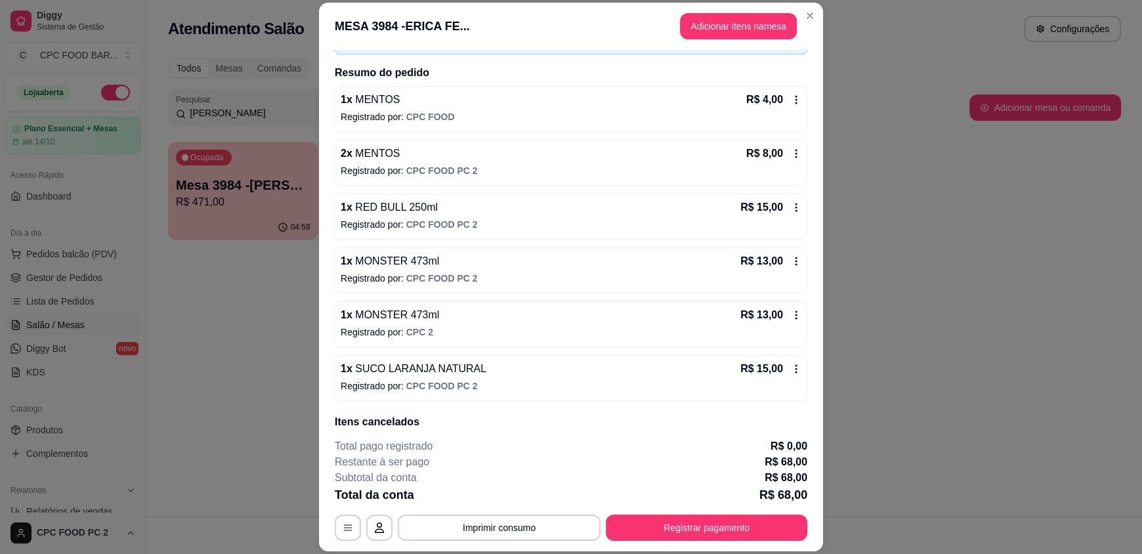
scroll to position [65, 0]
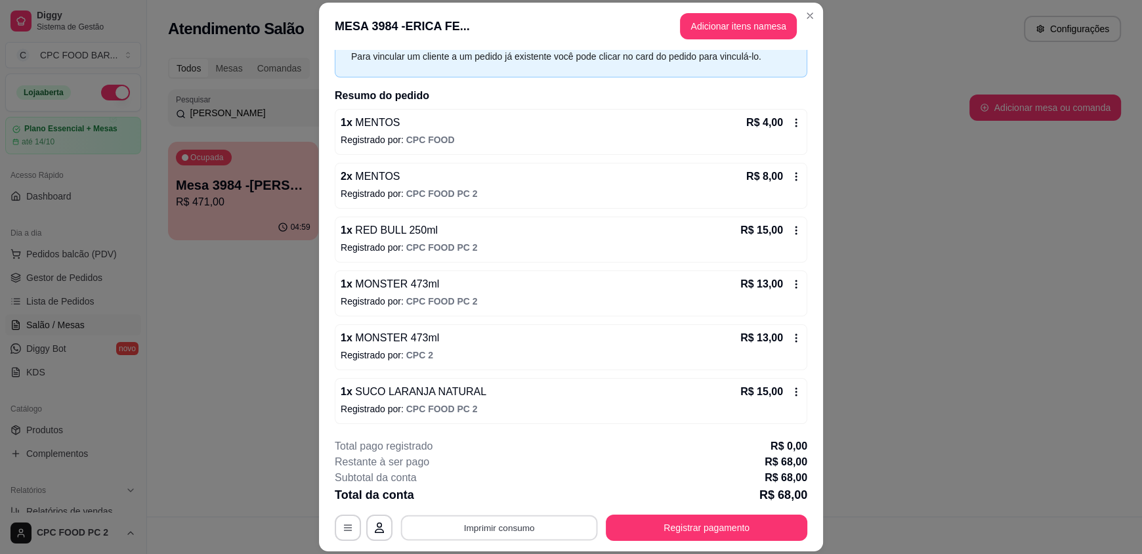
click at [461, 527] on button "Imprimir consumo" at bounding box center [499, 528] width 197 height 26
click at [506, 500] on button "IMPRESSORA" at bounding box center [498, 497] width 95 height 21
